Goal: Task Accomplishment & Management: Manage account settings

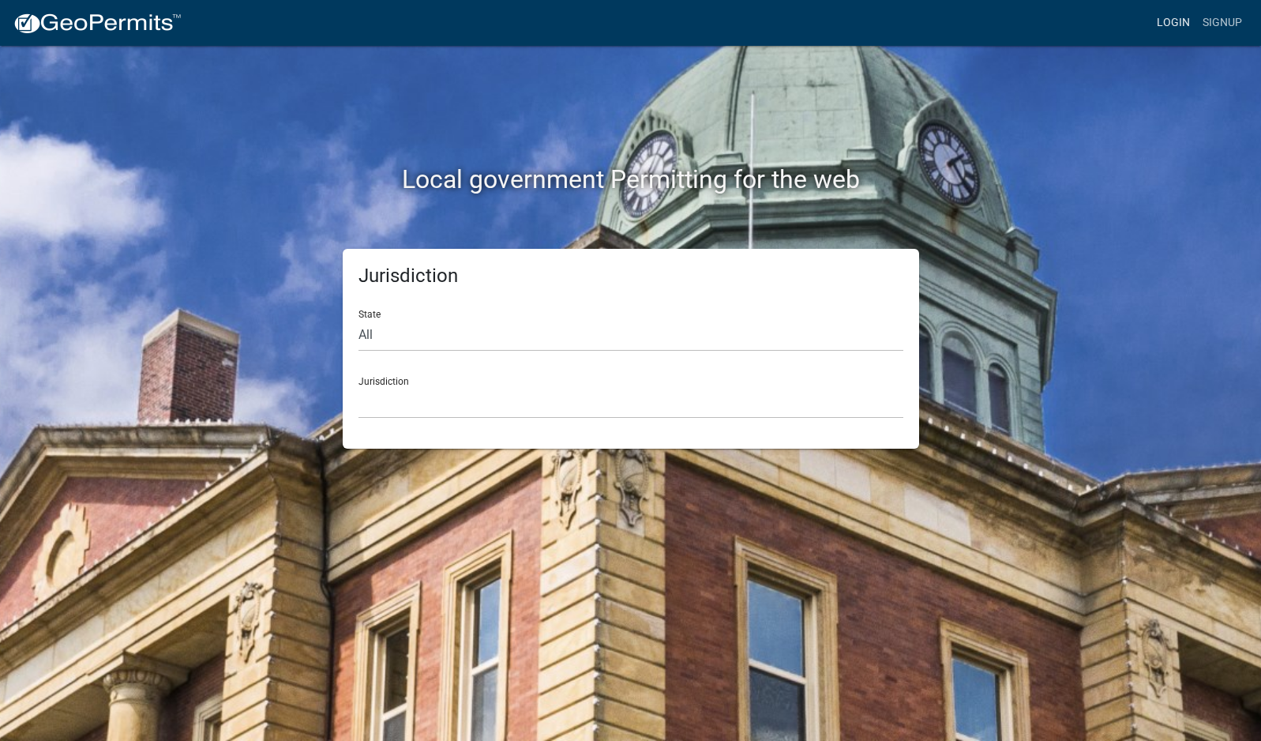
click at [1184, 21] on link "Login" at bounding box center [1174, 23] width 46 height 30
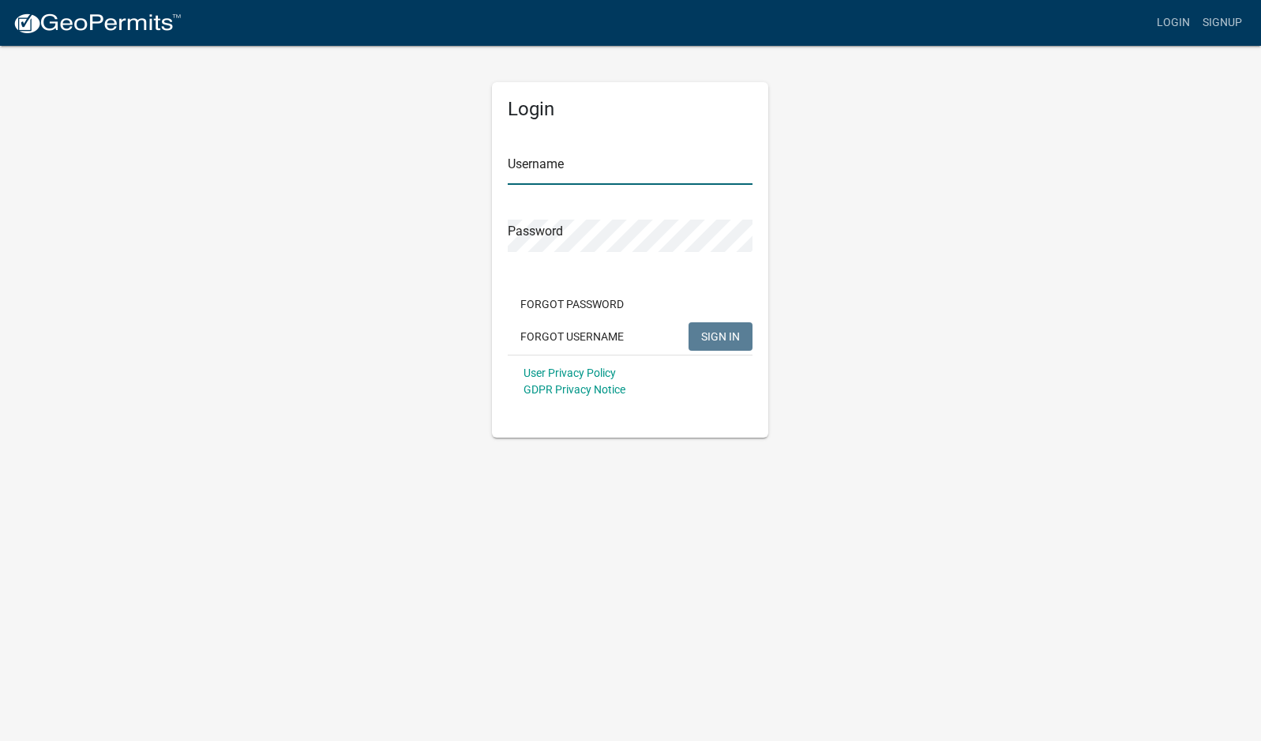
click at [588, 167] on input "Username" at bounding box center [630, 168] width 245 height 32
type input "mhaller"
click at [689, 322] on button "SIGN IN" at bounding box center [721, 336] width 64 height 28
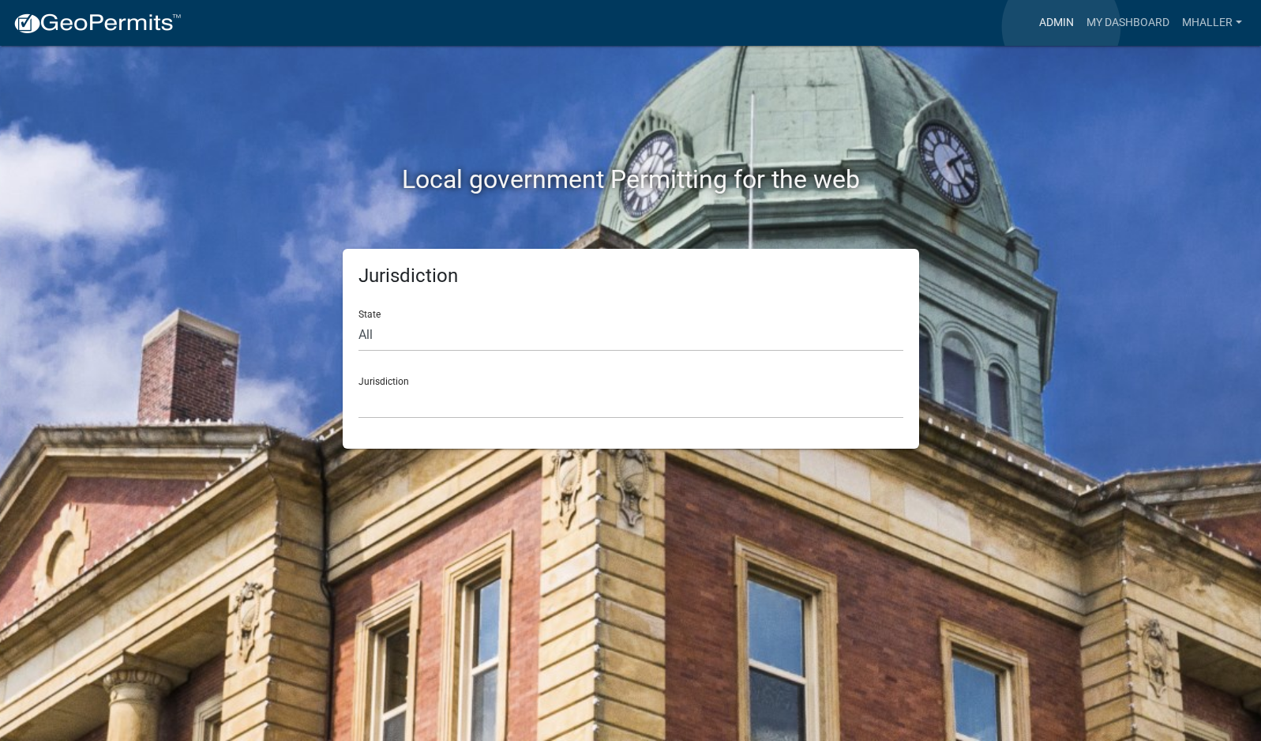
click at [1061, 27] on link "Admin" at bounding box center [1056, 23] width 47 height 30
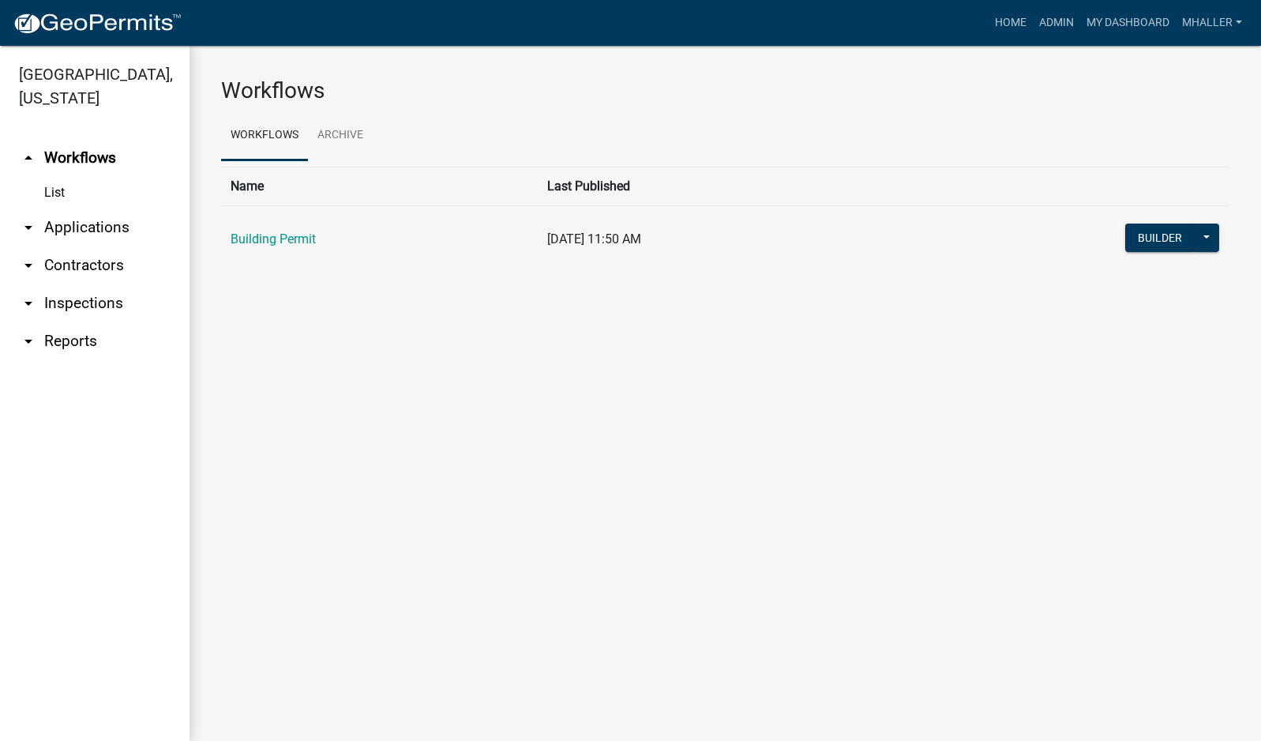
click at [88, 284] on link "arrow_drop_down Inspections" at bounding box center [95, 303] width 190 height 38
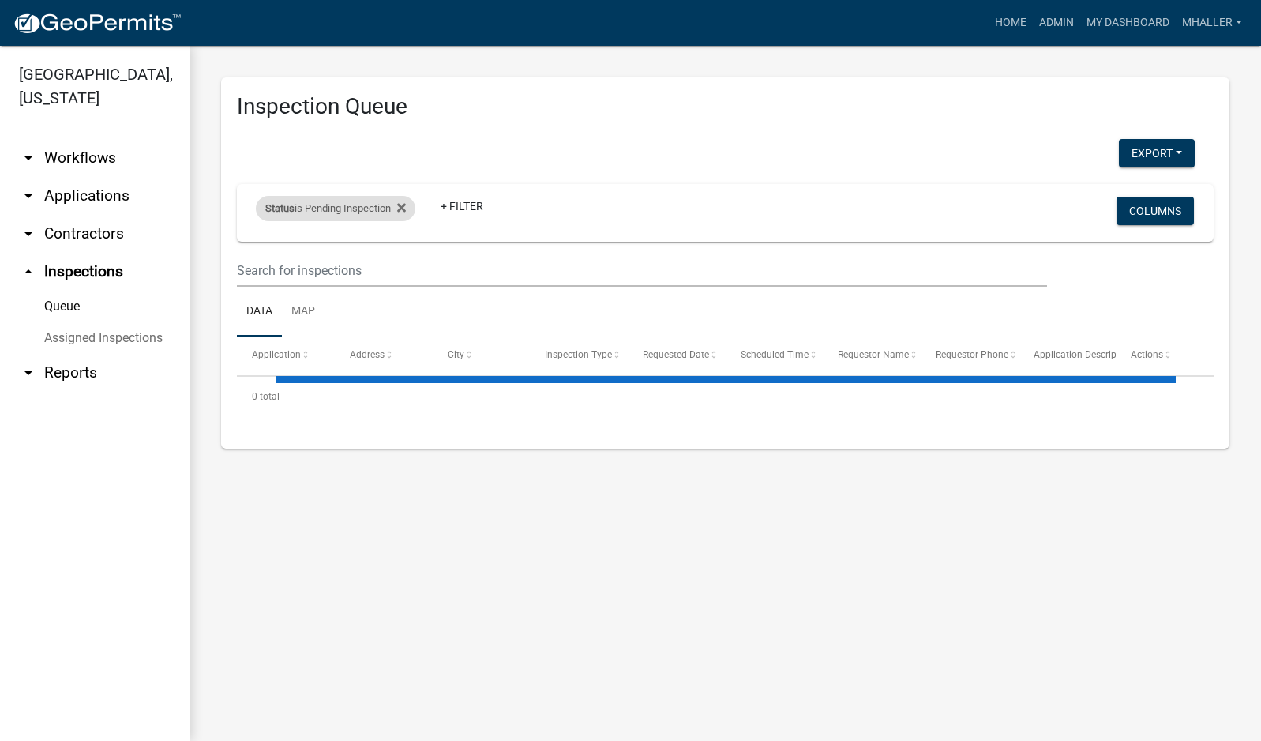
select select "1: 25"
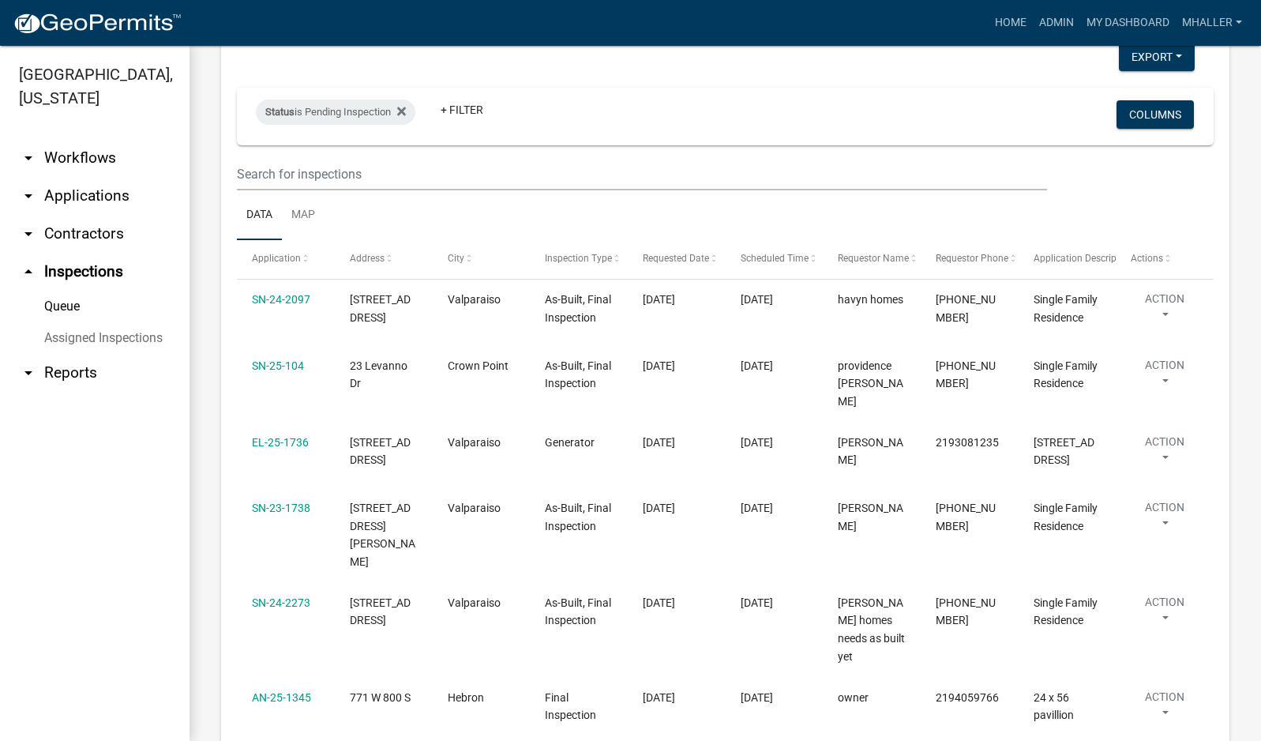
scroll to position [93, 0]
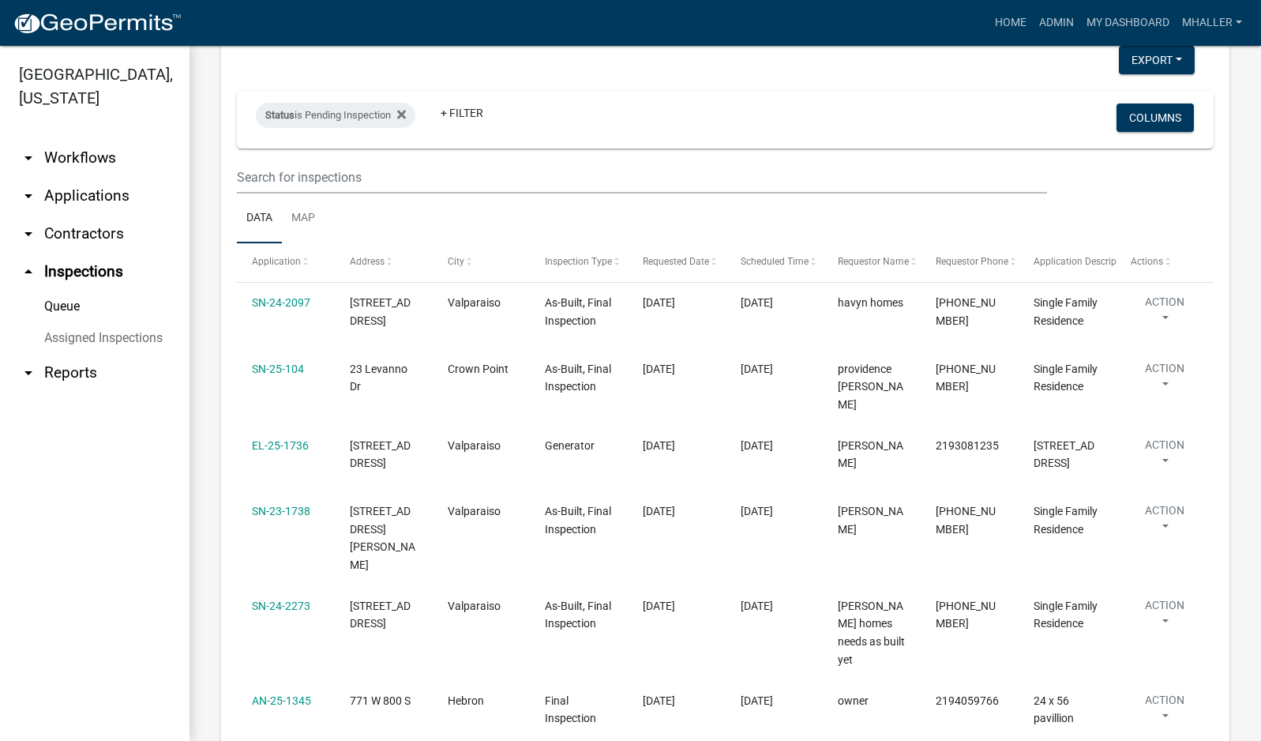
click at [81, 177] on link "arrow_drop_down Applications" at bounding box center [95, 196] width 190 height 38
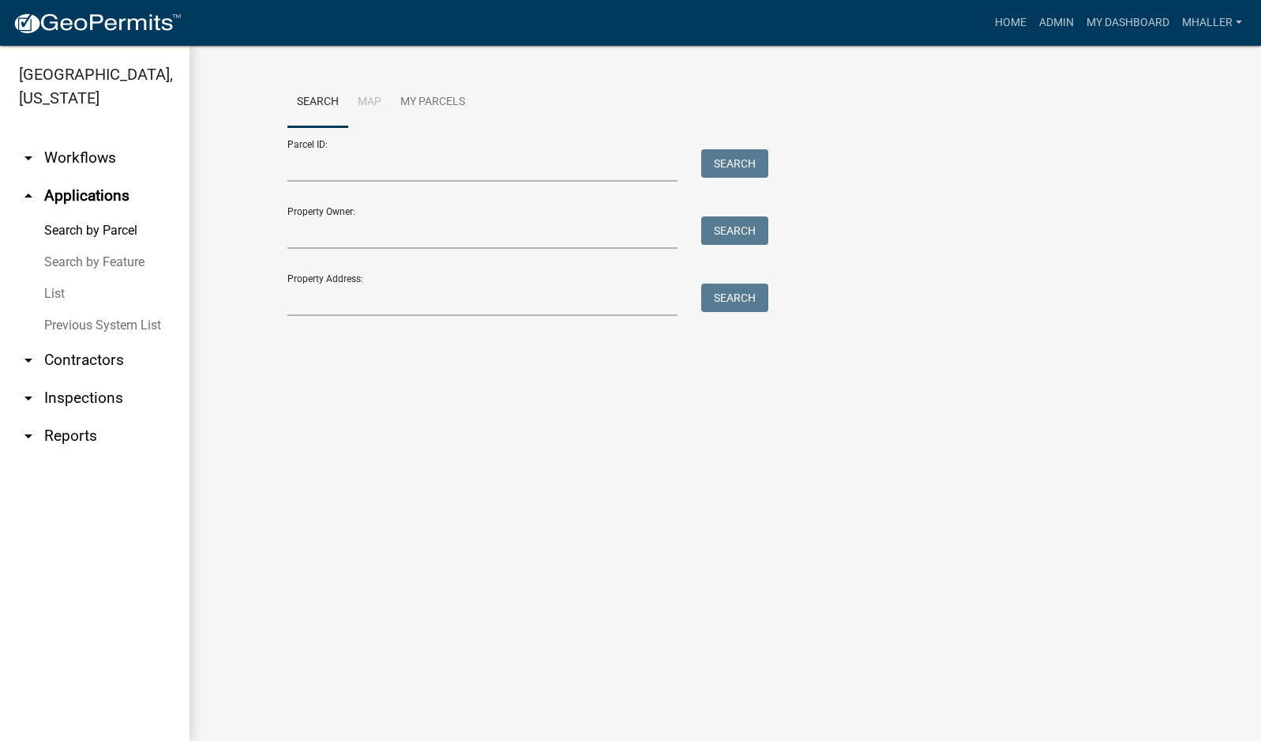
click at [54, 278] on link "List" at bounding box center [95, 294] width 190 height 32
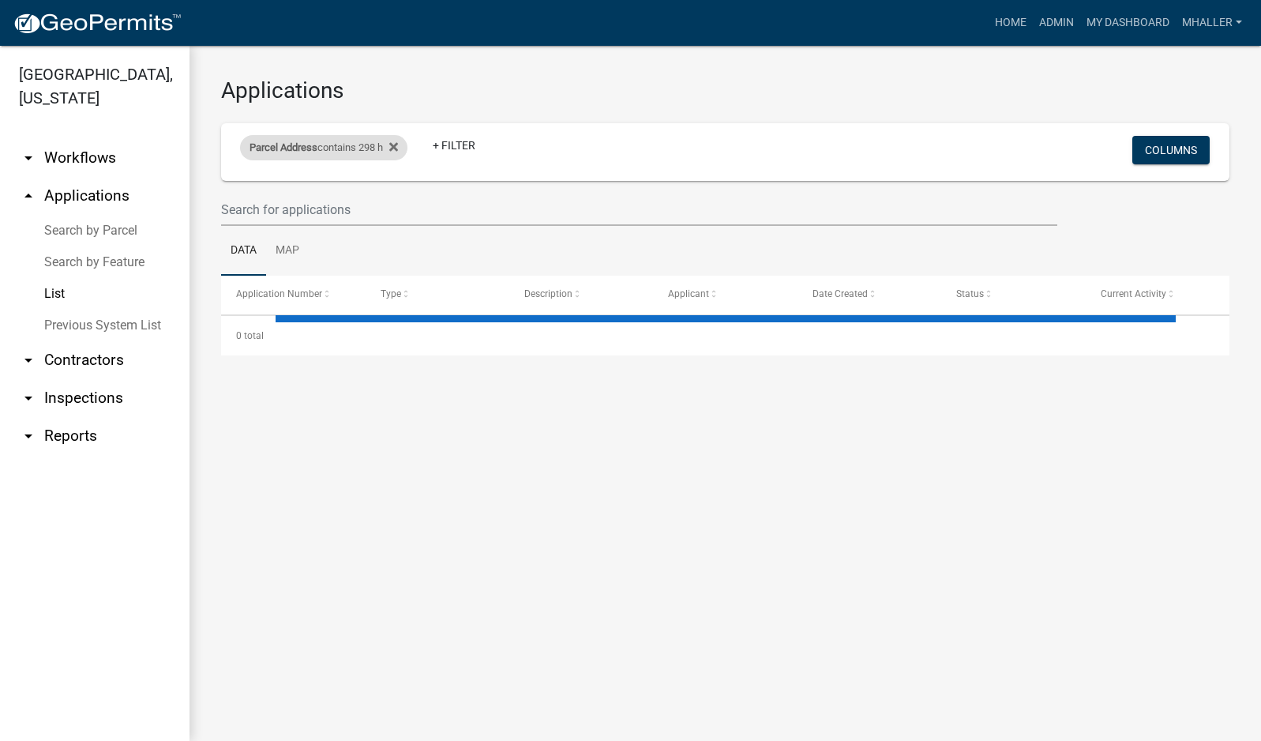
click at [370, 151] on div "Parcel Address contains 298 h" at bounding box center [323, 147] width 167 height 25
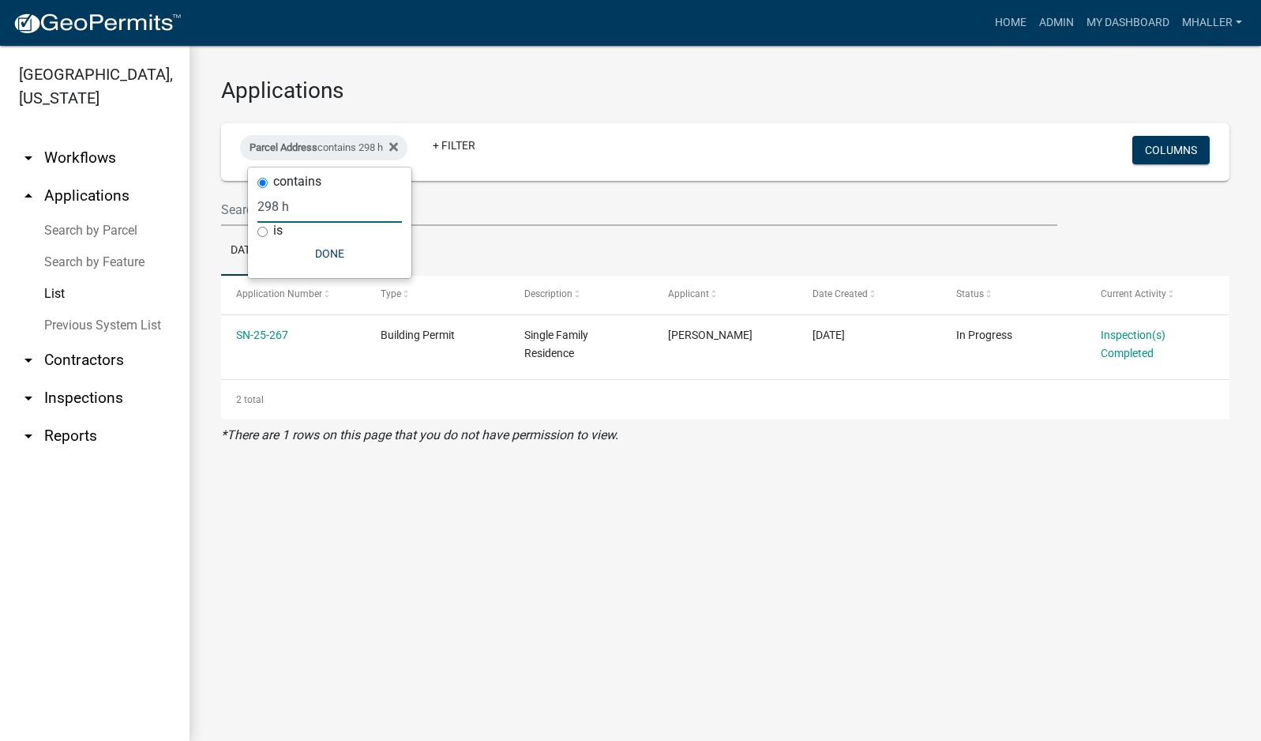
click at [319, 205] on input "298 h" at bounding box center [329, 206] width 145 height 32
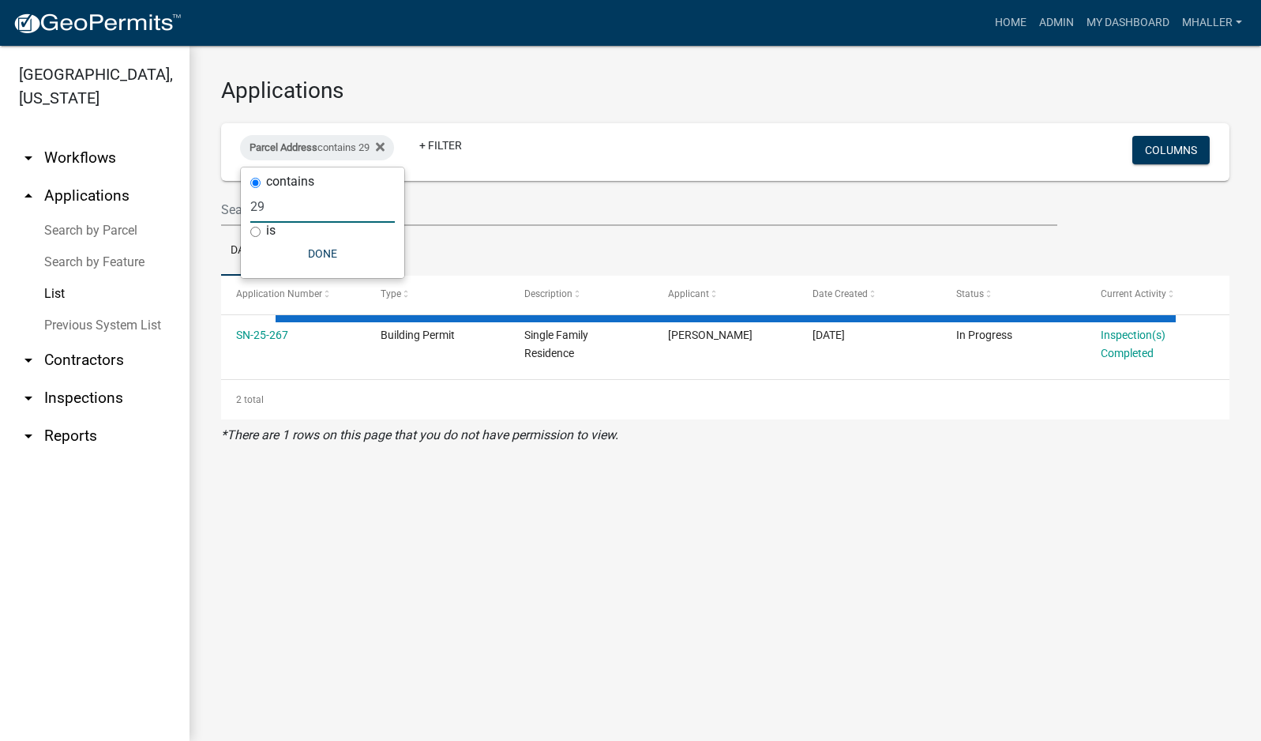
type input "2"
select select "1: 25"
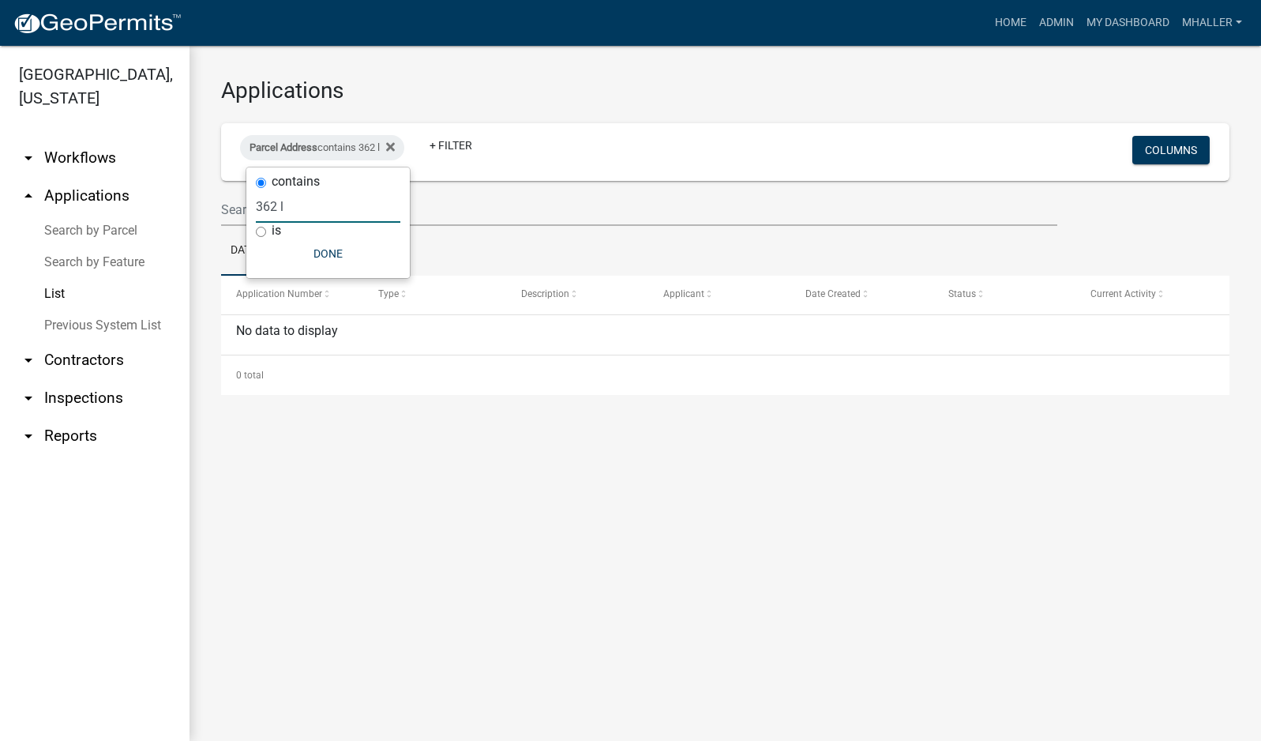
type input "362"
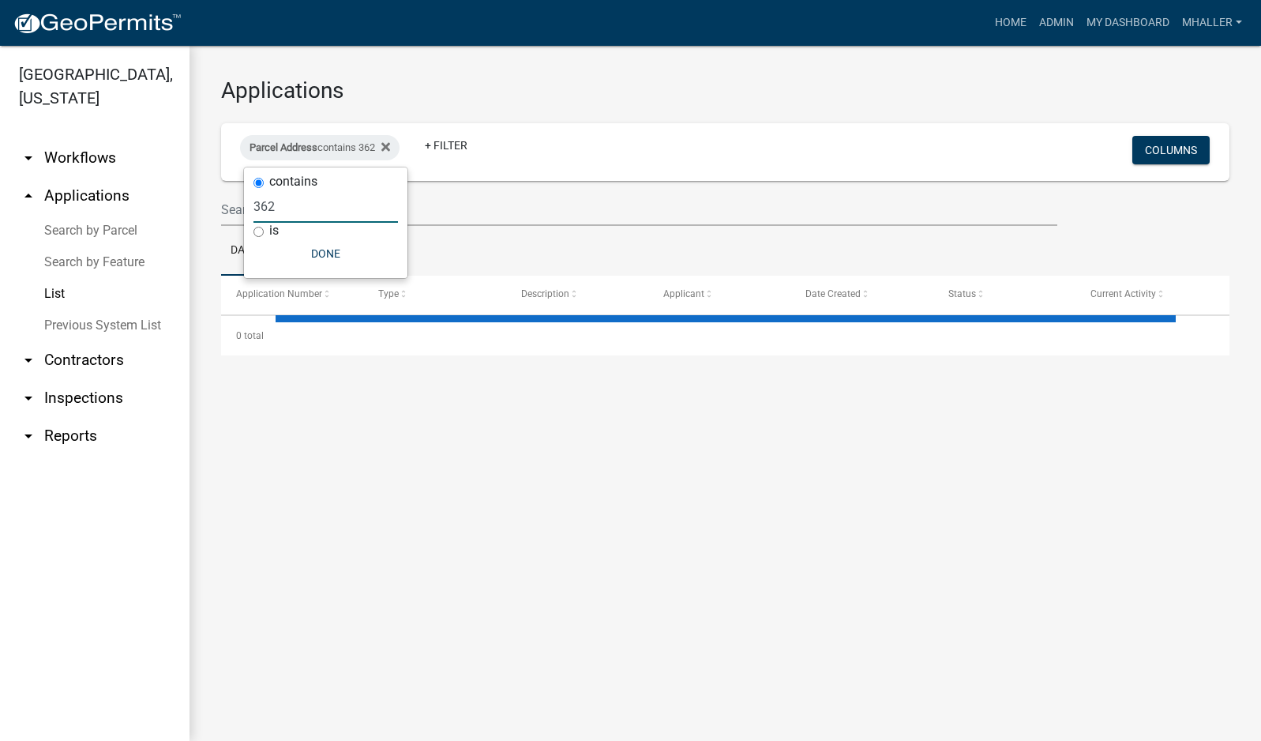
select select "1: 25"
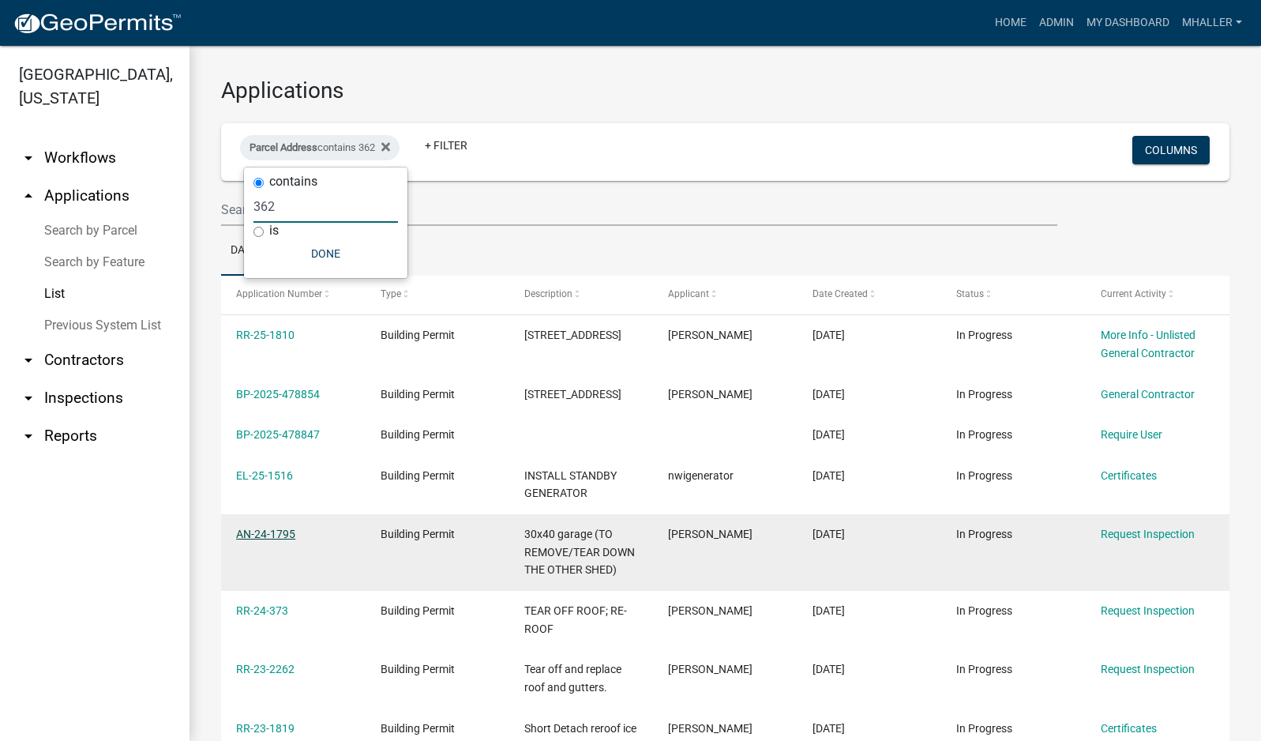
type input "362"
click at [272, 540] on link "AN-24-1795" at bounding box center [265, 534] width 59 height 13
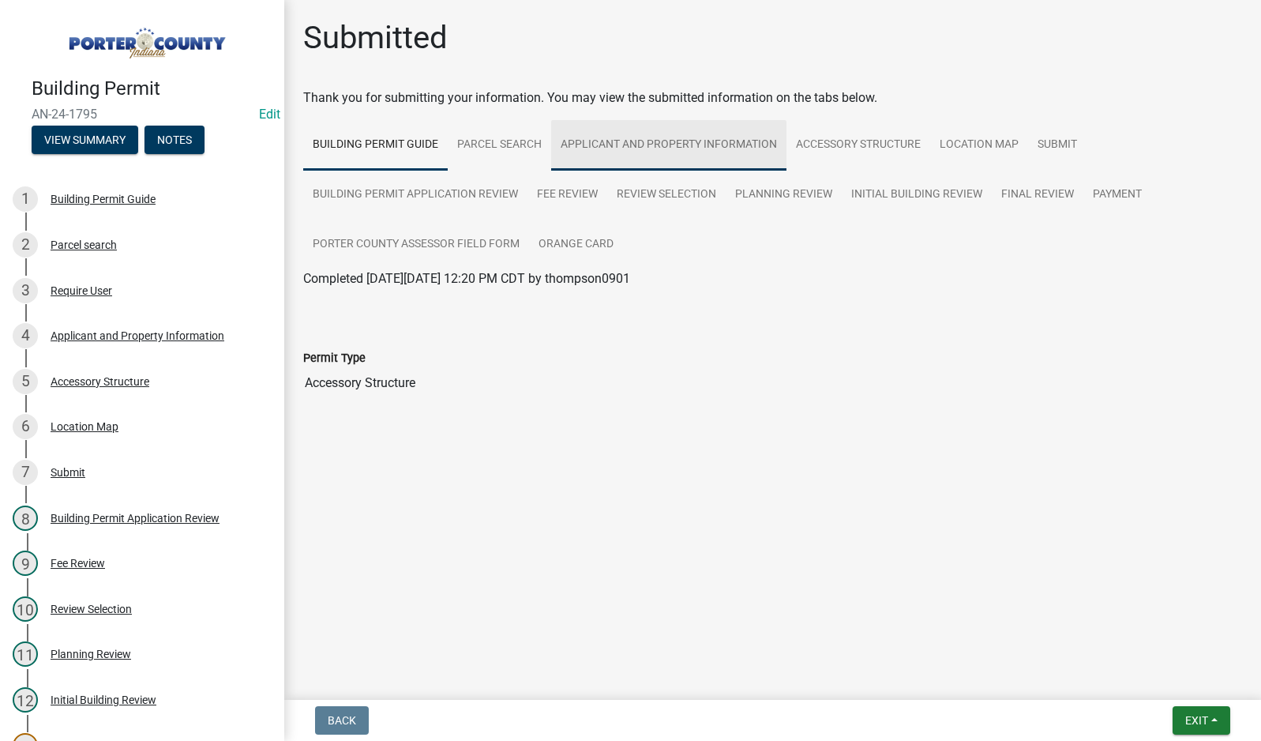
click at [628, 147] on link "Applicant and Property Information" at bounding box center [668, 145] width 235 height 51
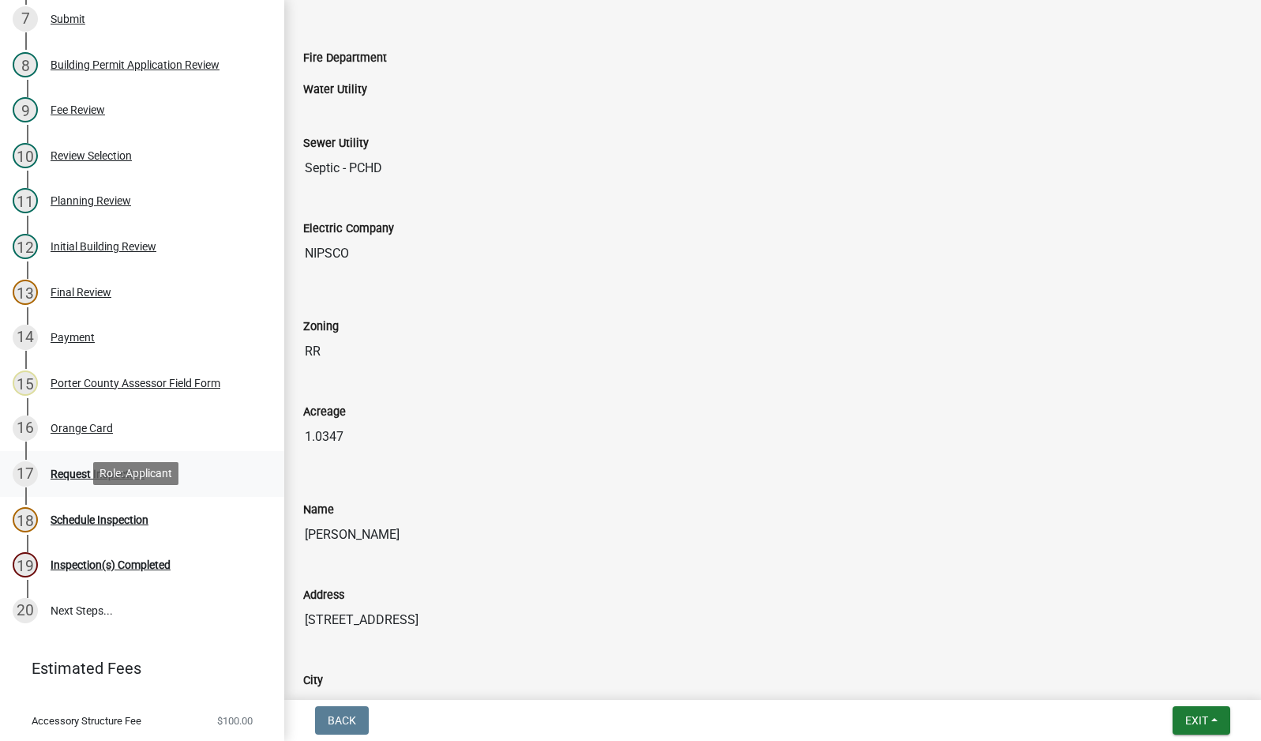
scroll to position [526, 0]
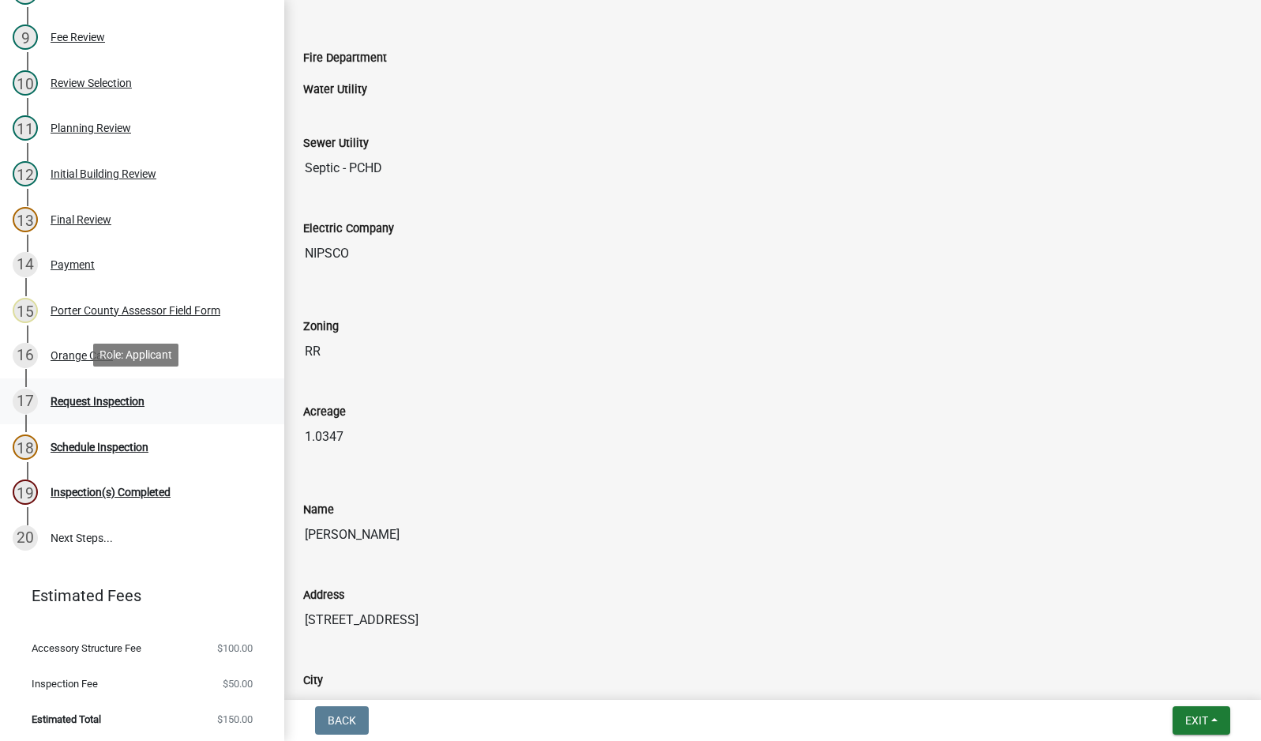
click at [100, 396] on div "Request Inspection" at bounding box center [98, 401] width 94 height 11
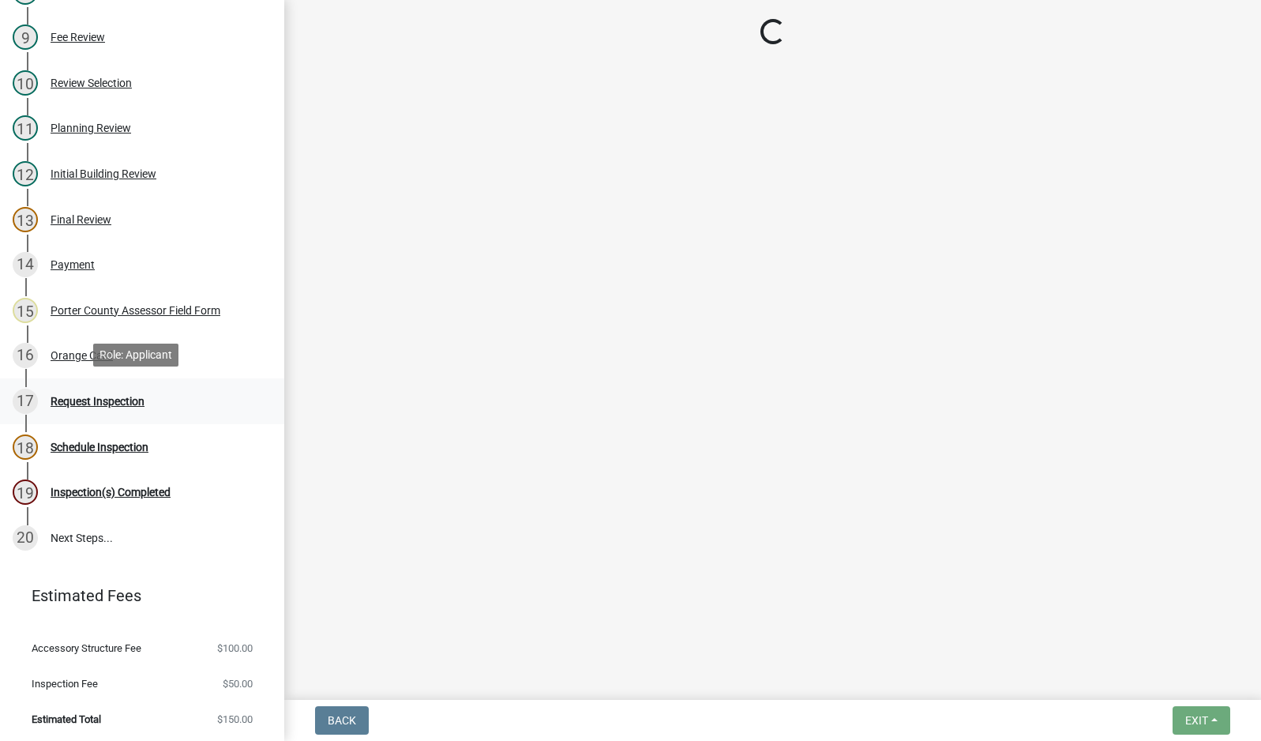
scroll to position [0, 0]
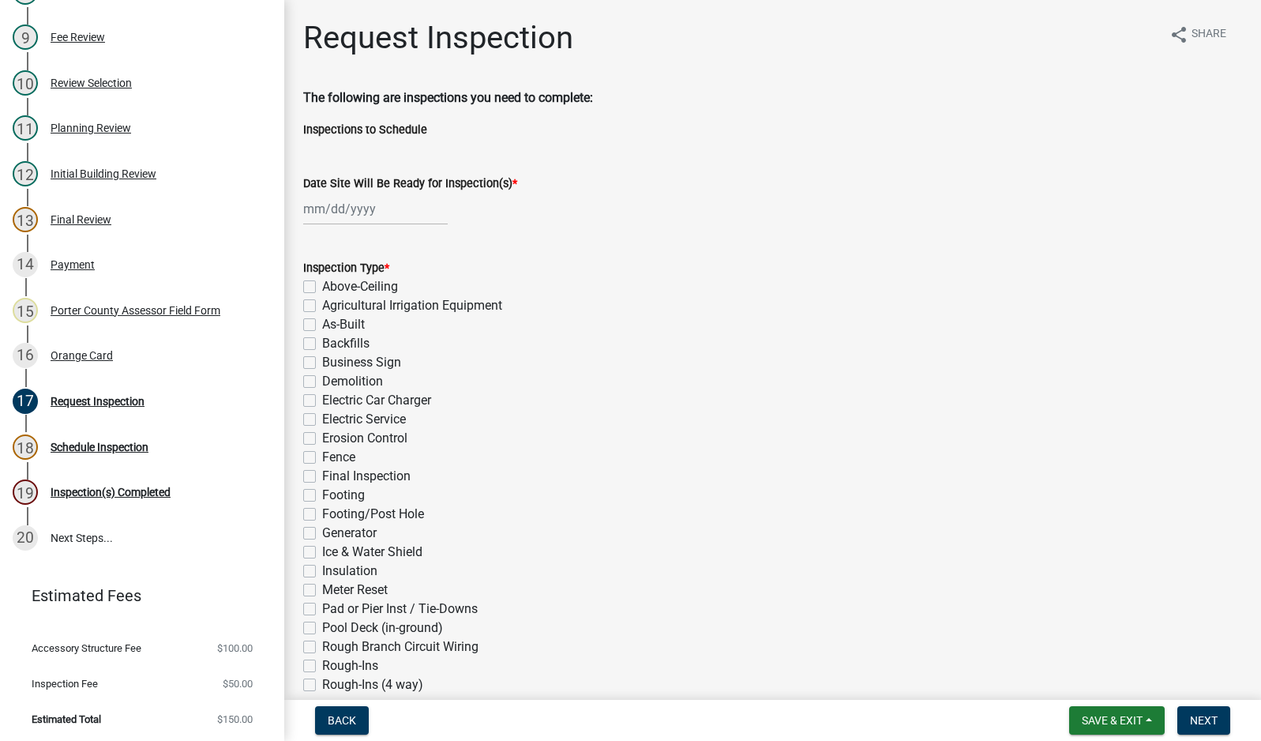
select select "9"
select select "2025"
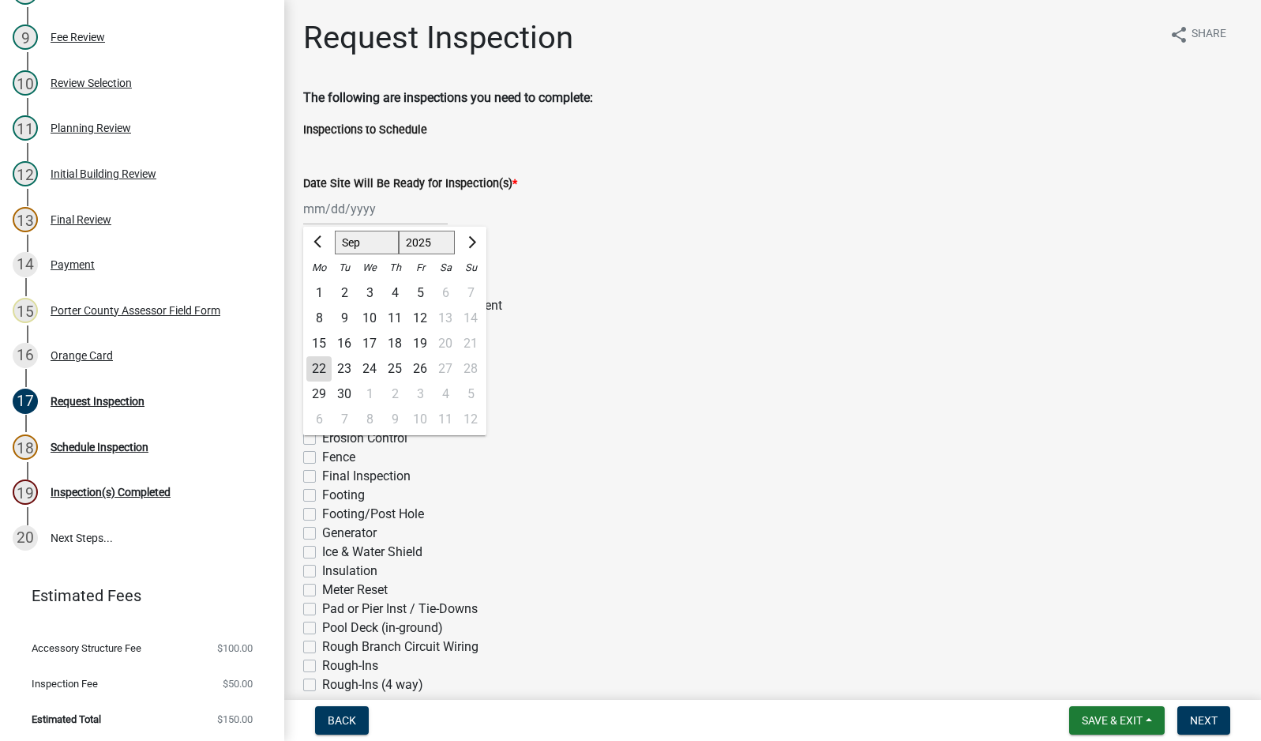
drag, startPoint x: 364, startPoint y: 198, endPoint x: 369, endPoint y: 212, distance: 15.0
click at [364, 198] on div "[PERSON_NAME] Feb Mar Apr [PERSON_NAME][DATE] Oct Nov [DATE] 1526 1527 1528 152…" at bounding box center [375, 209] width 145 height 32
click at [320, 373] on div "22" at bounding box center [318, 368] width 25 height 25
type input "[DATE]"
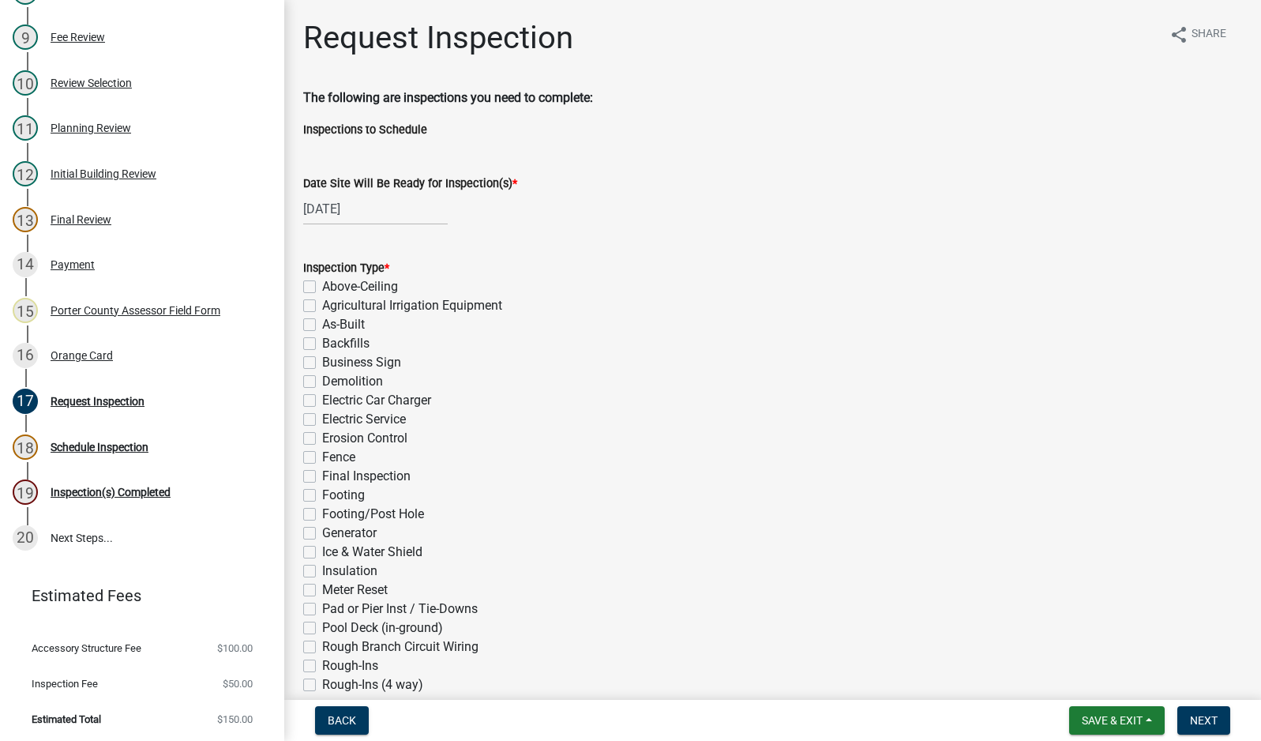
click at [464, 423] on div "Electric Service" at bounding box center [772, 419] width 939 height 19
click at [603, 238] on wm-data-entity-input "Date Site Will Be Ready for Inspection(s) * [DATE]" at bounding box center [772, 196] width 939 height 88
click at [321, 231] on wm-data-entity-input "Date Site Will Be Ready for Inspection(s) * [DATE]" at bounding box center [772, 196] width 939 height 88
click at [300, 147] on div "Request Inspection share Share The following are inspections you need to comple…" at bounding box center [772, 729] width 963 height 1421
click at [1092, 58] on div "Request Inspection share Share" at bounding box center [772, 44] width 939 height 51
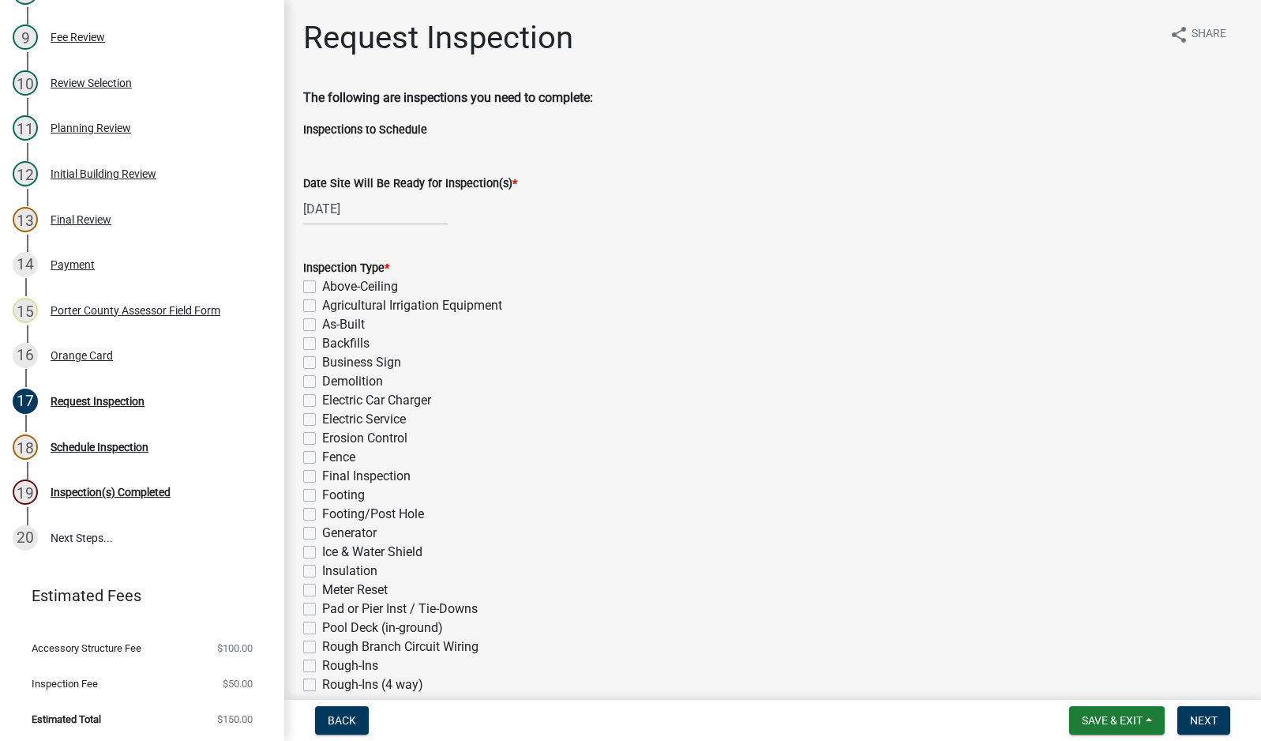
click at [336, 212] on div "[DATE]" at bounding box center [375, 209] width 145 height 32
select select "9"
select select "2025"
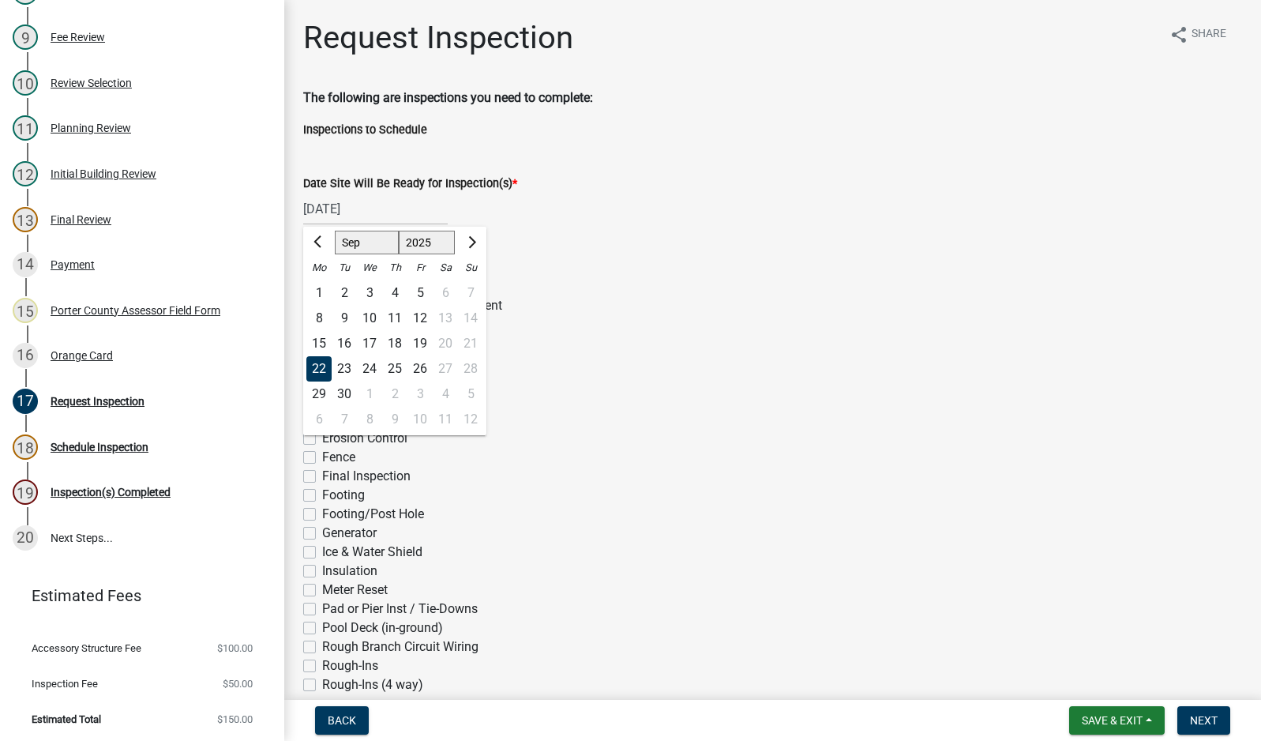
click at [317, 361] on div "22" at bounding box center [318, 368] width 25 height 25
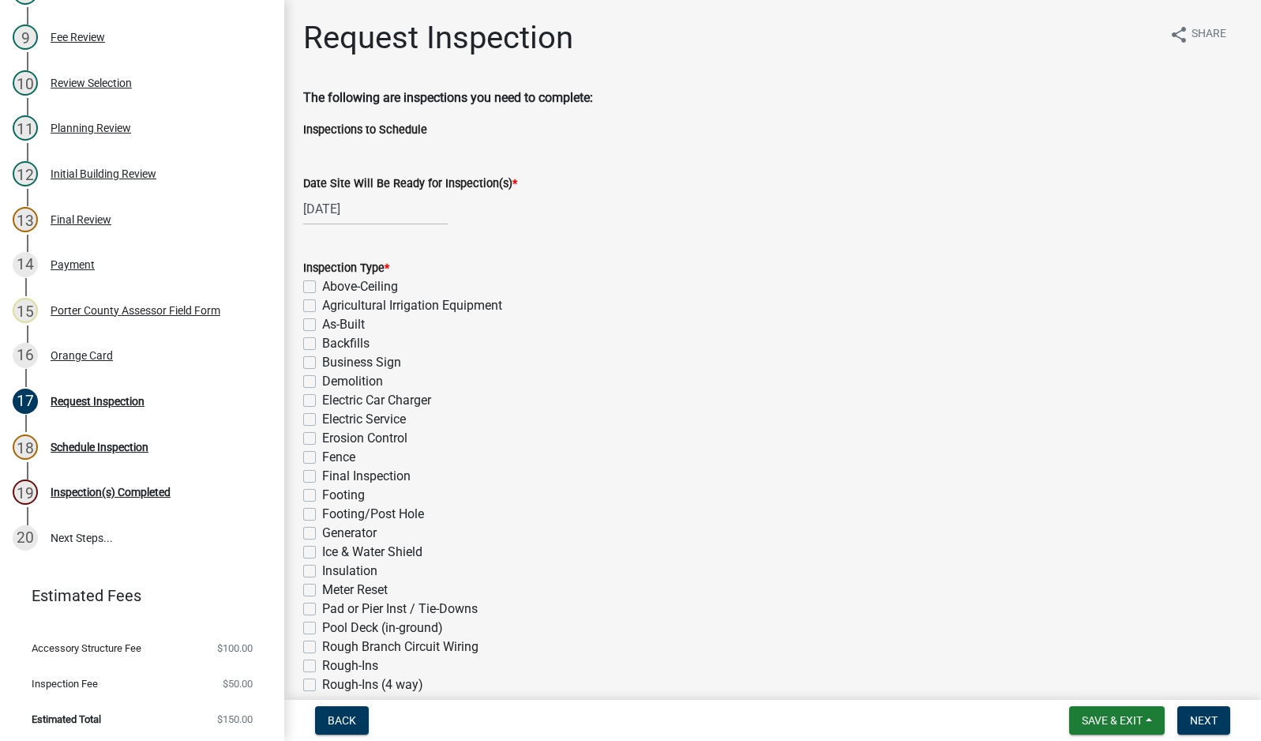
click at [322, 517] on label "Footing/Post Hole" at bounding box center [373, 514] width 102 height 19
click at [322, 515] on input "Footing/Post Hole" at bounding box center [327, 510] width 10 height 10
checkbox input "true"
checkbox input "false"
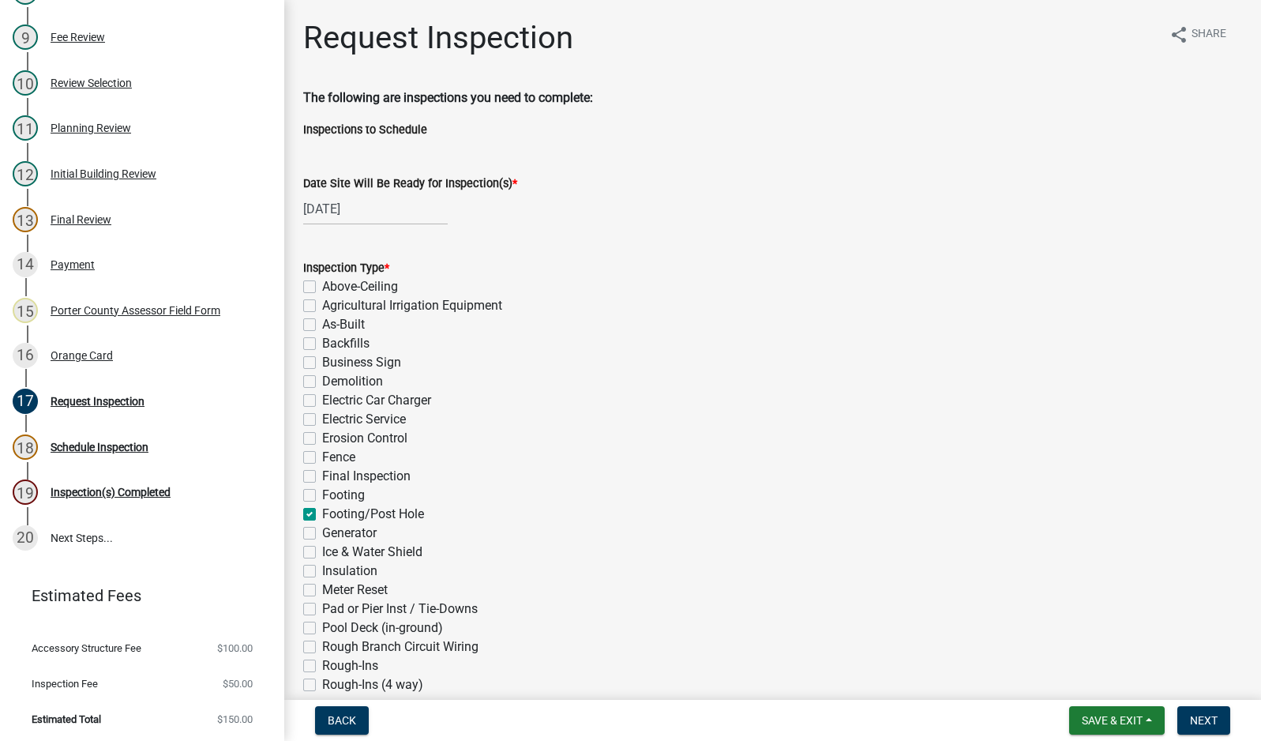
checkbox input "false"
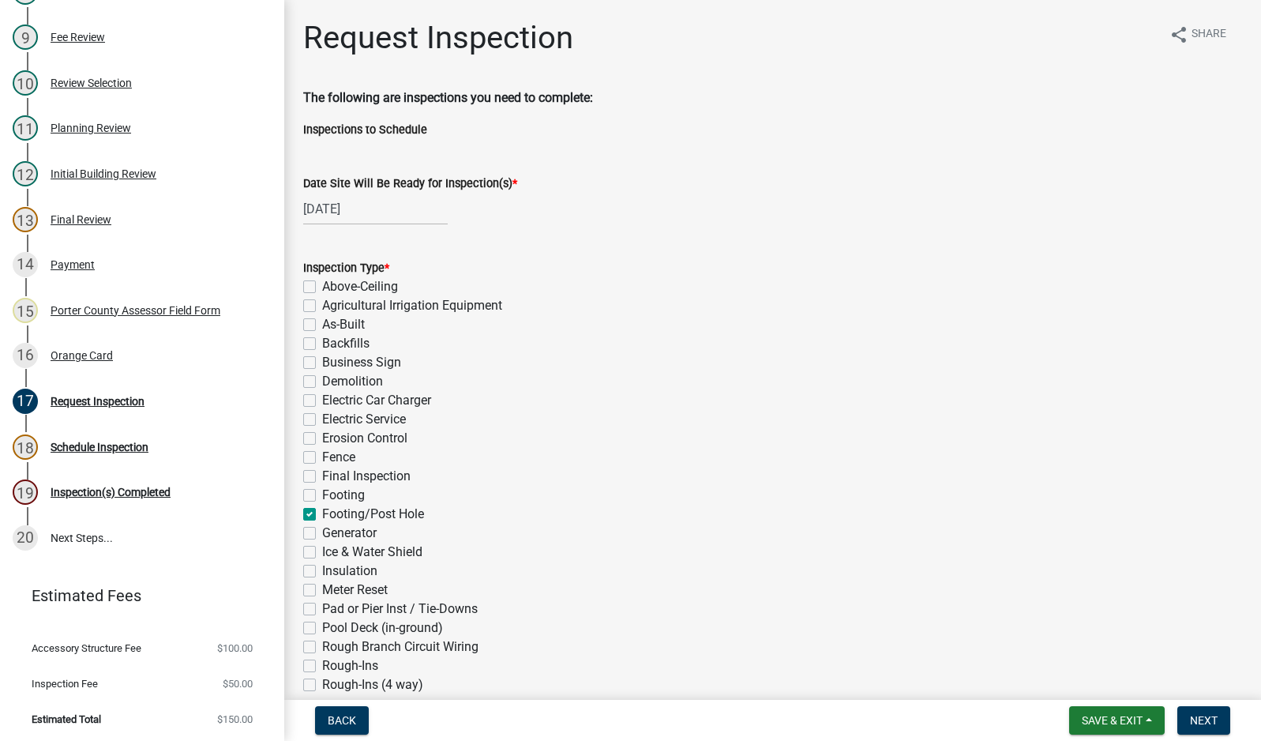
checkbox input "false"
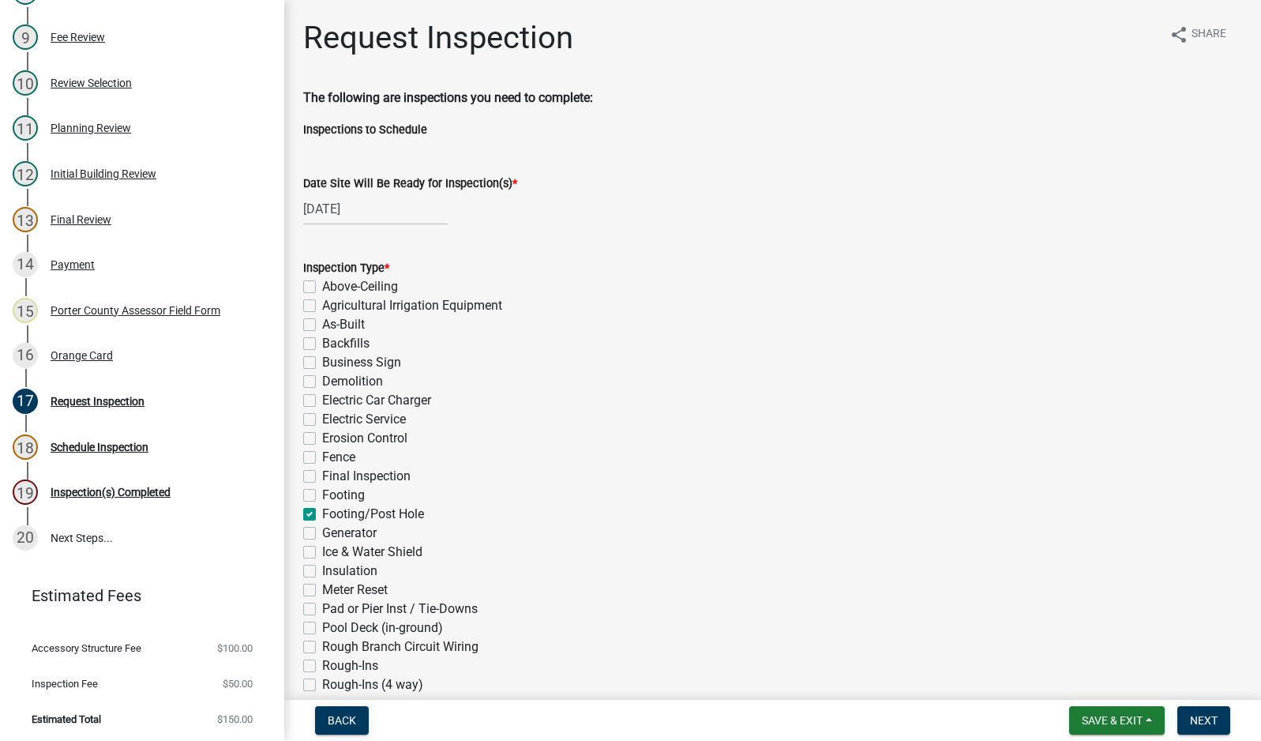
checkbox input "true"
checkbox input "false"
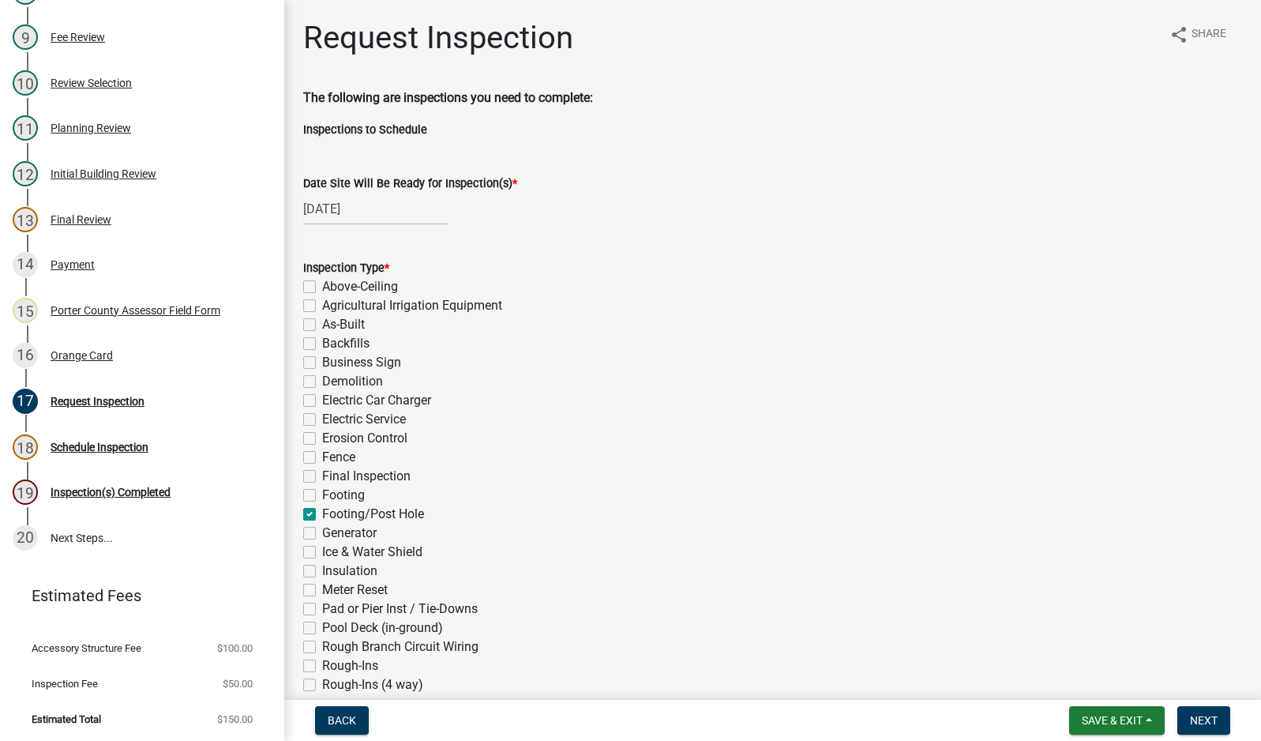
checkbox input "false"
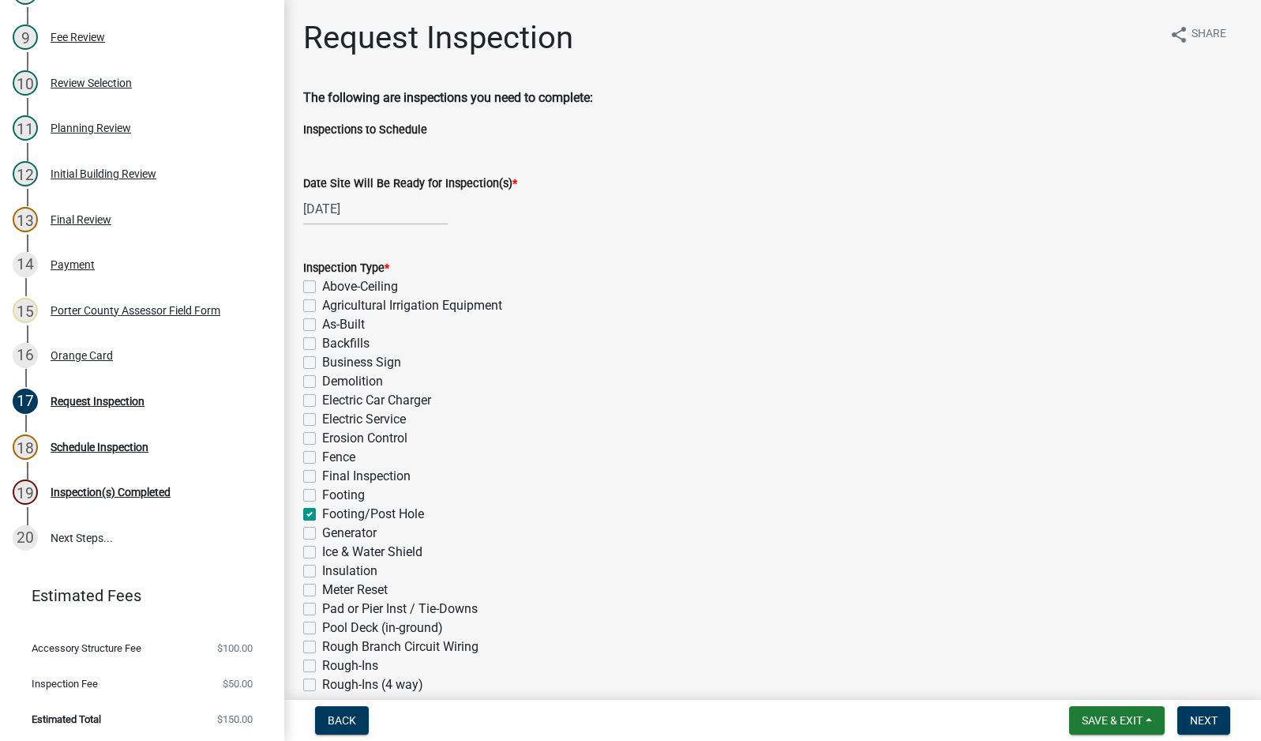
checkbox input "false"
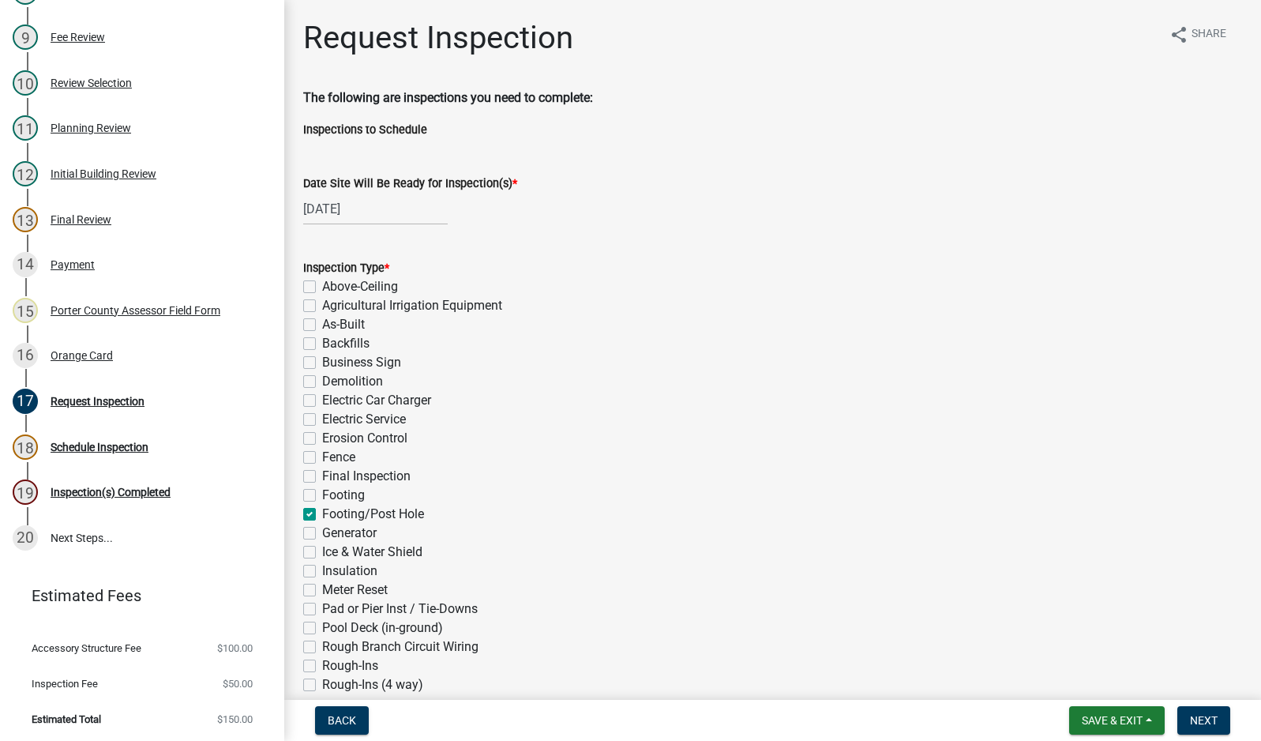
checkbox input "false"
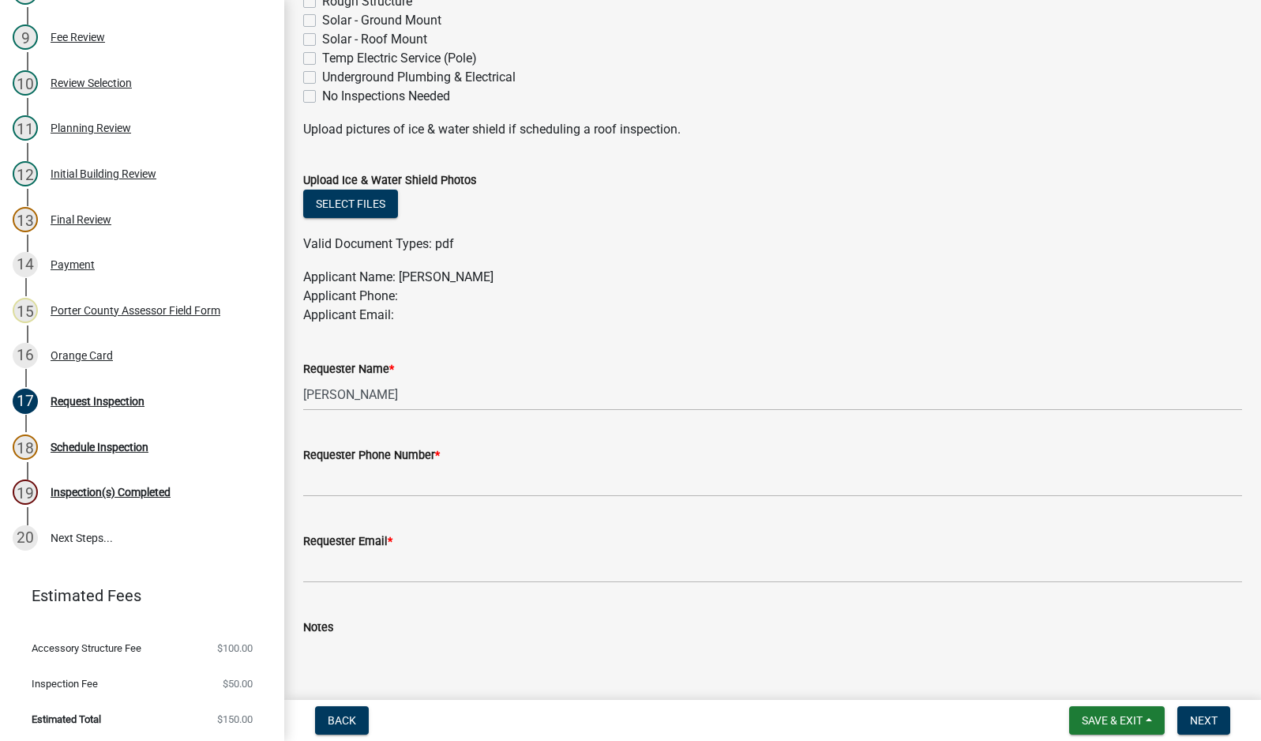
scroll to position [790, 0]
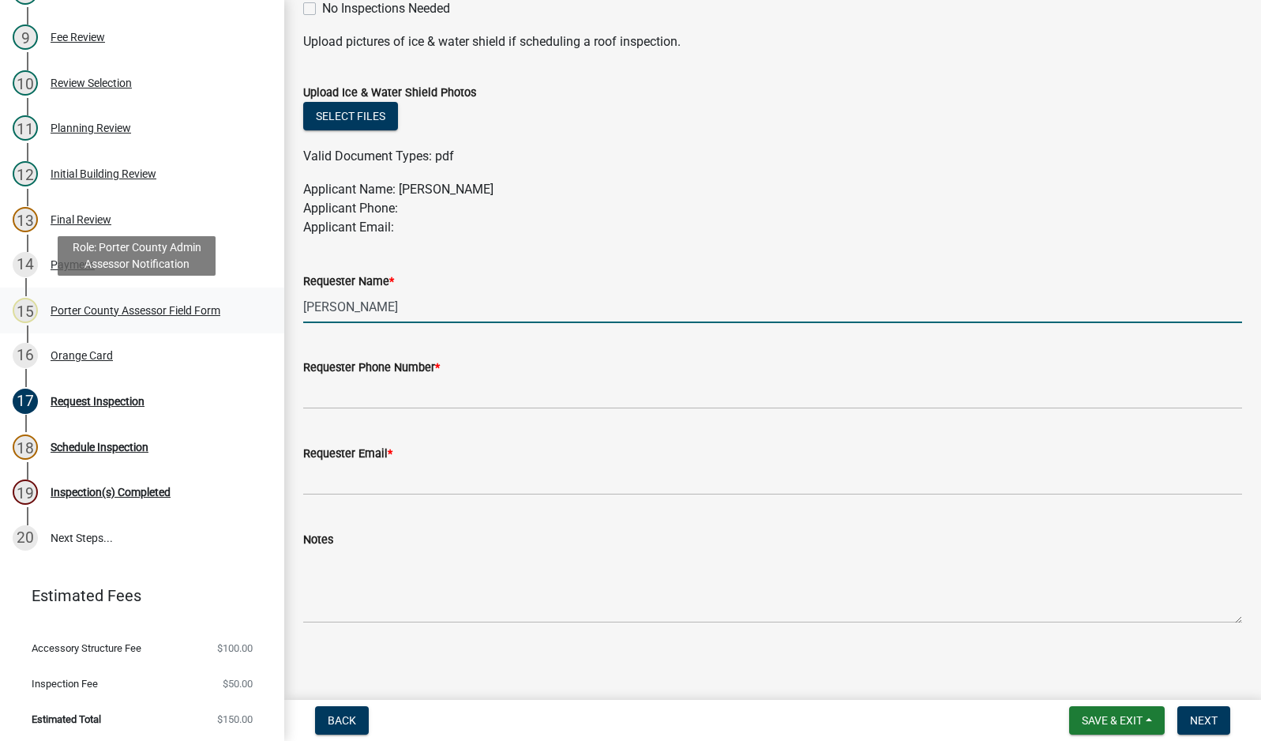
drag, startPoint x: 374, startPoint y: 314, endPoint x: 261, endPoint y: 312, distance: 113.0
click at [261, 312] on div "Building Permit AN-24-1795 Edit View Summary Notes 1 Building Permit Guide 2 Pa…" at bounding box center [630, 370] width 1261 height 741
type input "jaguar bldgs"
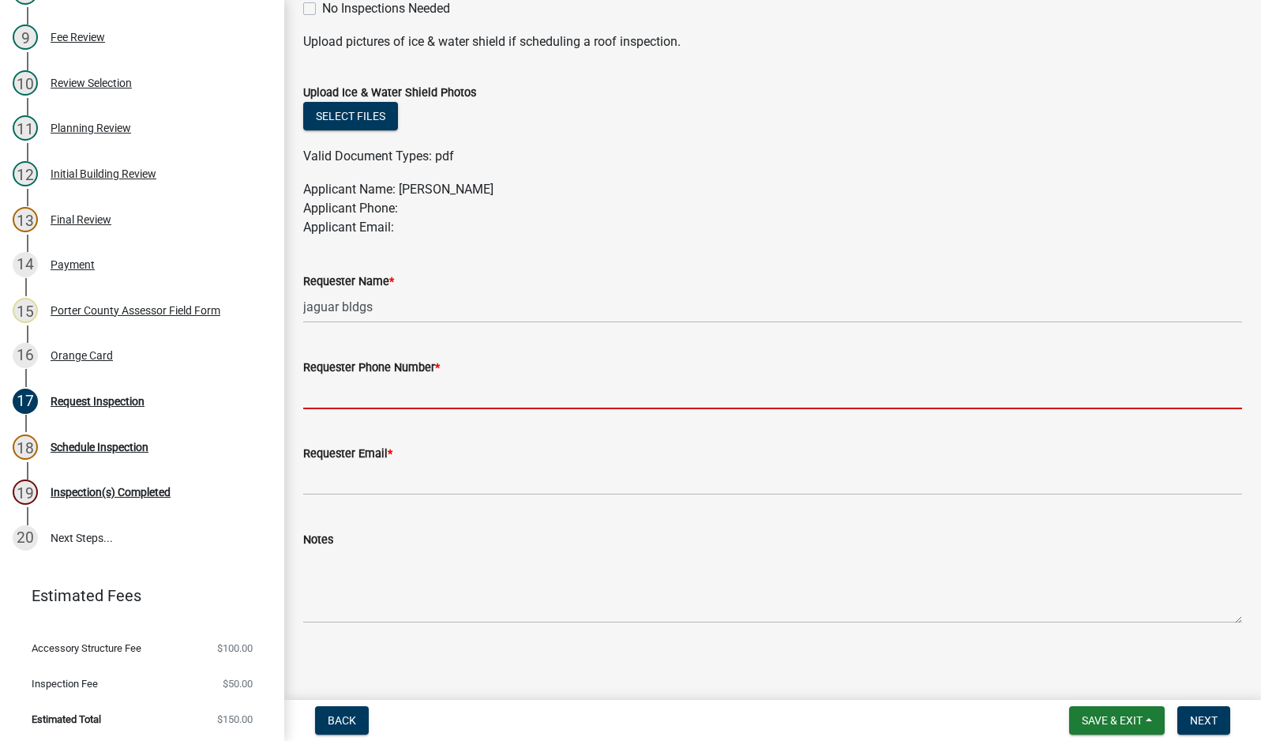
click at [408, 386] on input "Requester Phone Number *" at bounding box center [772, 393] width 939 height 32
type input "2194059766"
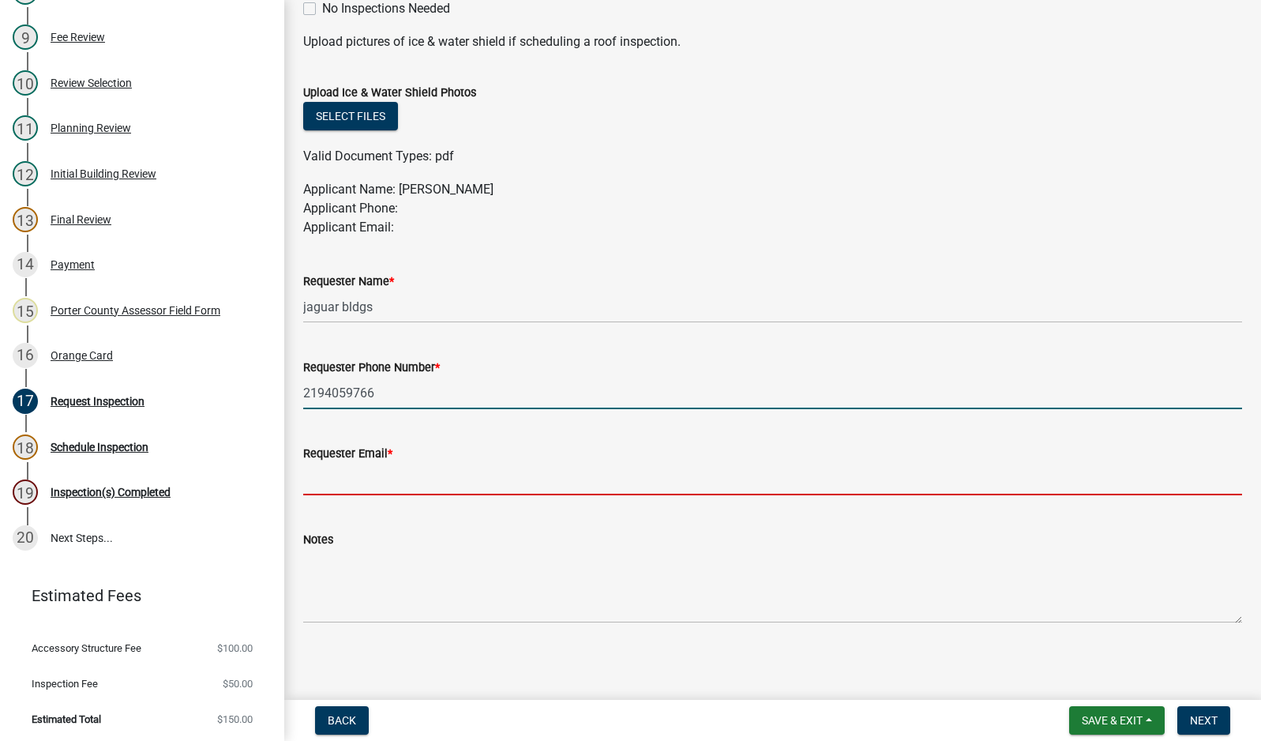
type input "[EMAIL_ADDRESS][DOMAIN_NAME]"
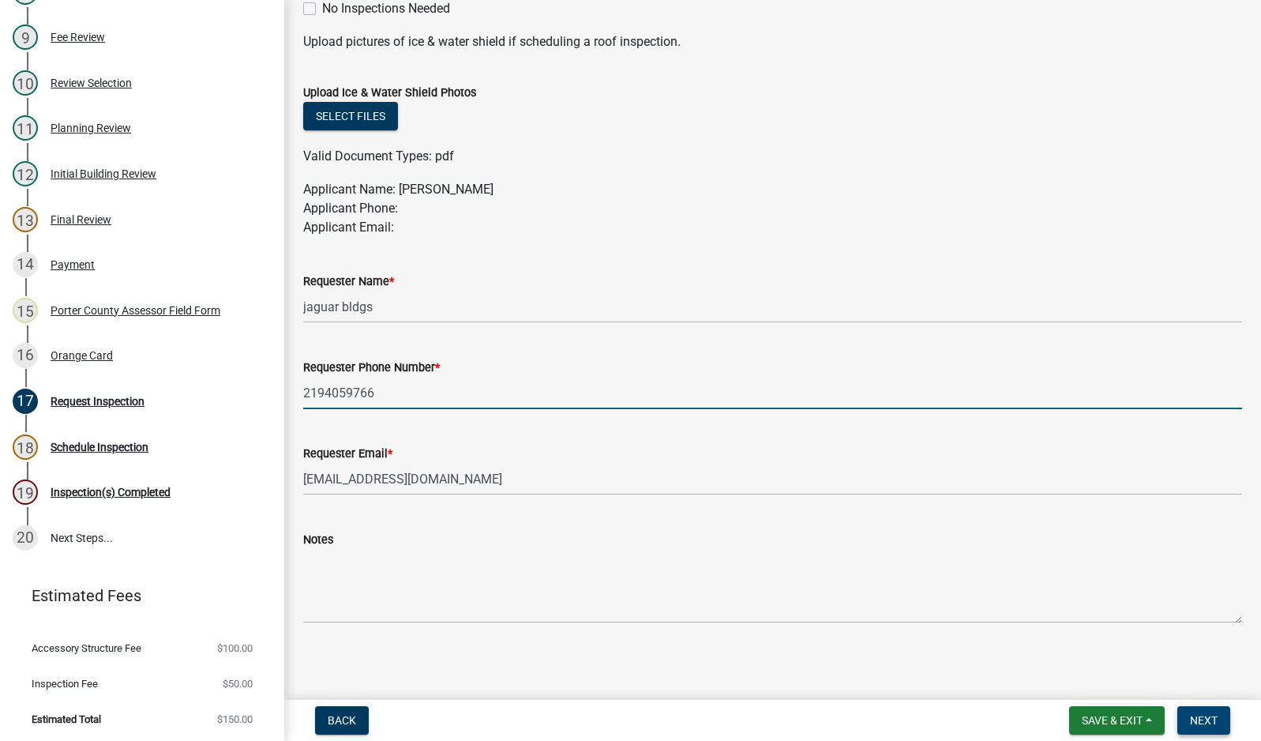
click at [1192, 719] on span "Next" at bounding box center [1204, 720] width 28 height 13
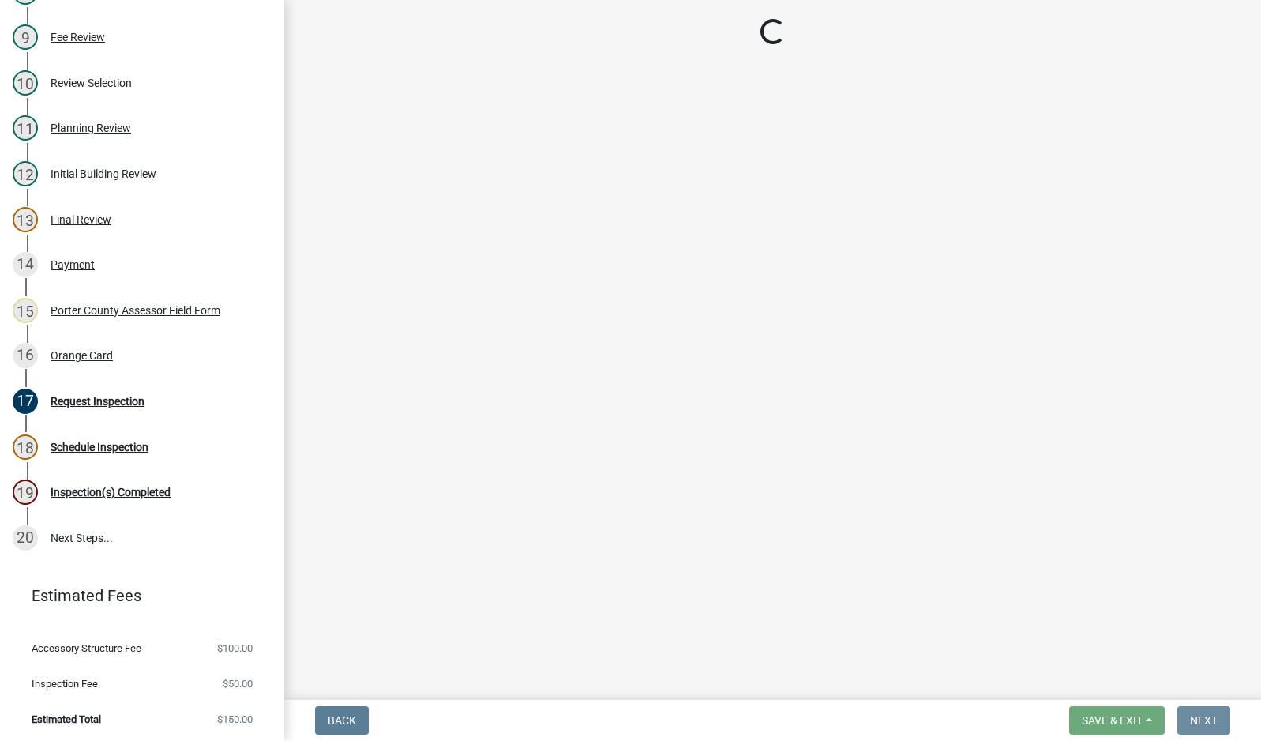
scroll to position [0, 0]
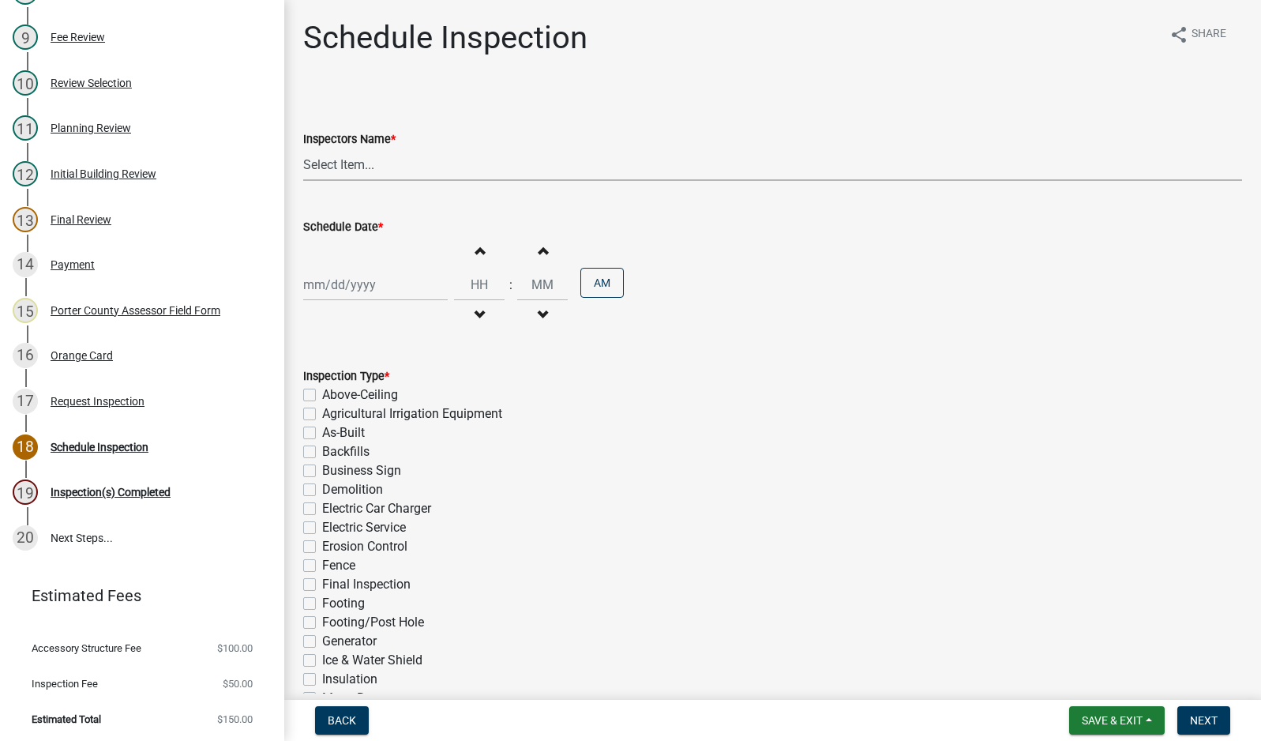
click at [333, 161] on select "Select Item... mhaller ([PERSON_NAME])" at bounding box center [772, 164] width 939 height 32
select select "ca350da2-795e-4cf8-941d-46ff53e354ae"
click at [303, 148] on select "Select Item... mhaller ([PERSON_NAME])" at bounding box center [772, 164] width 939 height 32
click at [363, 282] on div at bounding box center [375, 285] width 145 height 32
select select "9"
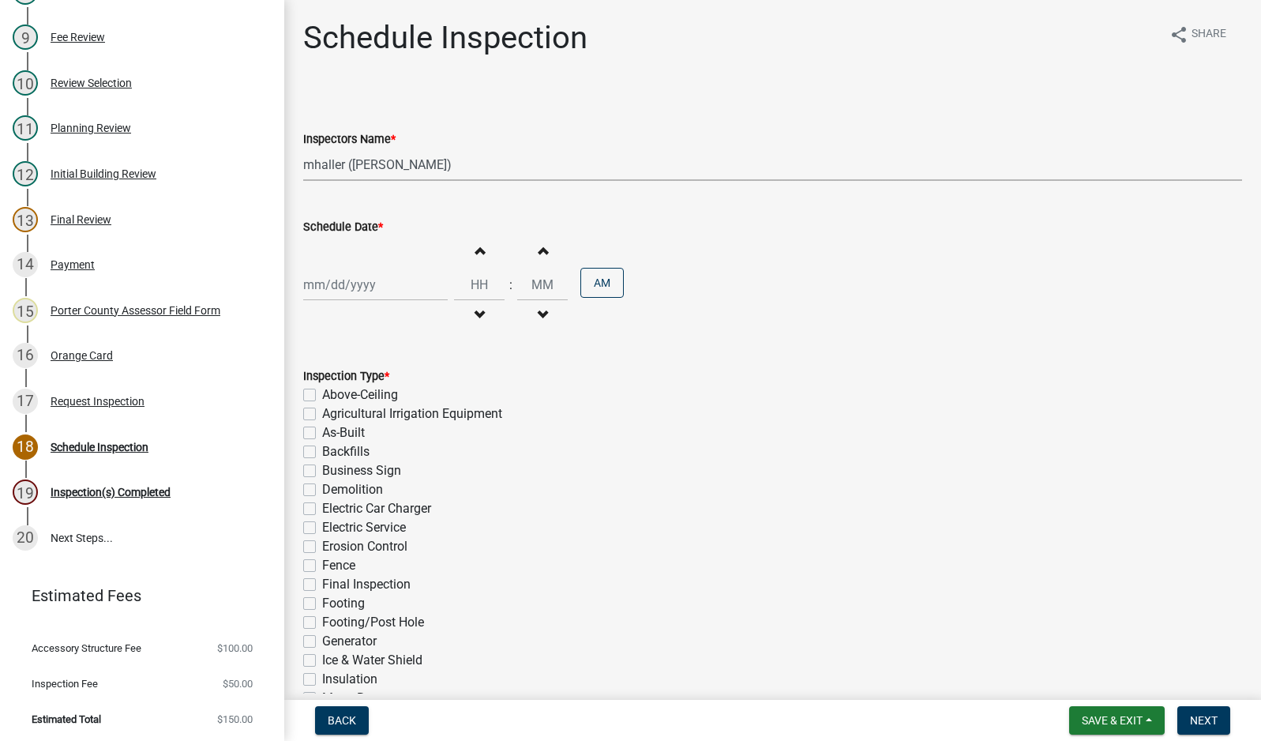
select select "2025"
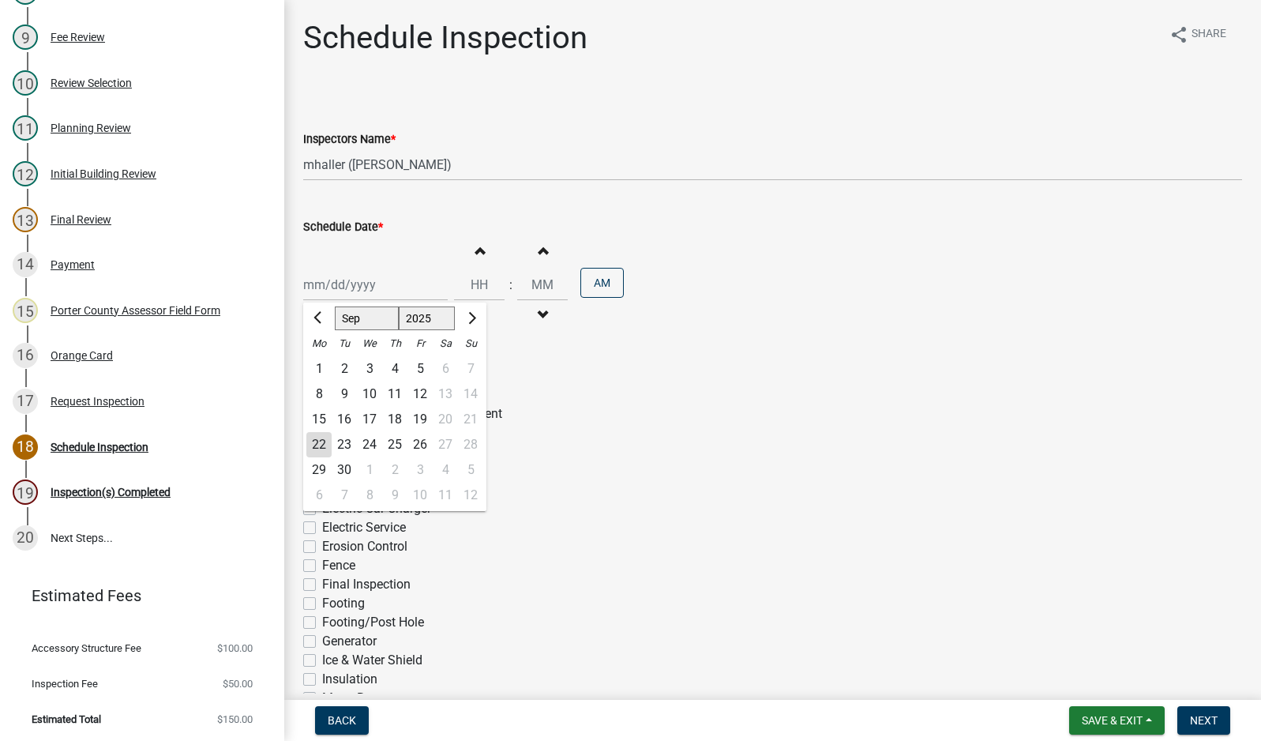
click at [324, 447] on div "22" at bounding box center [318, 444] width 25 height 25
type input "[DATE]"
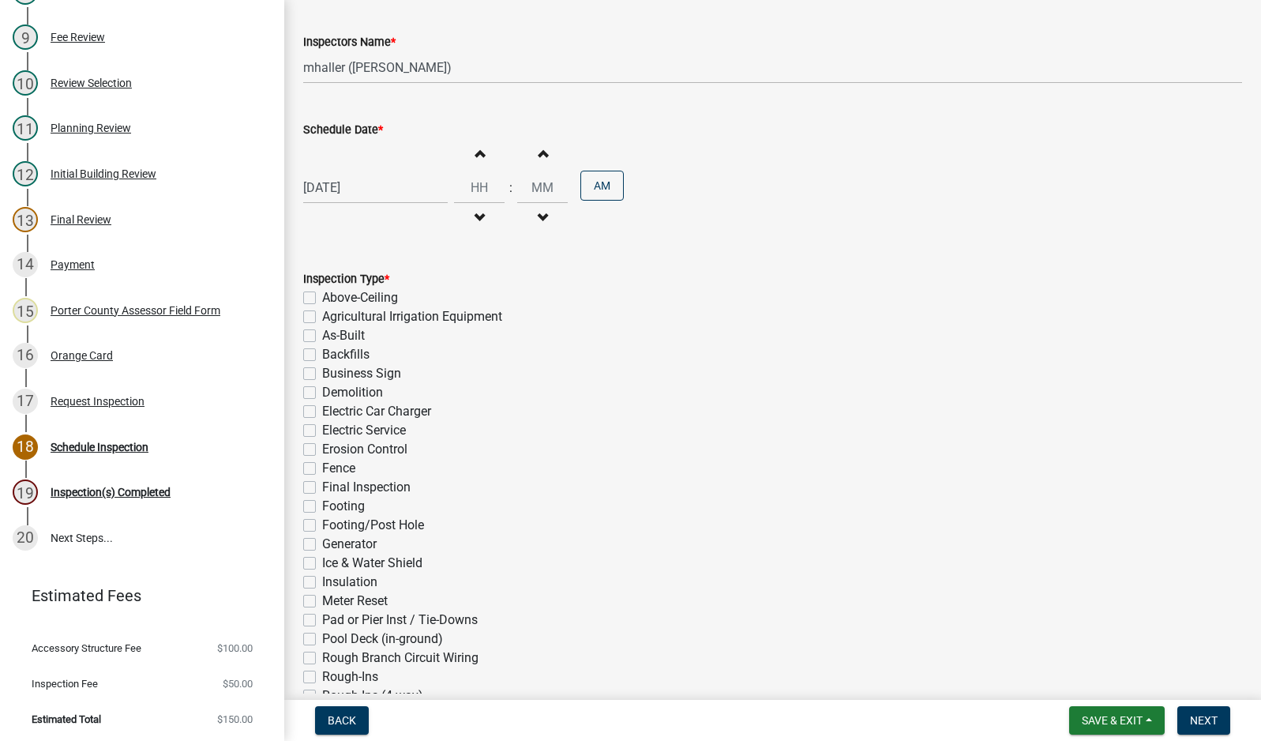
scroll to position [299, 0]
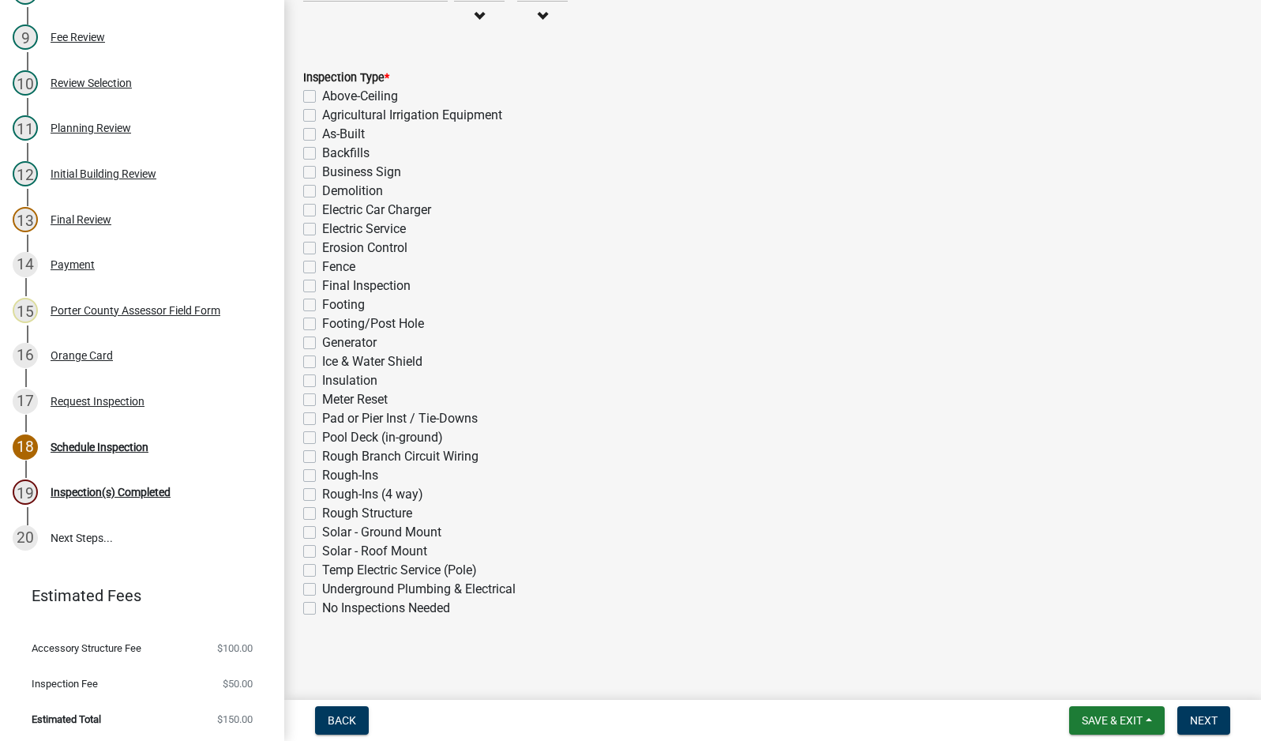
click at [322, 327] on label "Footing/Post Hole" at bounding box center [373, 323] width 102 height 19
click at [322, 325] on input "Footing/Post Hole" at bounding box center [327, 319] width 10 height 10
checkbox input "true"
checkbox input "false"
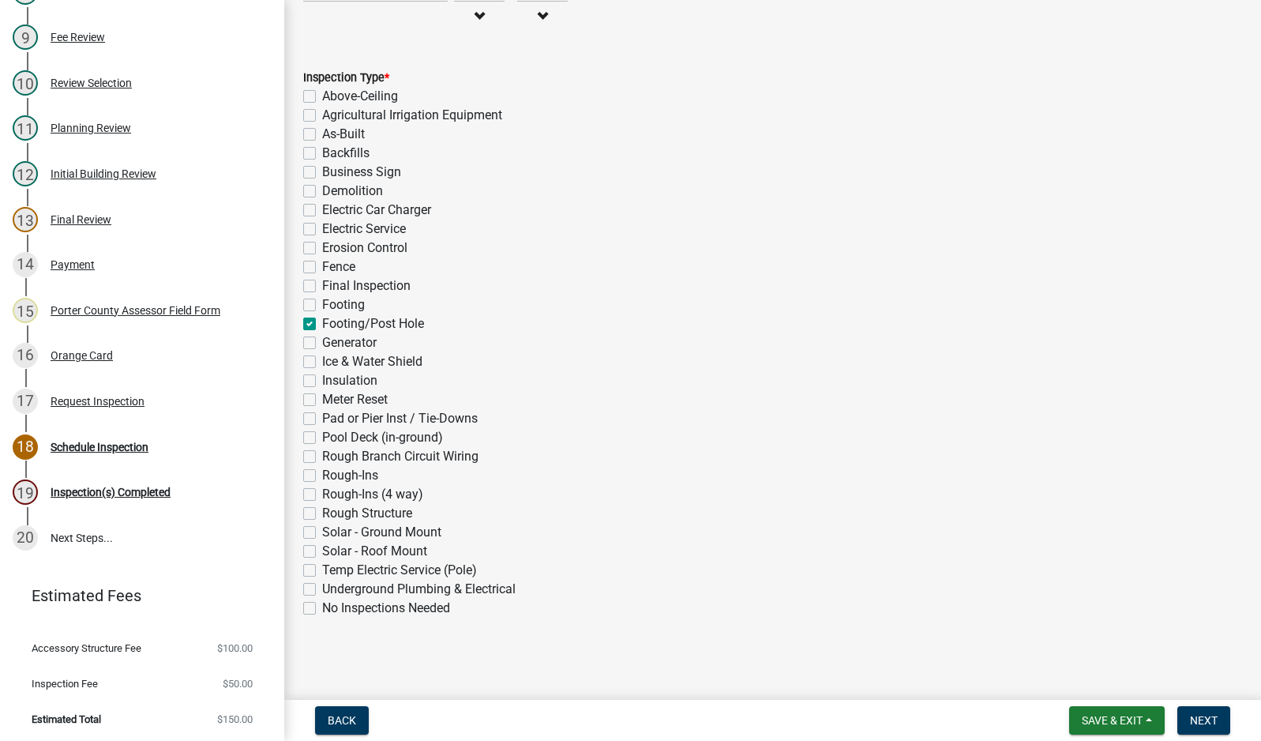
checkbox input "false"
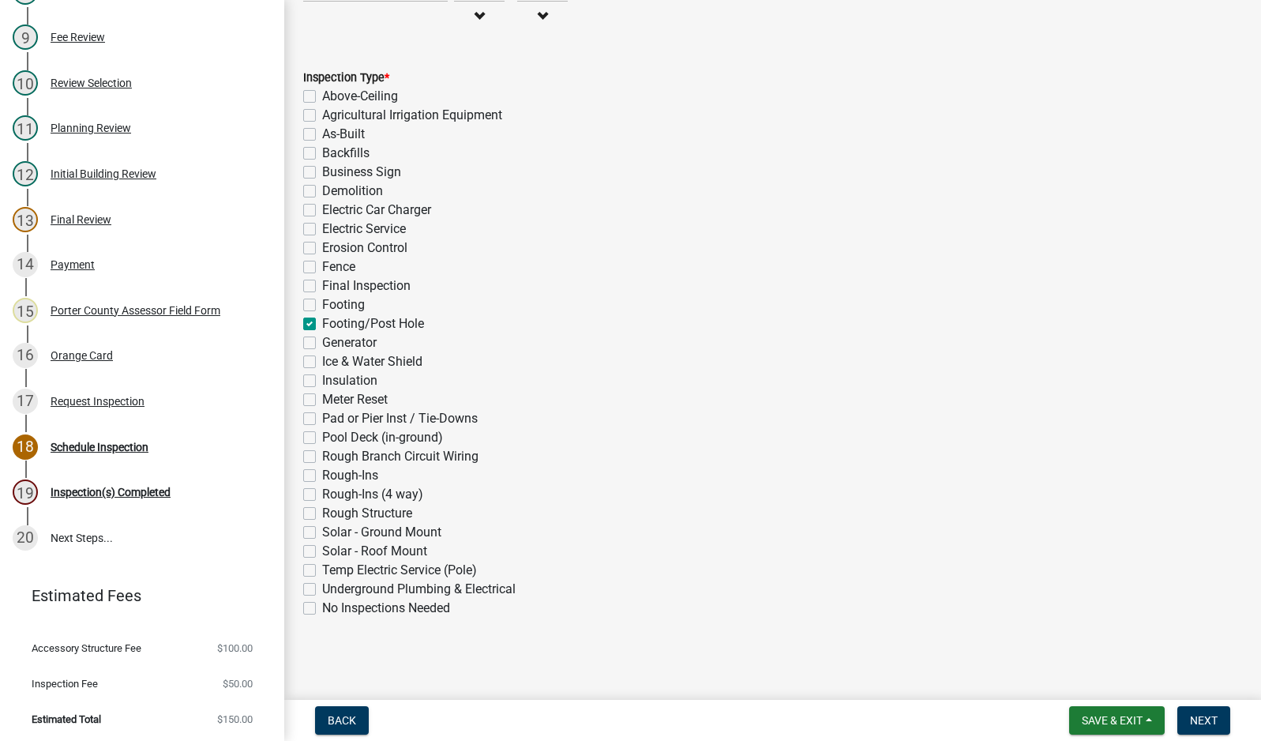
checkbox input "false"
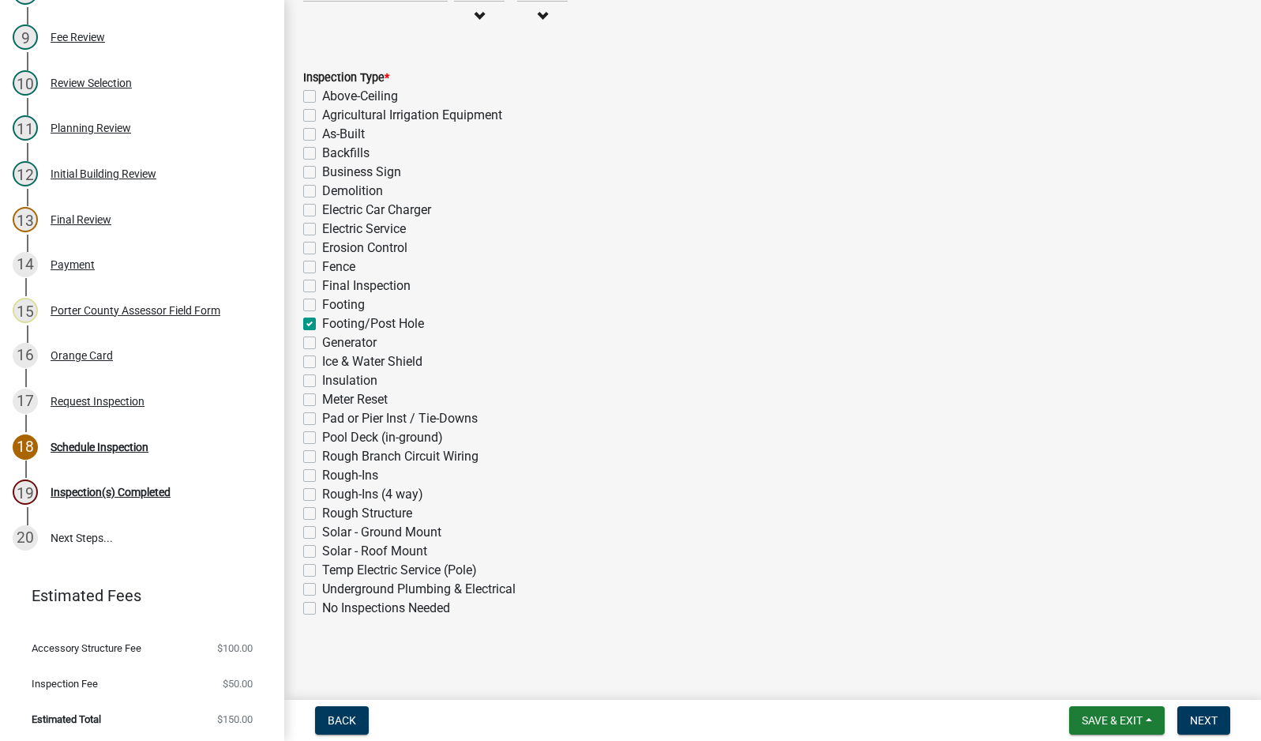
checkbox input "true"
checkbox input "false"
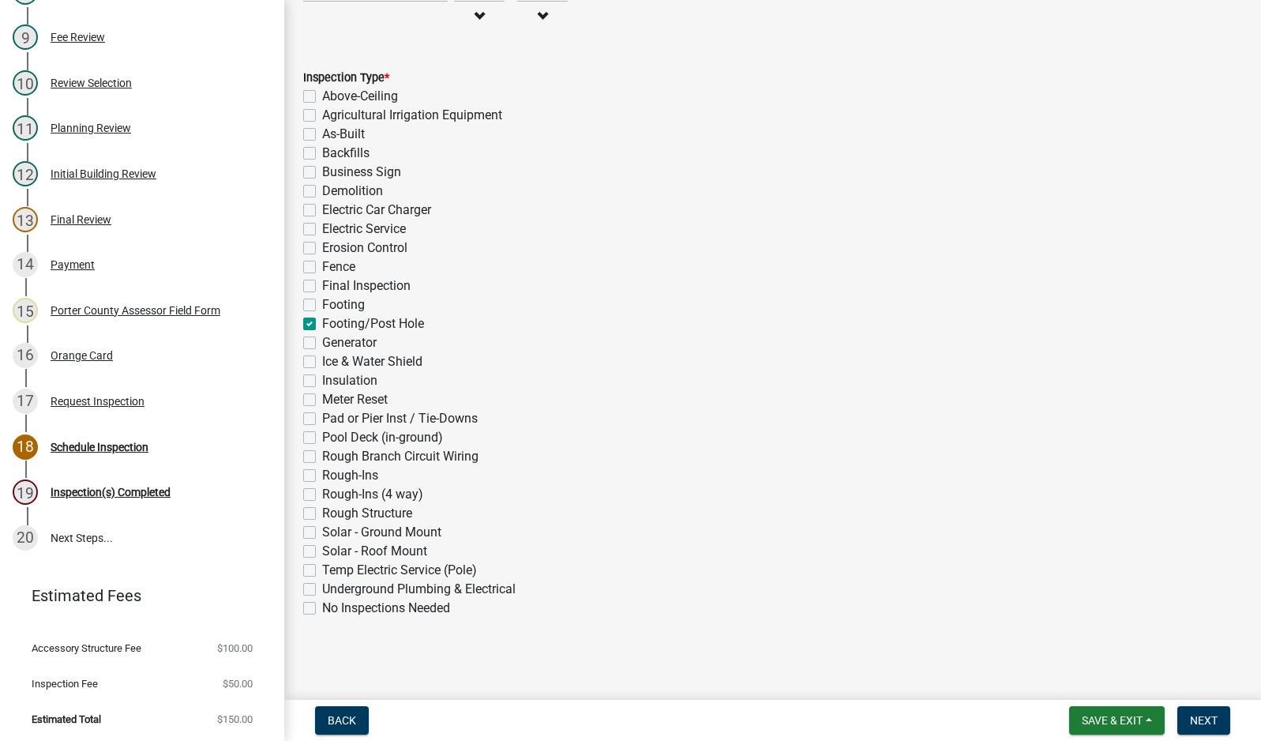
checkbox input "false"
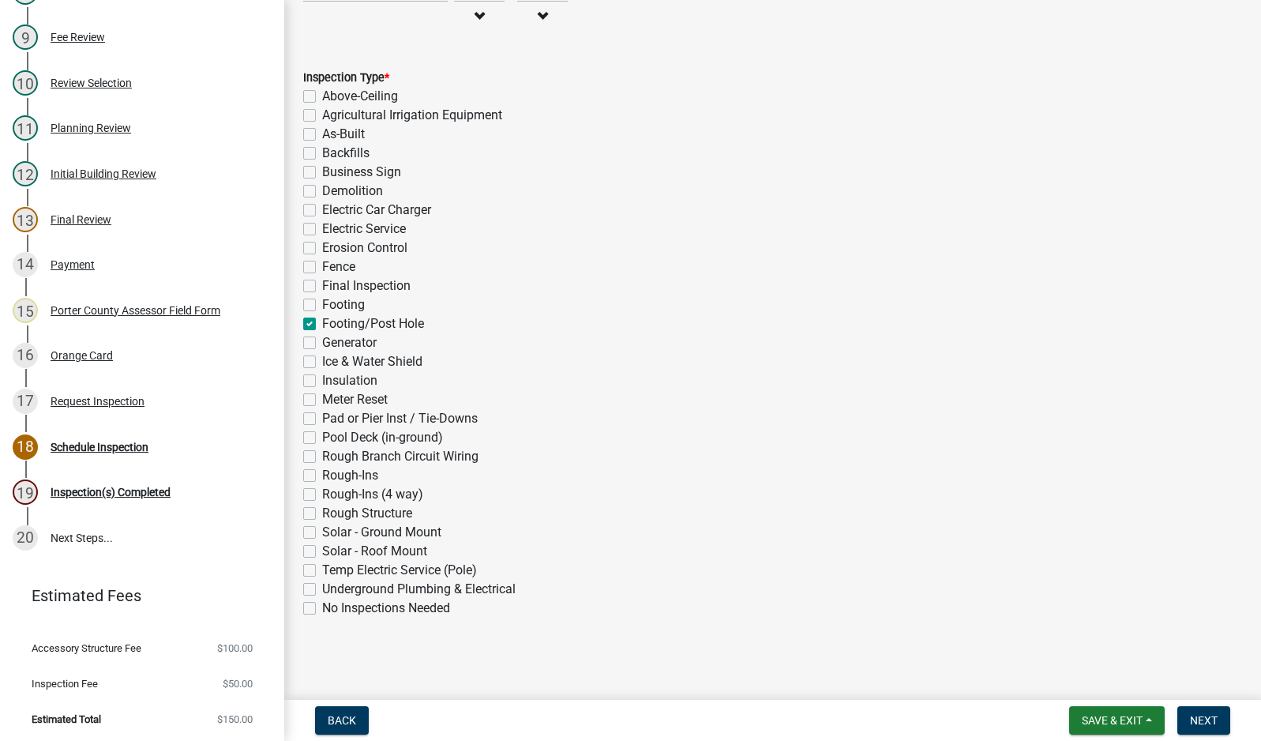
checkbox input "false"
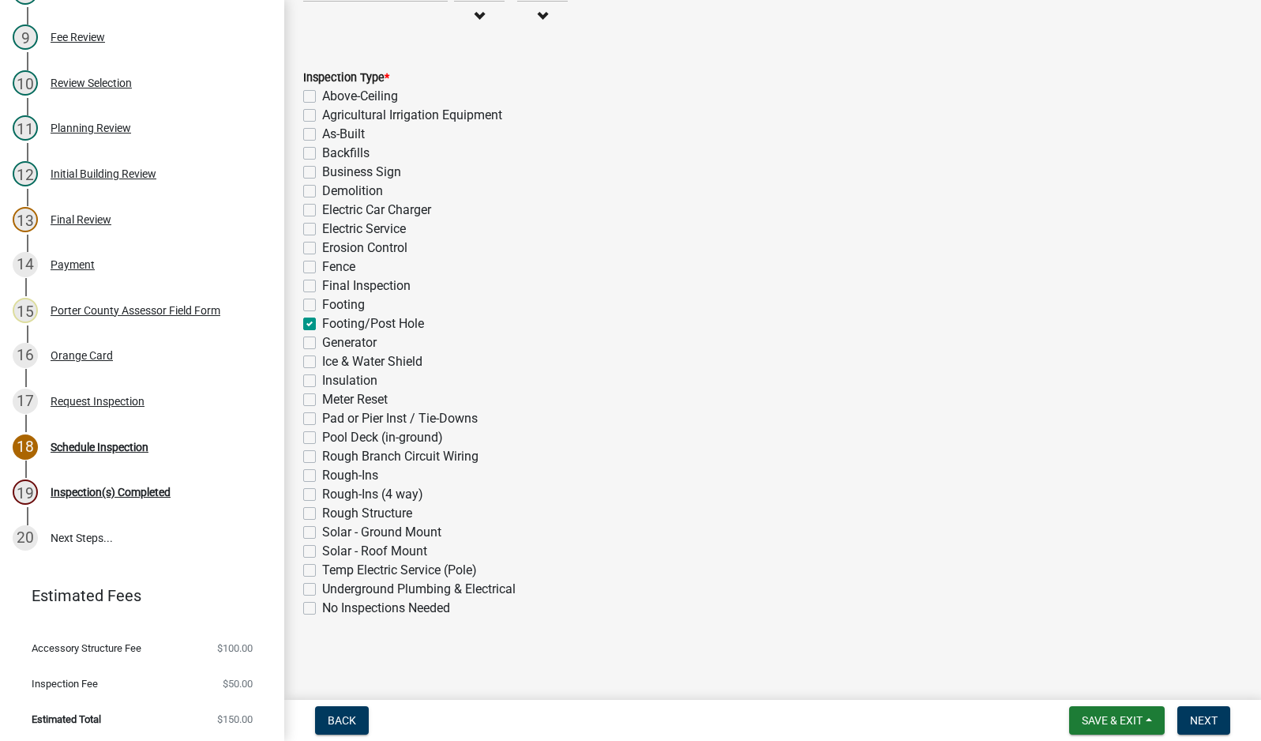
checkbox input "false"
click at [1208, 719] on span "Next" at bounding box center [1204, 720] width 28 height 13
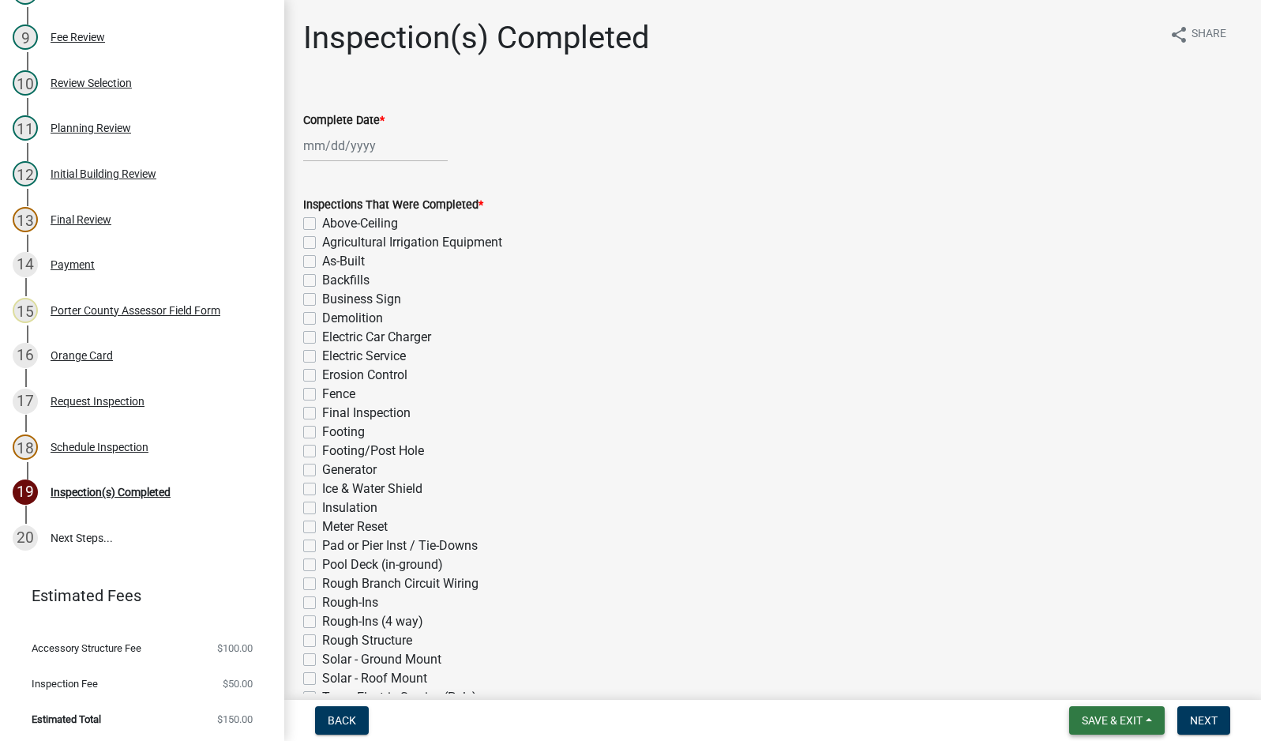
click at [1085, 730] on button "Save & Exit" at bounding box center [1117, 720] width 96 height 28
click at [1120, 679] on button "Save & Exit" at bounding box center [1102, 679] width 126 height 38
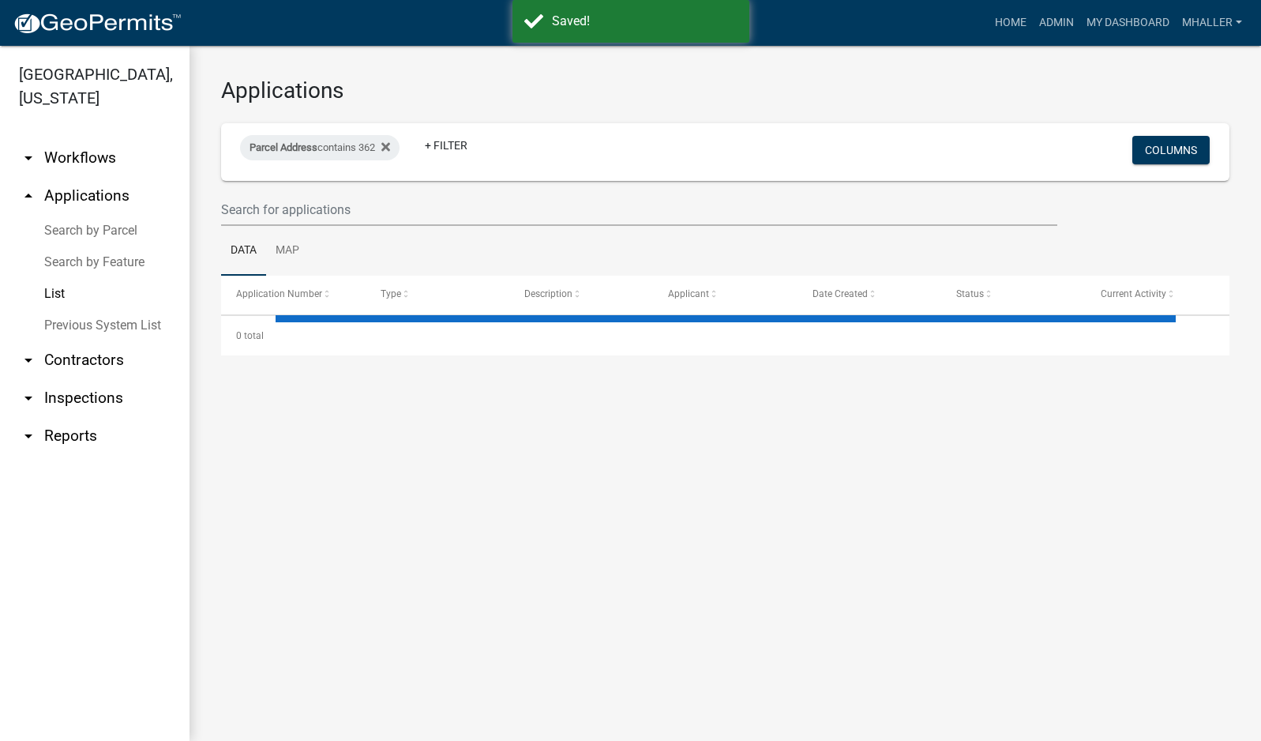
select select "1: 25"
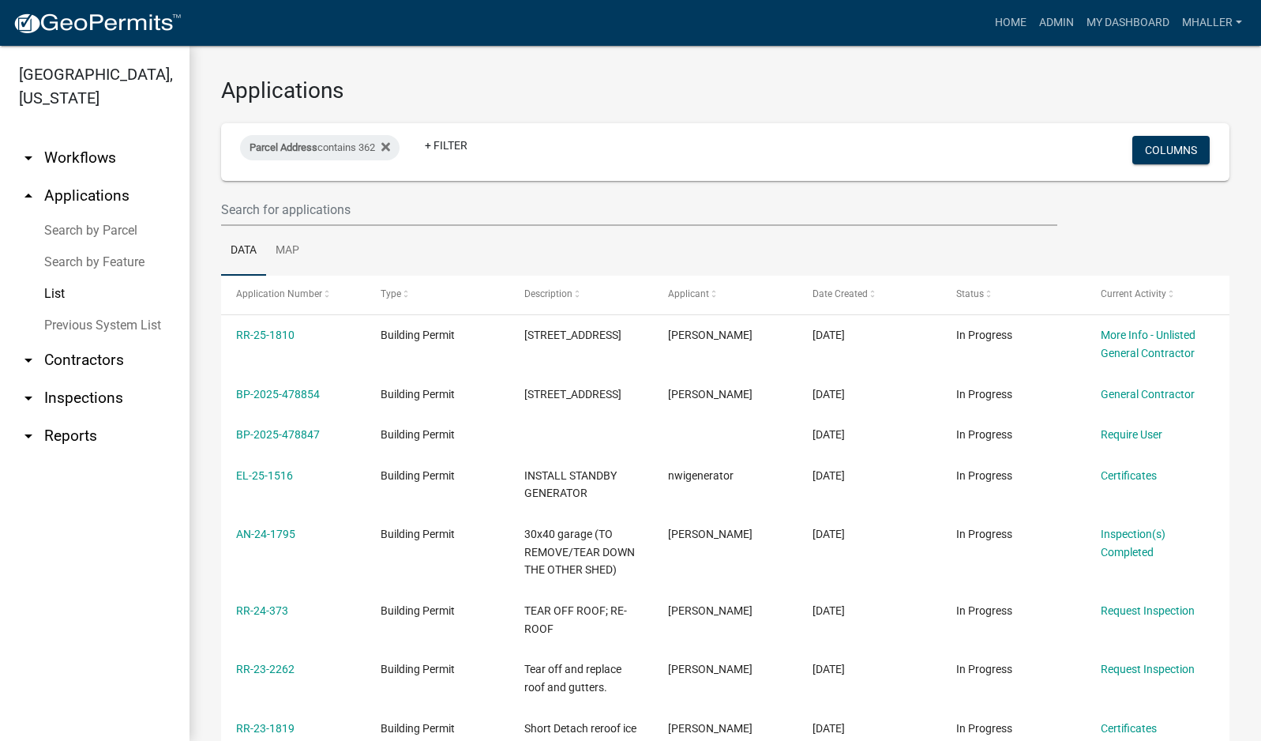
click at [64, 379] on link "arrow_drop_down Inspections" at bounding box center [95, 398] width 190 height 38
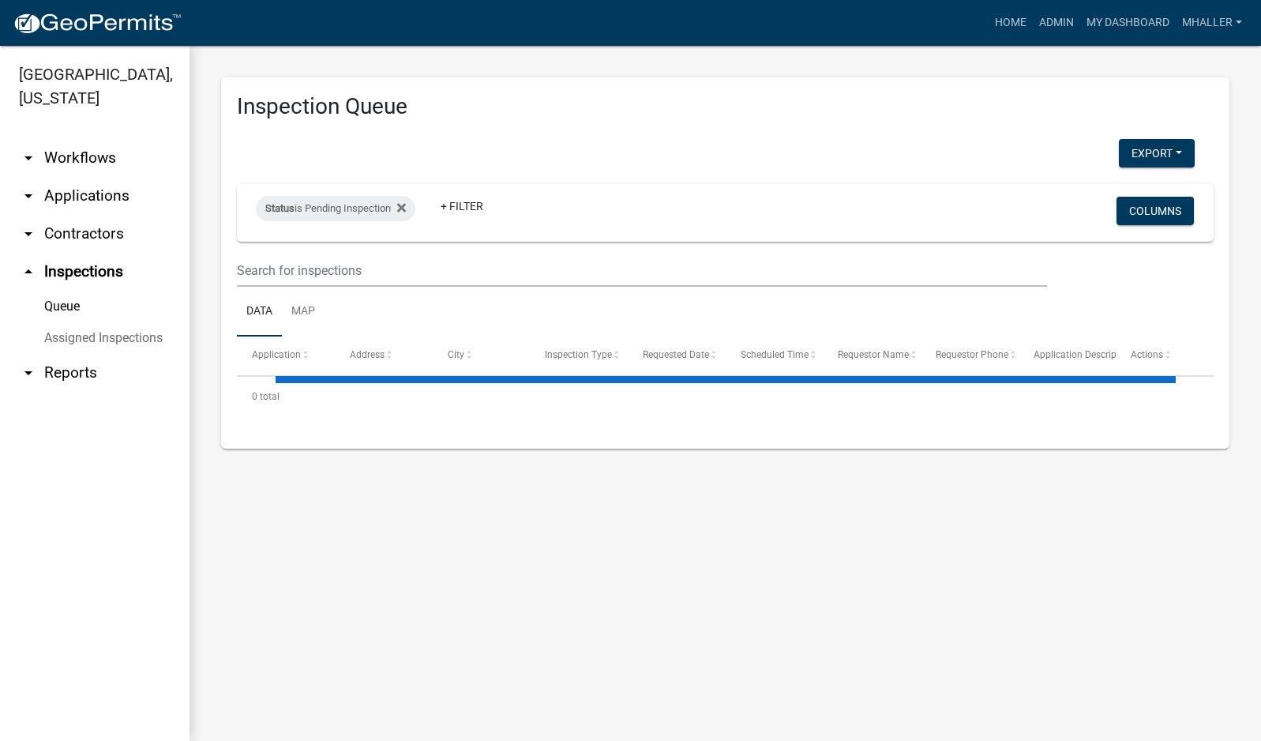
select select "1: 25"
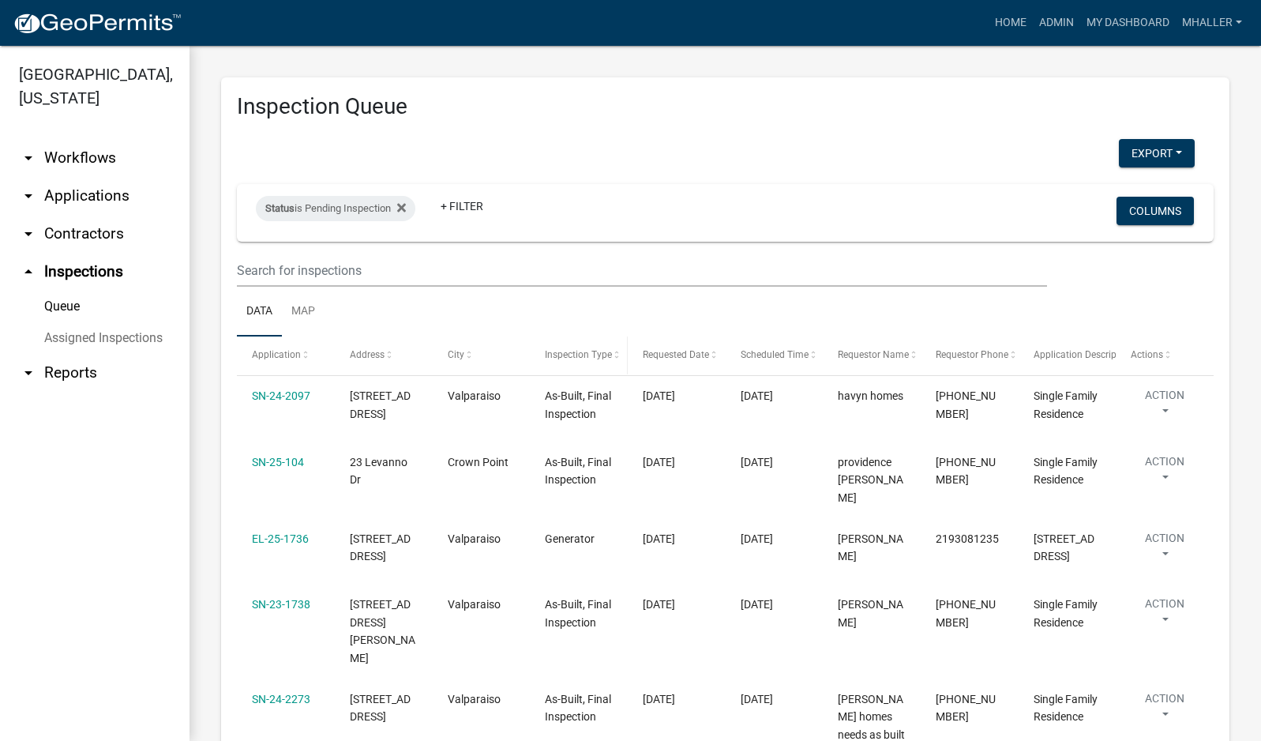
click at [569, 353] on span "Inspection Type" at bounding box center [578, 354] width 67 height 11
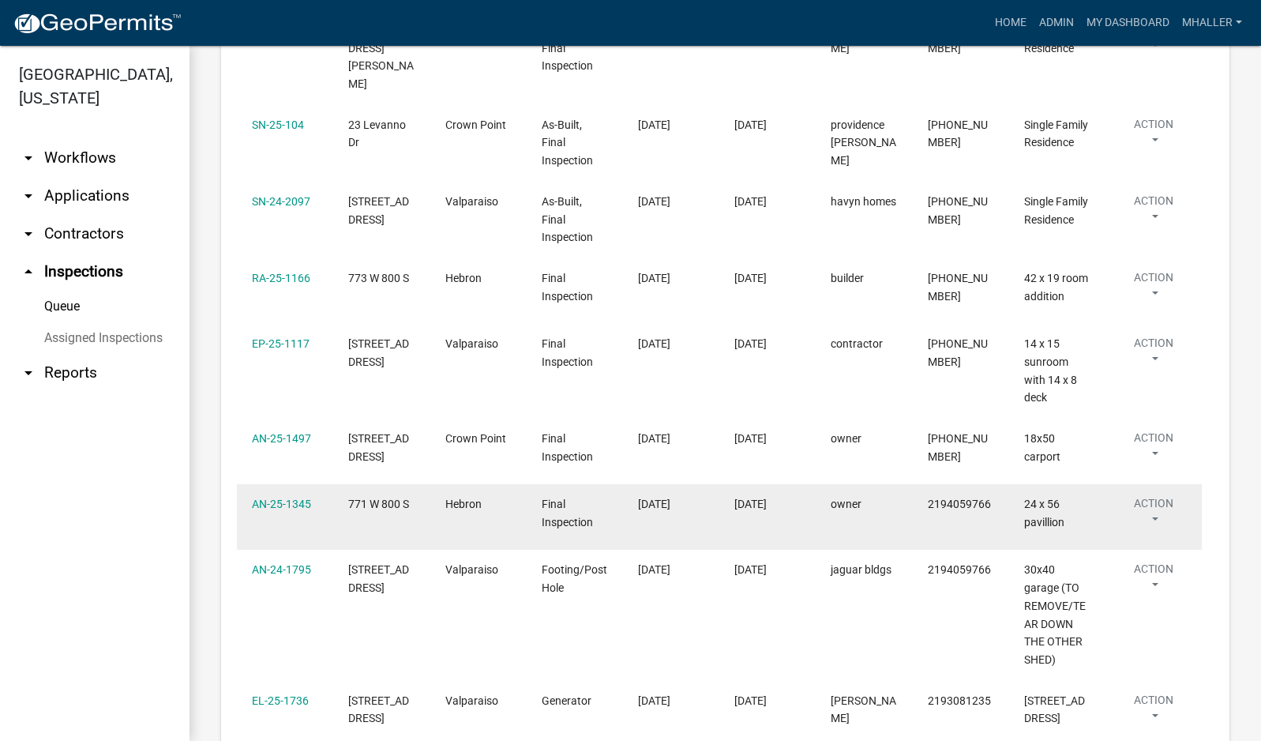
scroll to position [553, 0]
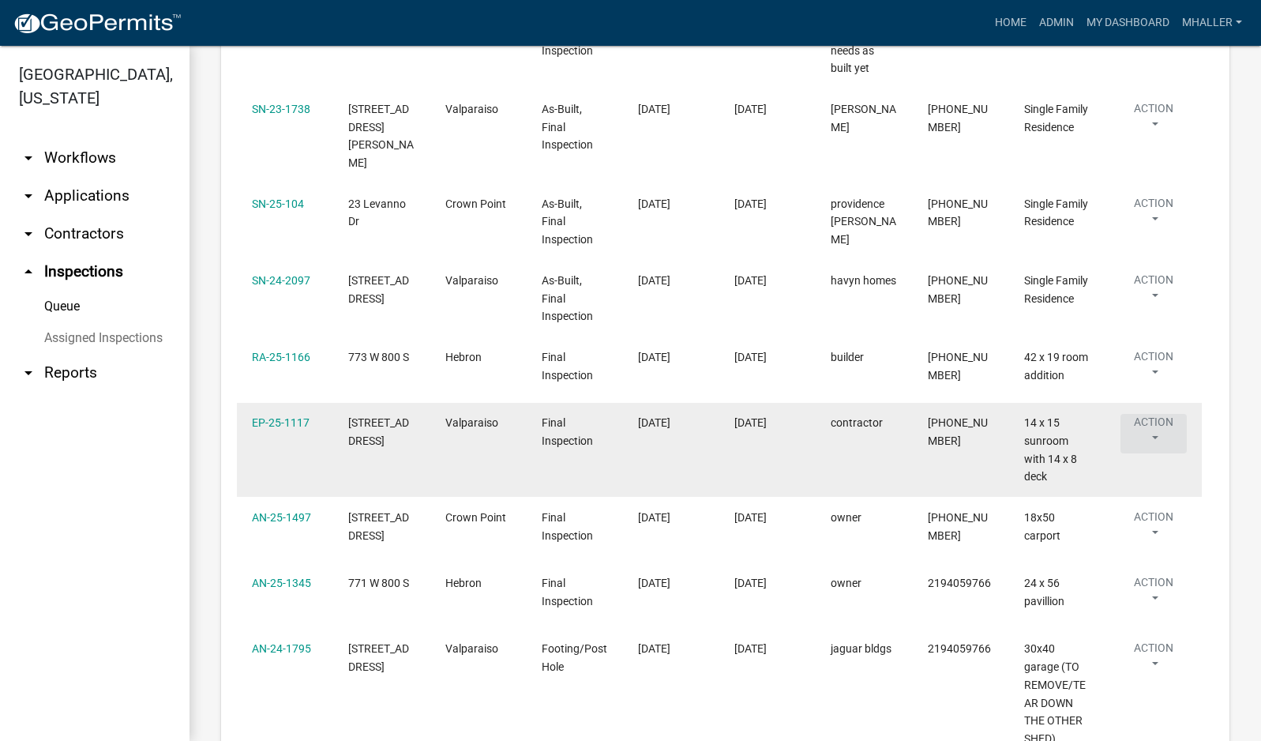
click at [1155, 414] on button "Action" at bounding box center [1154, 433] width 66 height 39
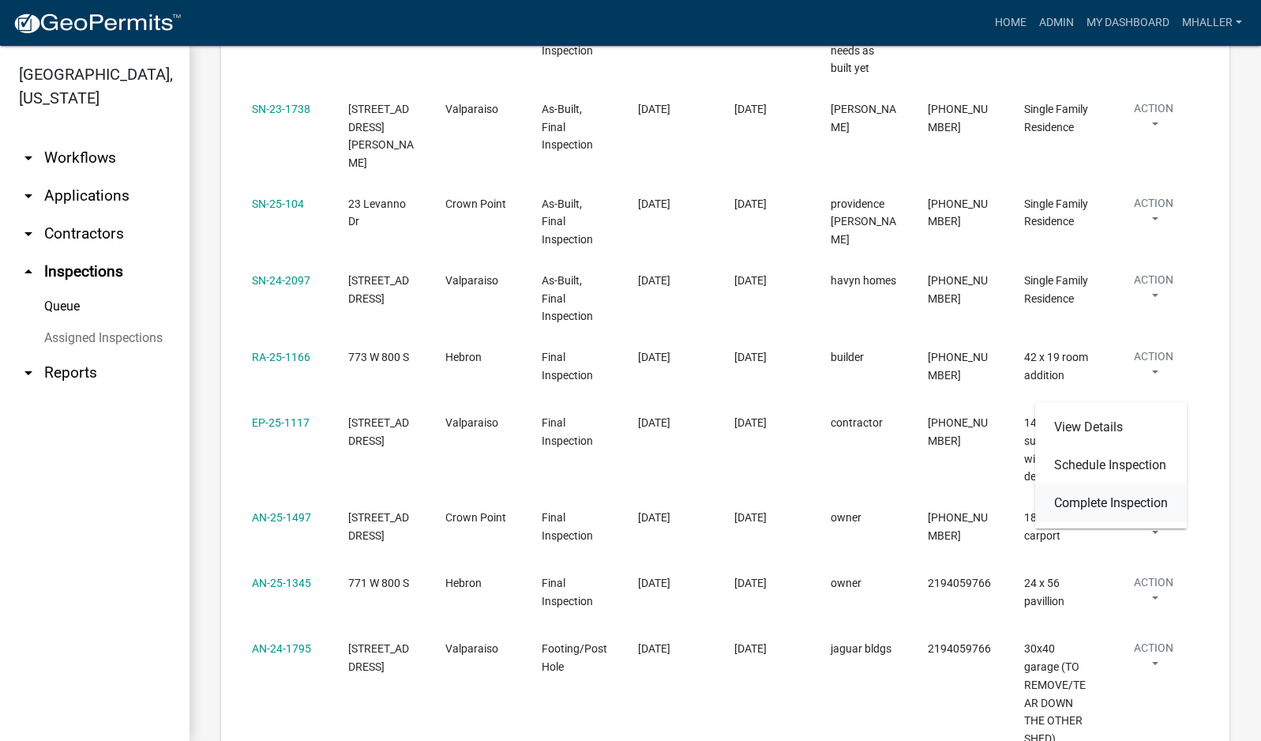
click at [1155, 504] on link "Complete Inspection" at bounding box center [1111, 503] width 152 height 38
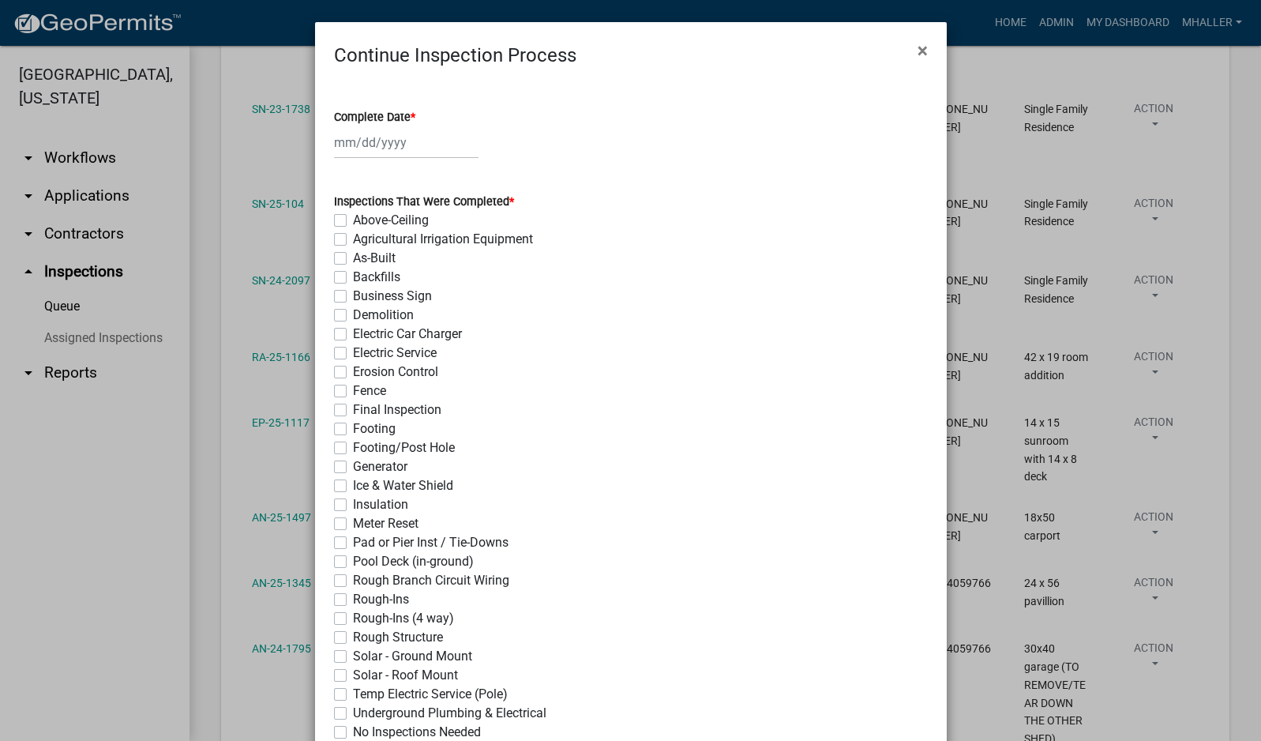
click at [349, 141] on div at bounding box center [406, 142] width 145 height 32
select select "9"
select select "2025"
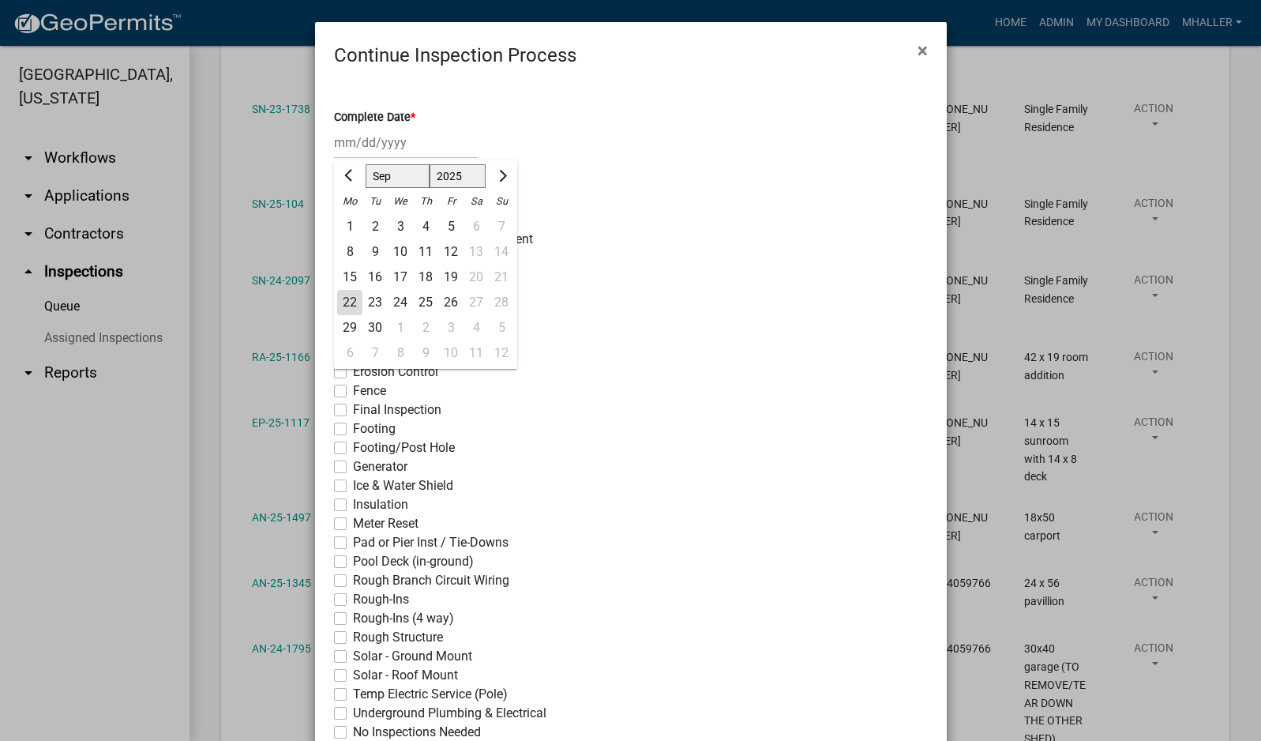
click at [446, 276] on div "19" at bounding box center [450, 277] width 25 height 25
type input "[DATE]"
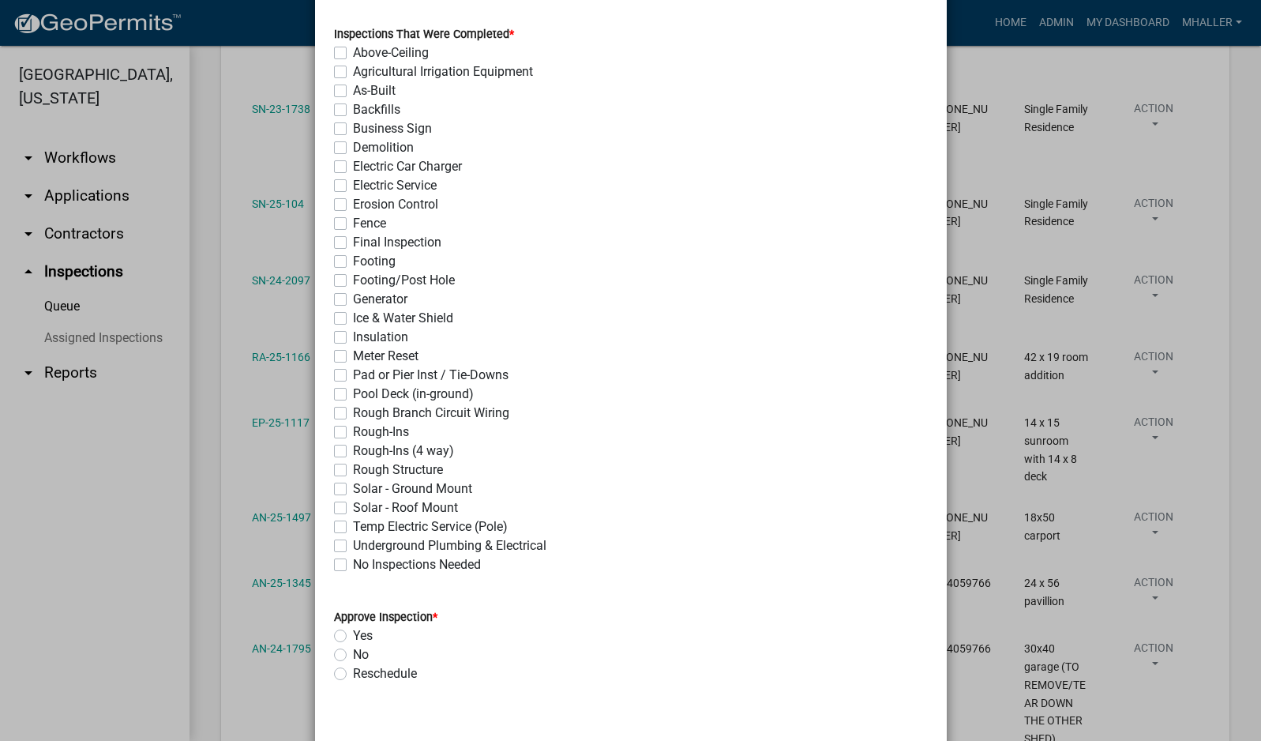
scroll to position [395, 0]
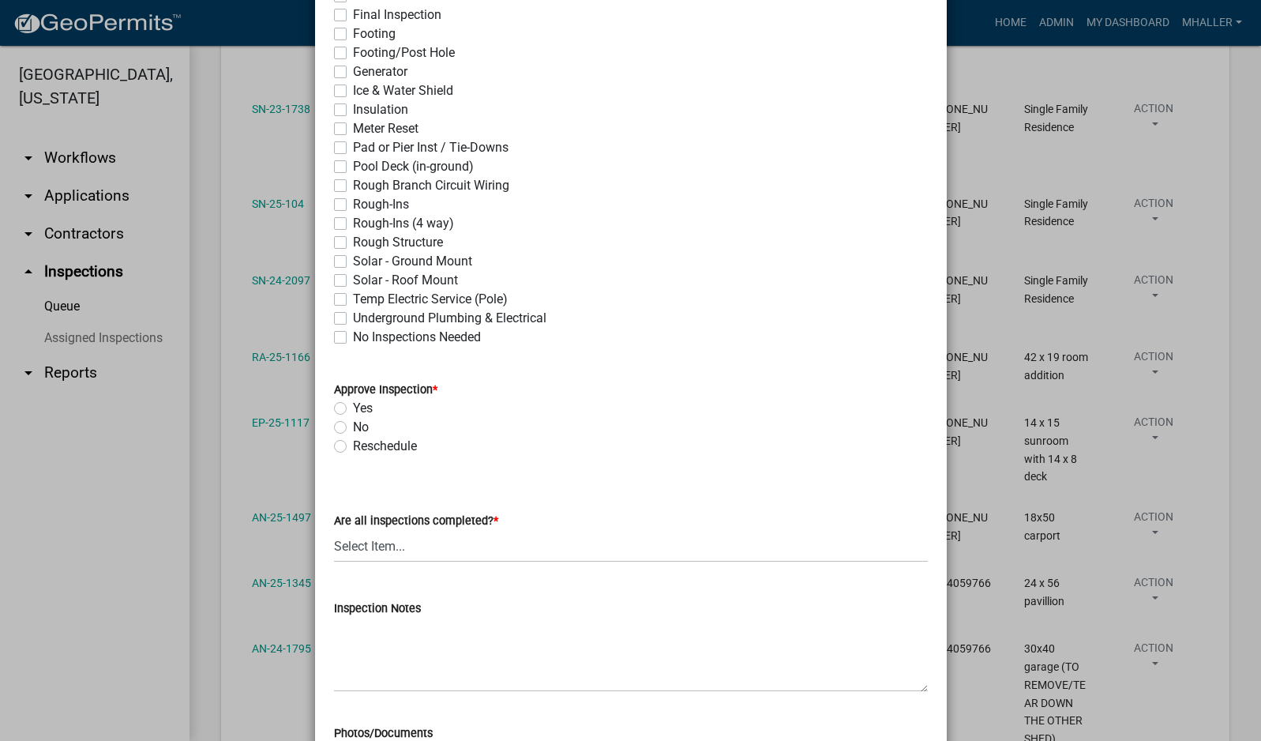
click at [353, 11] on label "Final Inspection" at bounding box center [397, 15] width 88 height 19
click at [353, 11] on input "Final Inspection" at bounding box center [358, 11] width 10 height 10
checkbox input "true"
checkbox input "false"
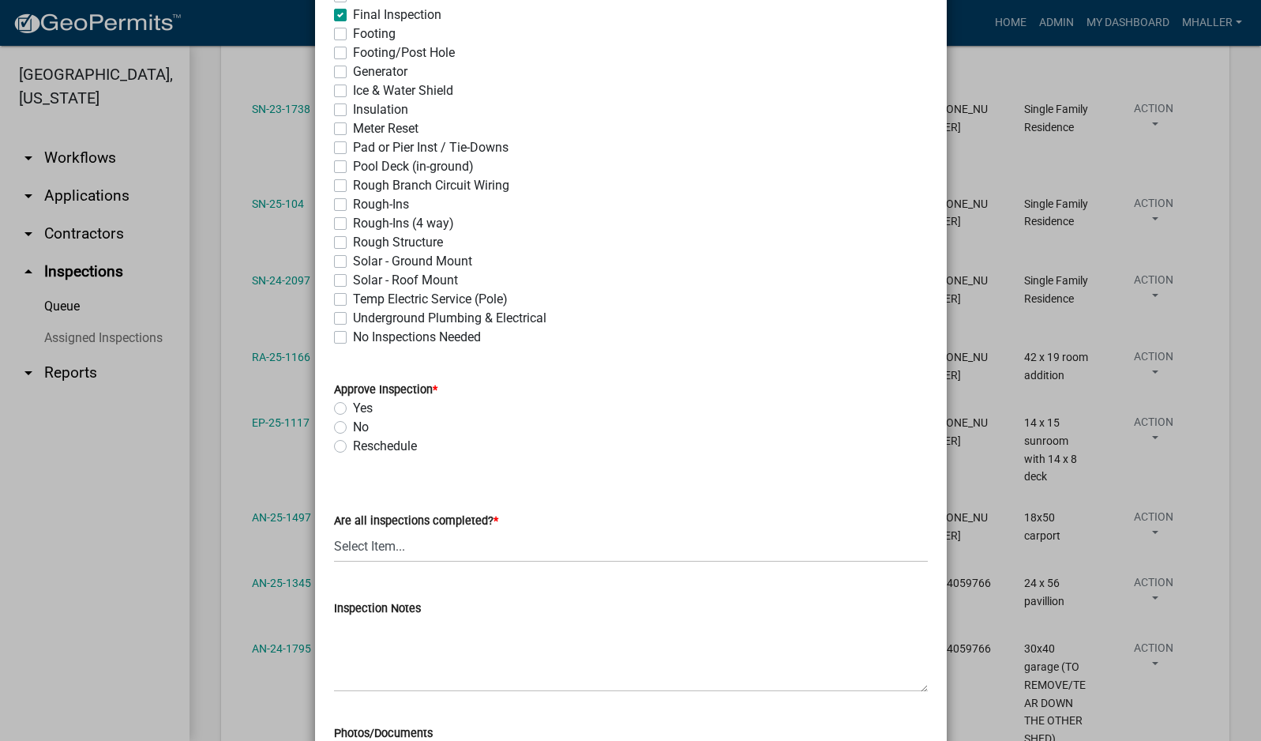
checkbox input "false"
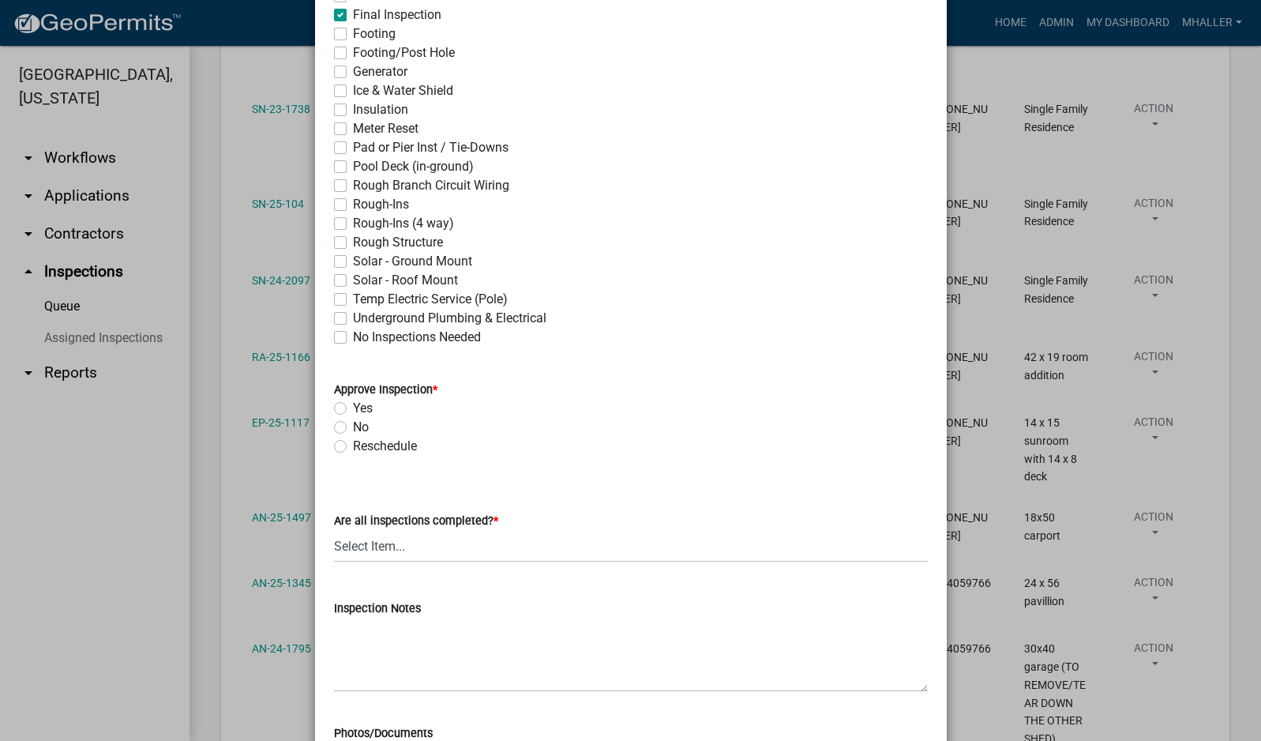
checkbox input "false"
checkbox input "true"
checkbox input "false"
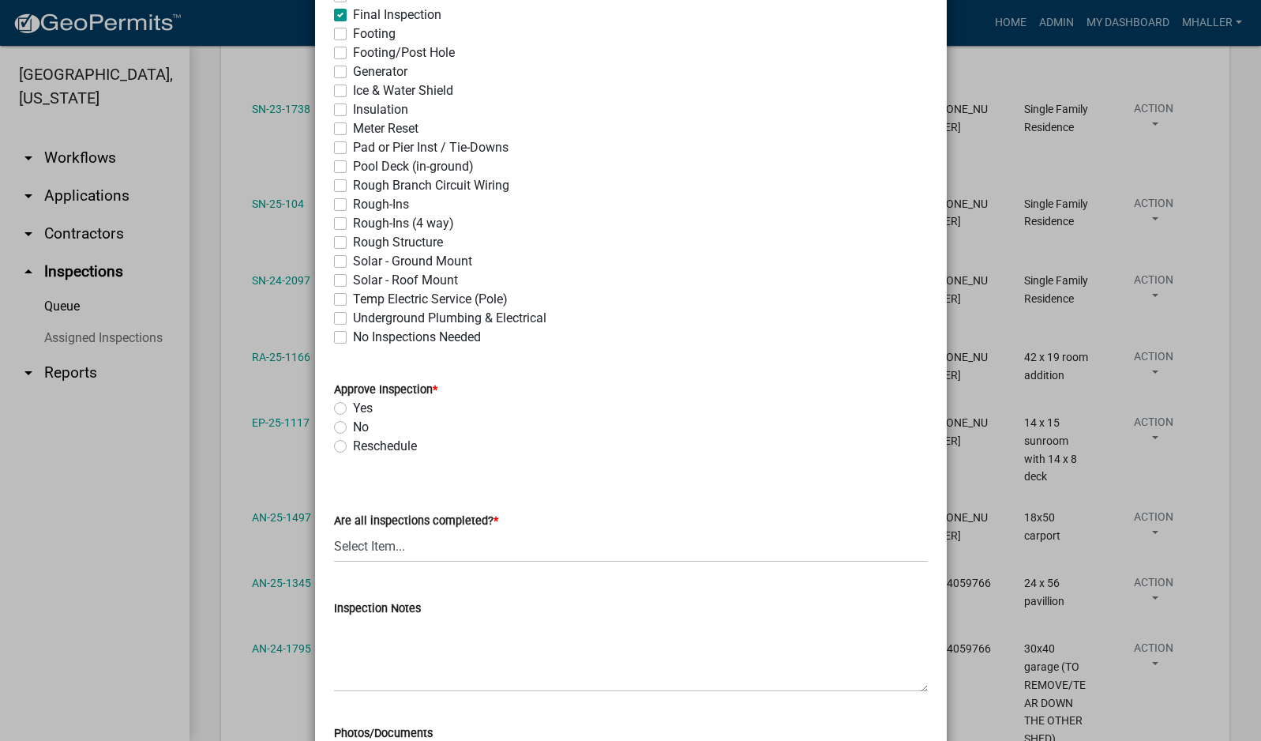
checkbox input "false"
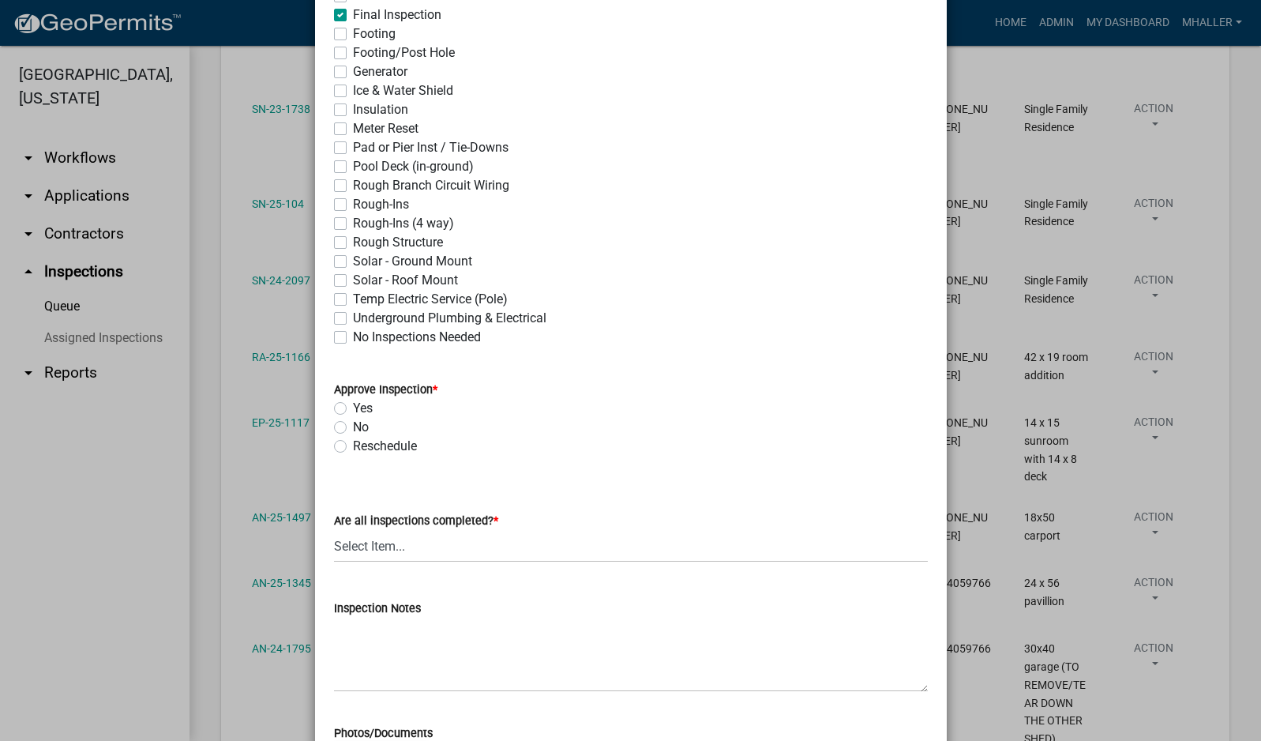
checkbox input "false"
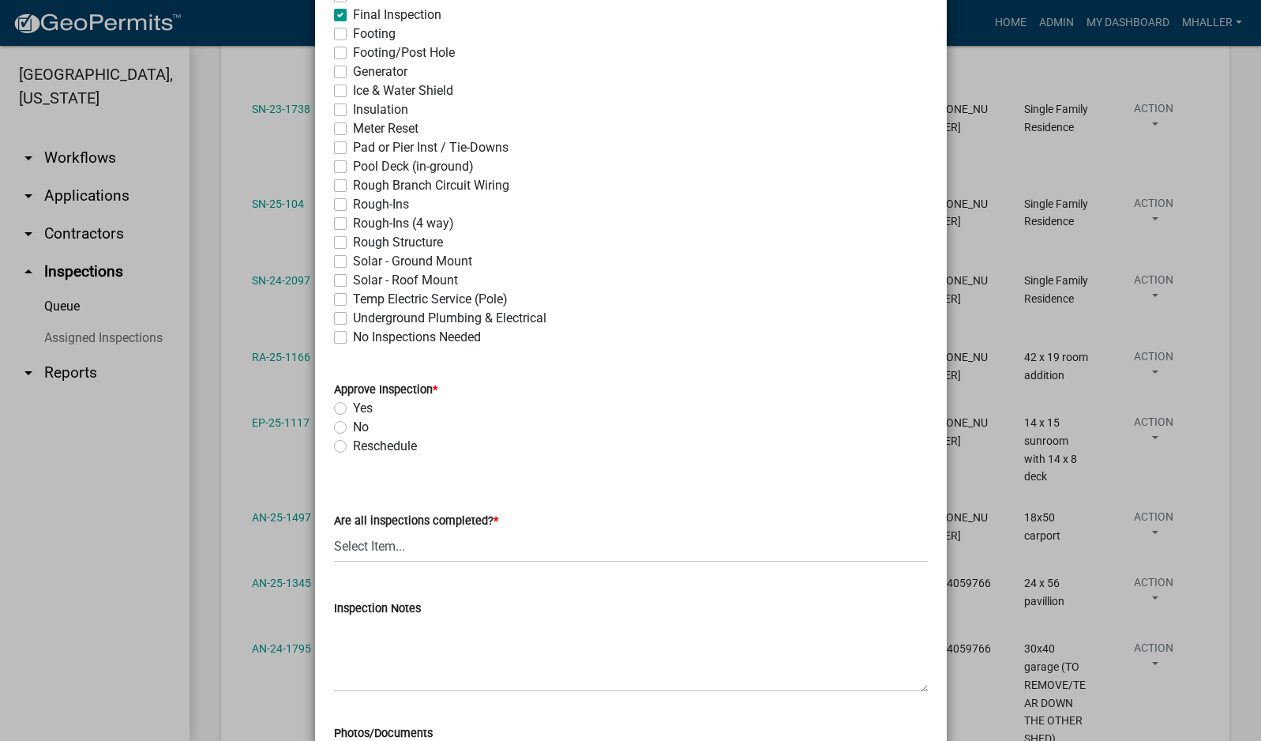
checkbox input "false"
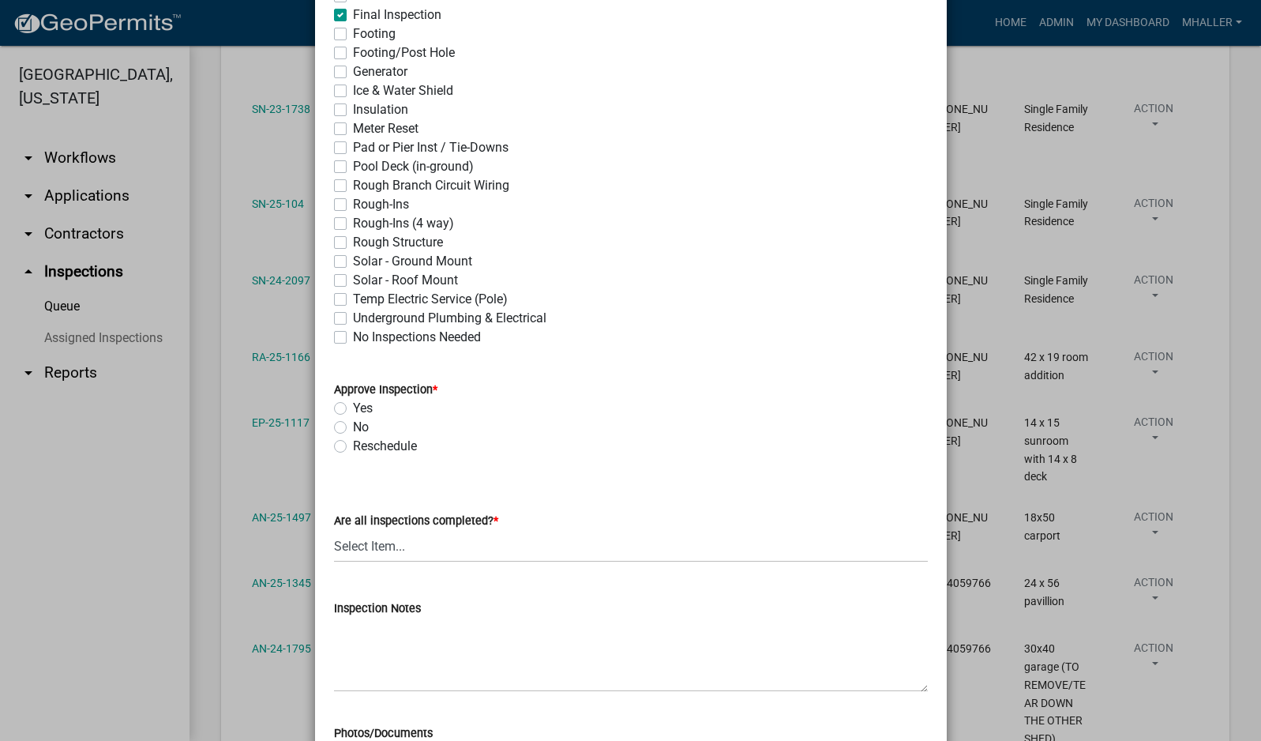
checkbox input "false"
click at [353, 408] on label "Yes" at bounding box center [363, 408] width 20 height 19
click at [353, 408] on input "Yes" at bounding box center [358, 404] width 10 height 10
radio input "true"
click at [430, 552] on select "Select Item... Yes - All Inspections Have Been Completed No - More Inspections …" at bounding box center [631, 546] width 594 height 32
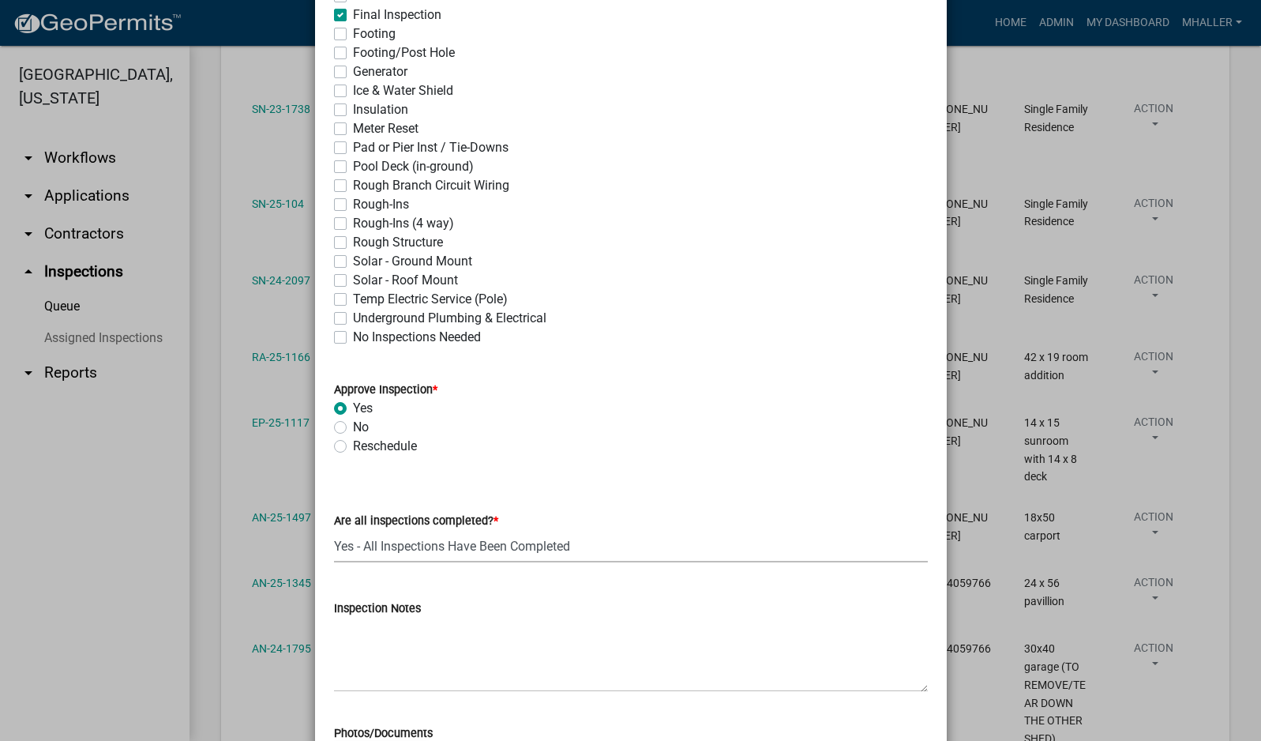
click at [334, 530] on select "Select Item... Yes - All Inspections Have Been Completed No - More Inspections …" at bounding box center [631, 546] width 594 height 32
select select "9a8ccc90-dcd1-4d2c-ac64-5460e8d85408"
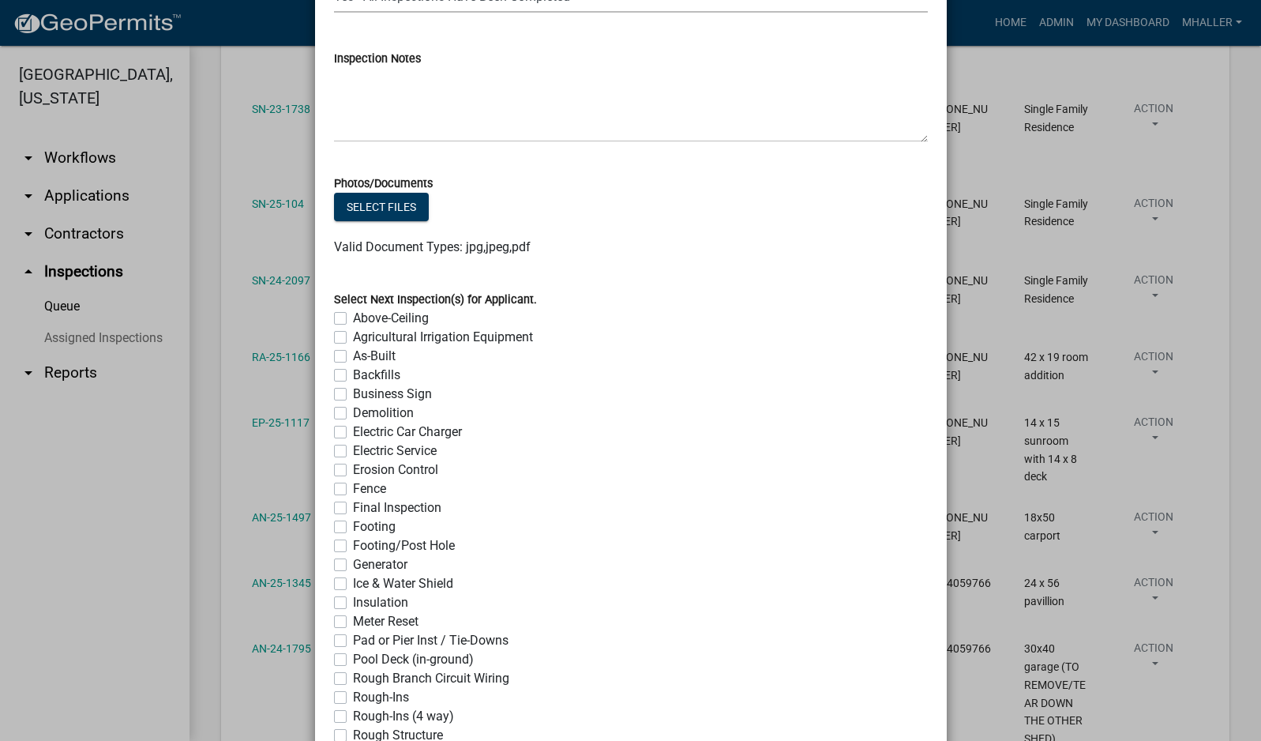
scroll to position [1157, 0]
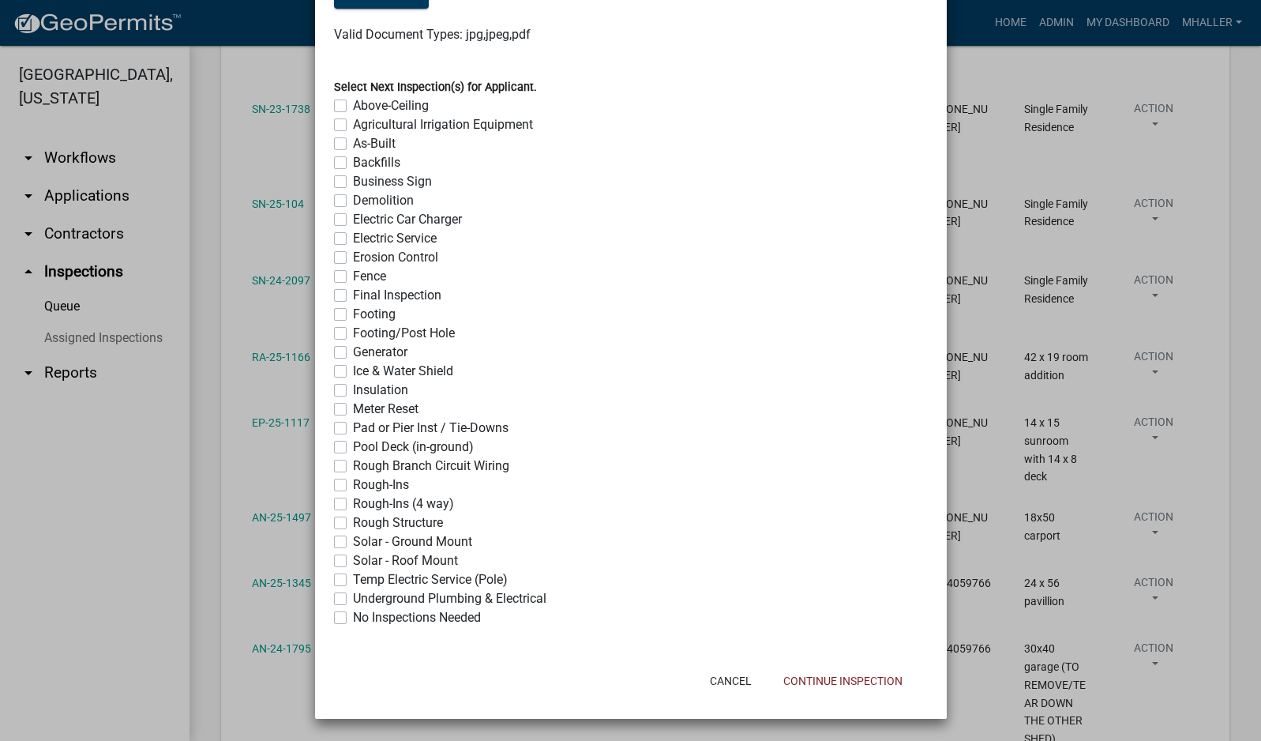
click at [353, 619] on label "No Inspections Needed" at bounding box center [417, 617] width 128 height 19
click at [353, 618] on input "No Inspections Needed" at bounding box center [358, 613] width 10 height 10
checkbox input "true"
checkbox input "false"
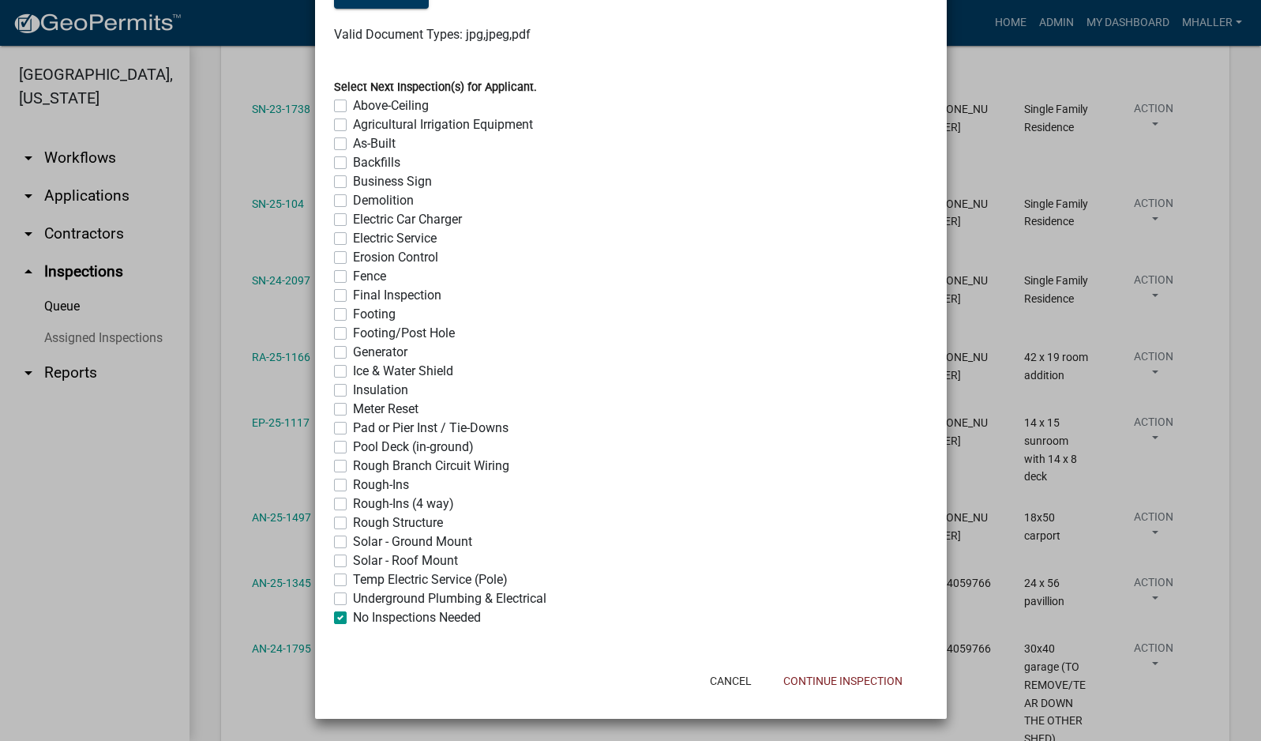
checkbox input "false"
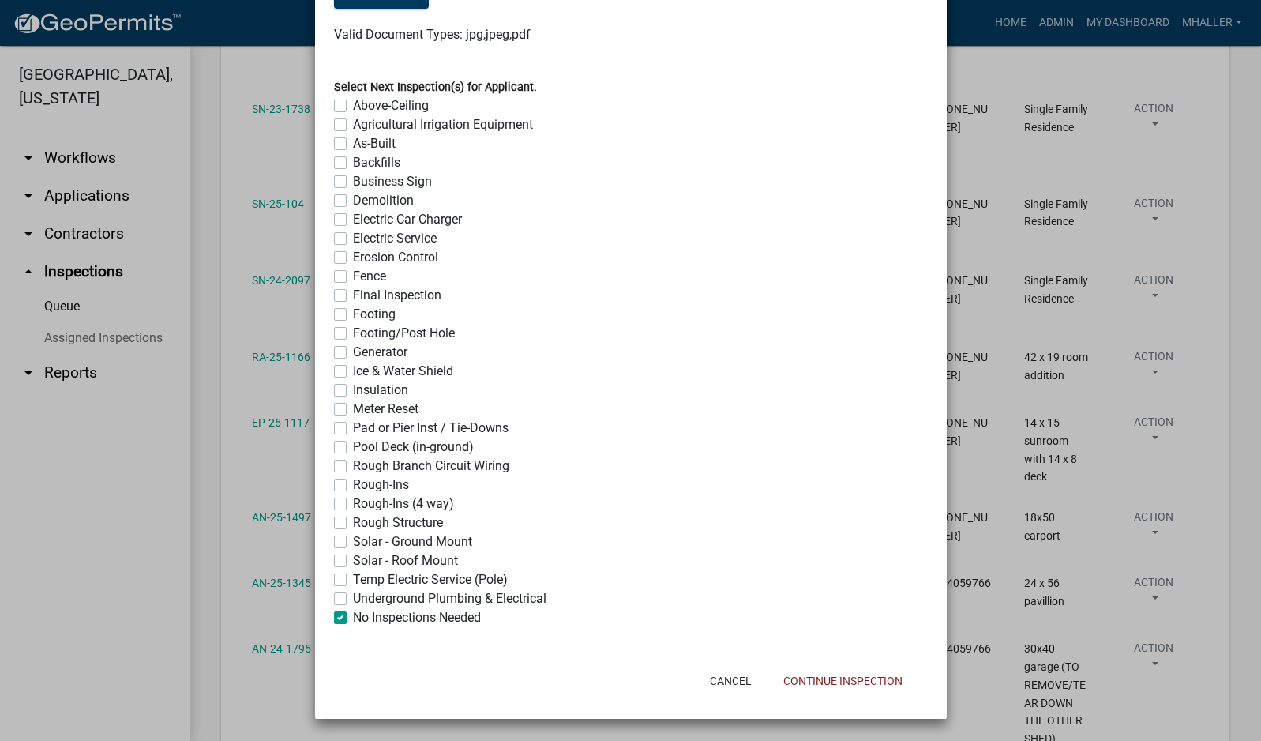
checkbox input "false"
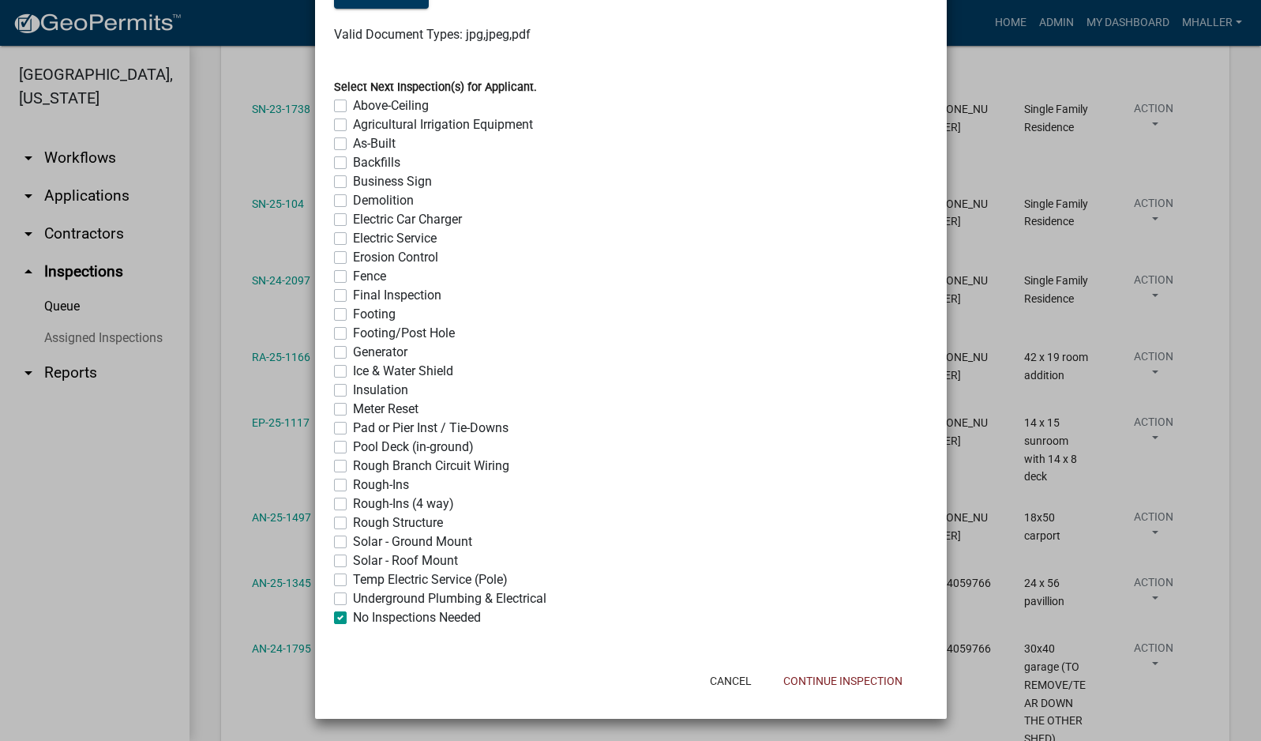
checkbox input "false"
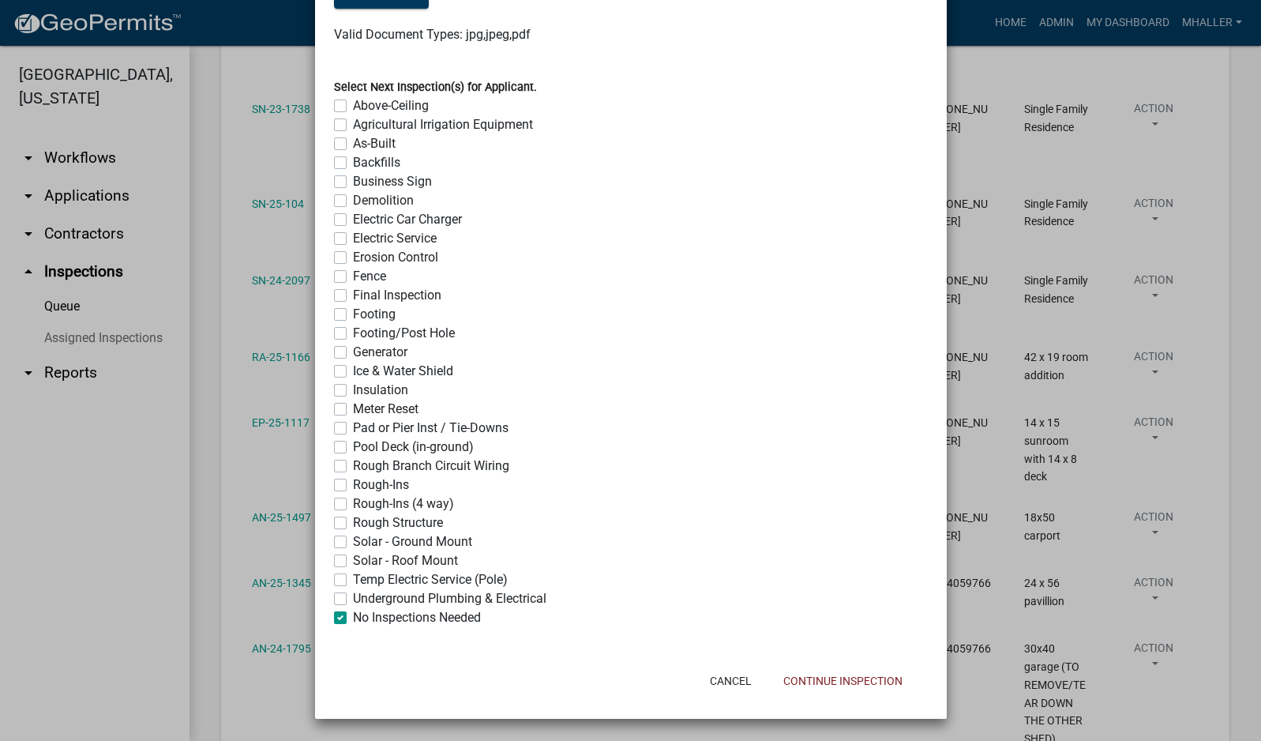
checkbox input "false"
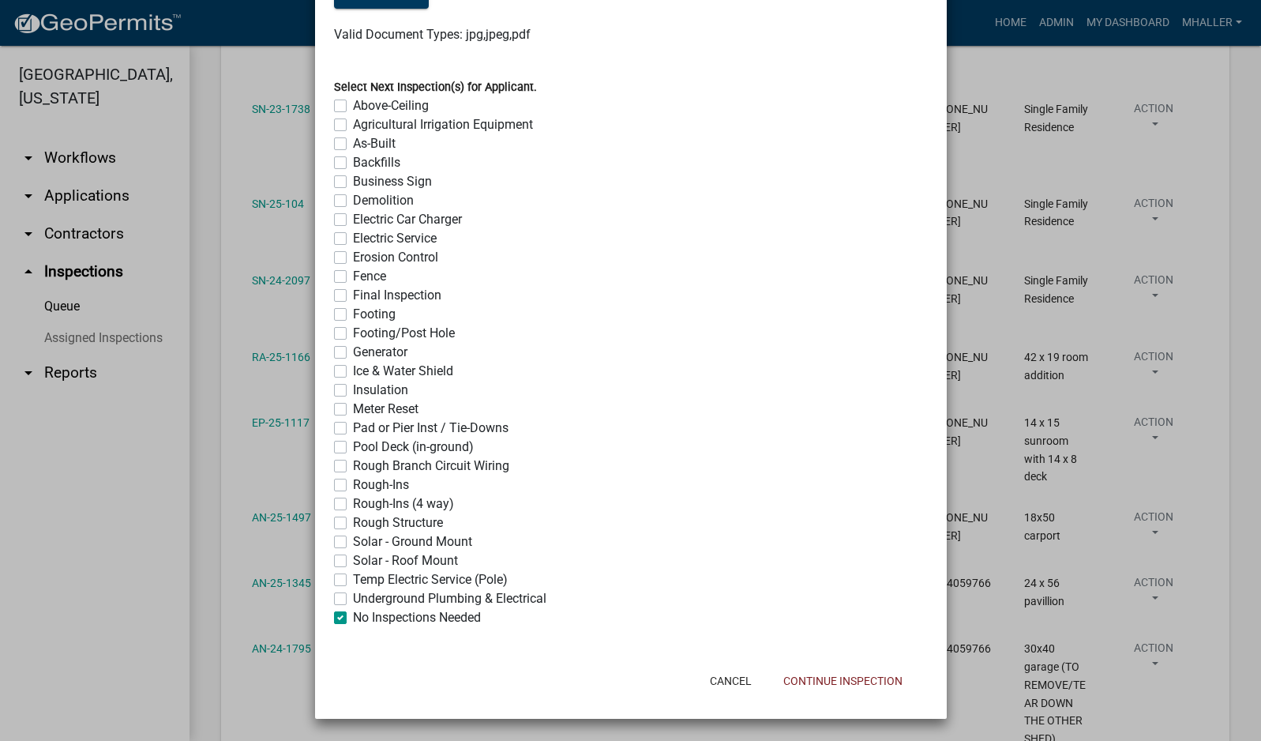
checkbox input "false"
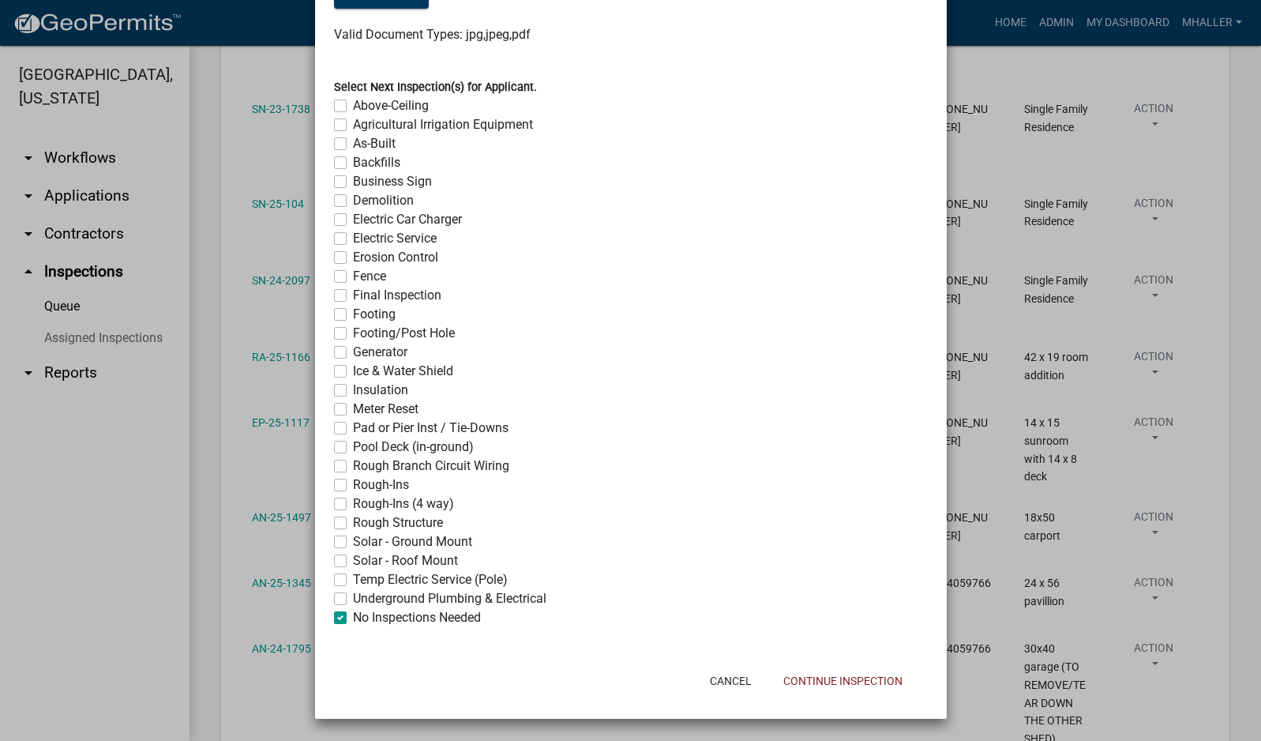
checkbox input "true"
click at [832, 682] on button "Continue Inspection" at bounding box center [843, 681] width 145 height 28
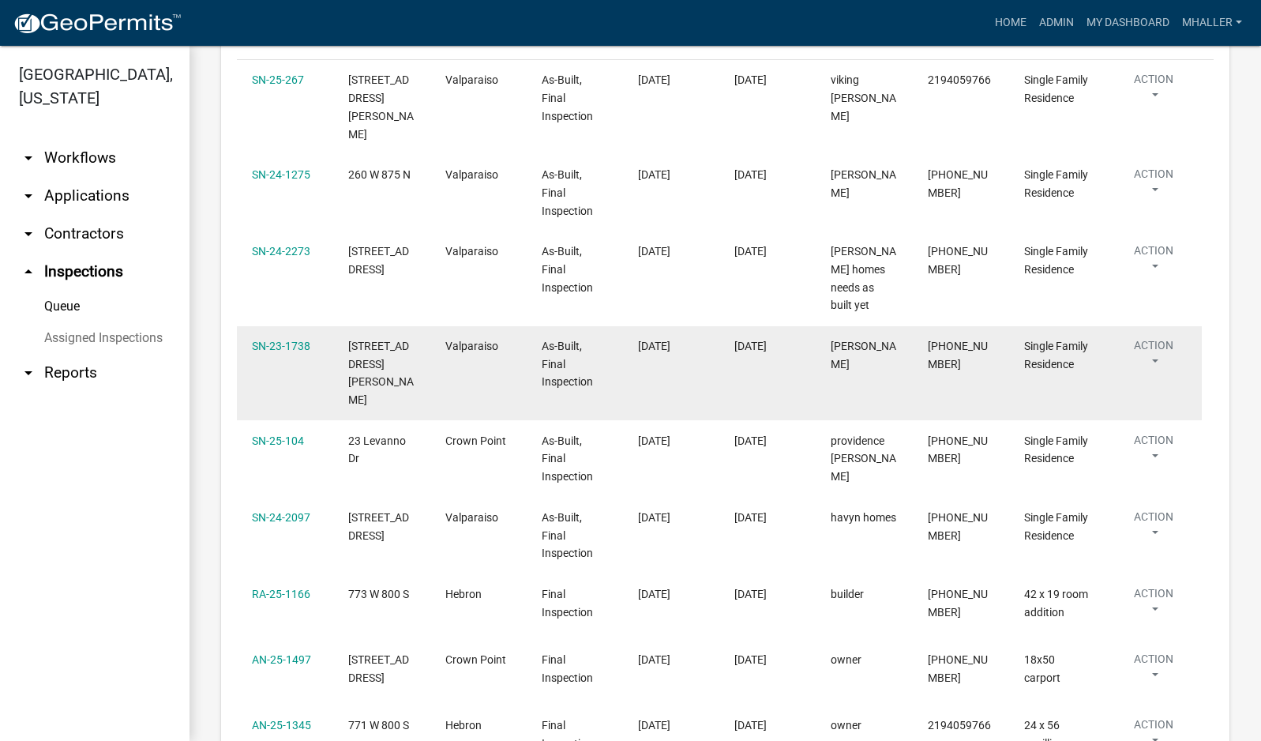
scroll to position [237, 0]
